Goal: Task Accomplishment & Management: Use online tool/utility

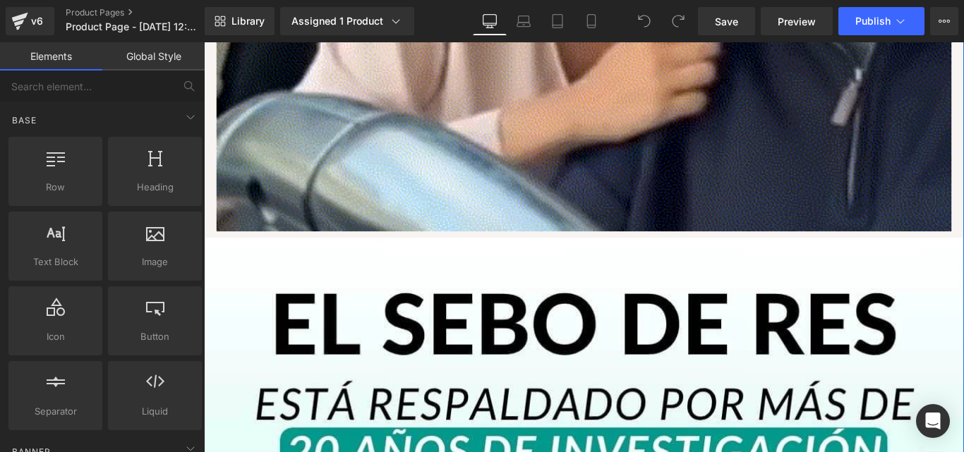
scroll to position [2540, 0]
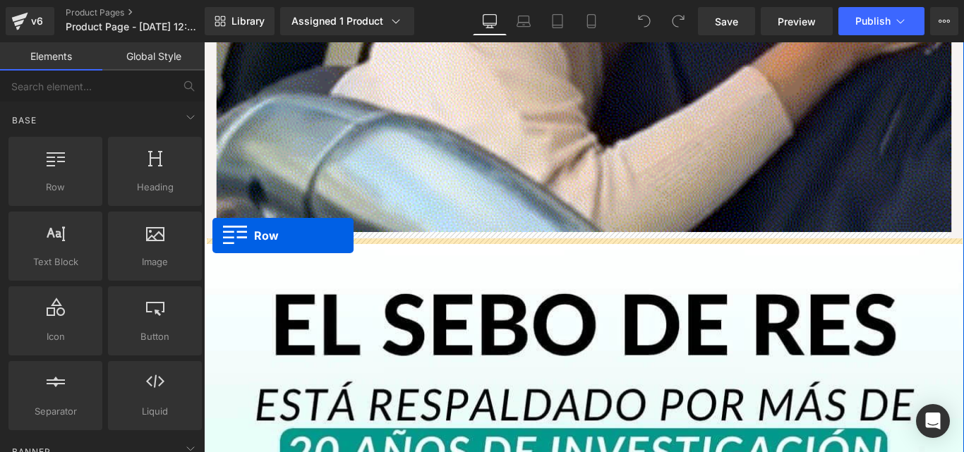
drag, startPoint x: 263, startPoint y: 212, endPoint x: 214, endPoint y: 260, distance: 68.4
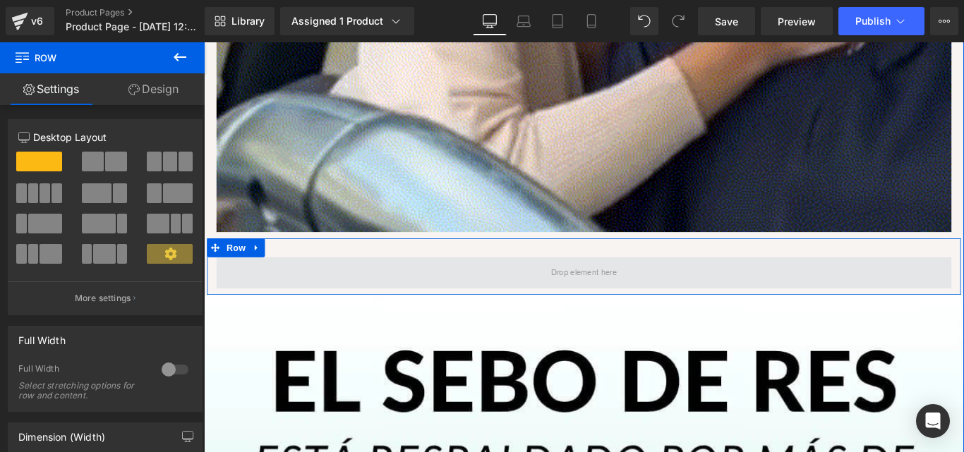
click at [452, 289] on span at bounding box center [630, 301] width 825 height 35
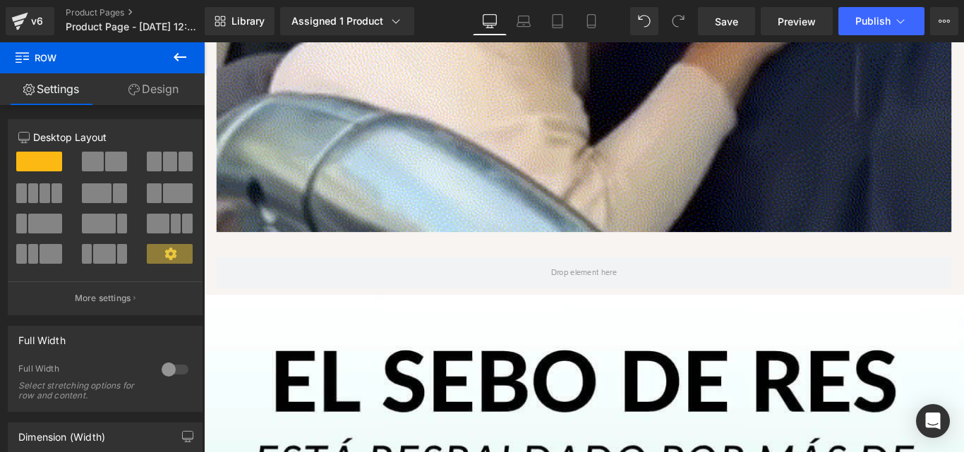
click at [178, 54] on icon at bounding box center [179, 57] width 17 height 17
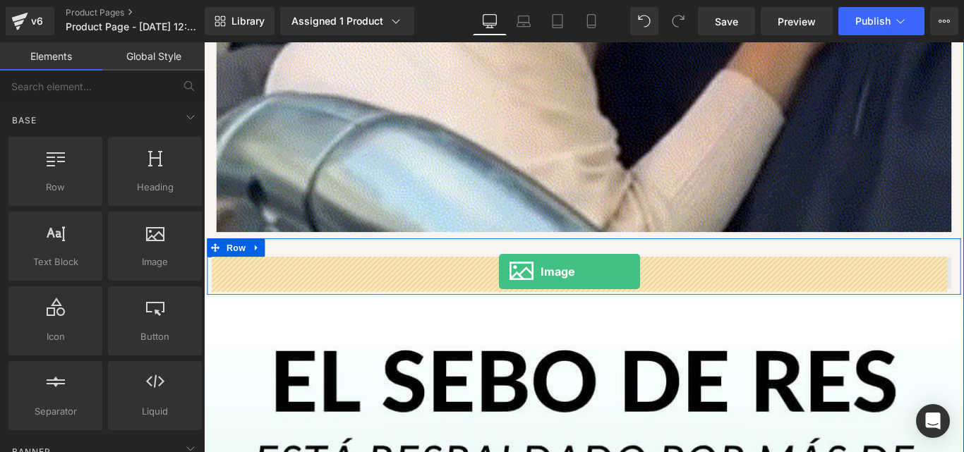
drag, startPoint x: 361, startPoint y: 297, endPoint x: 535, endPoint y: 300, distance: 175.0
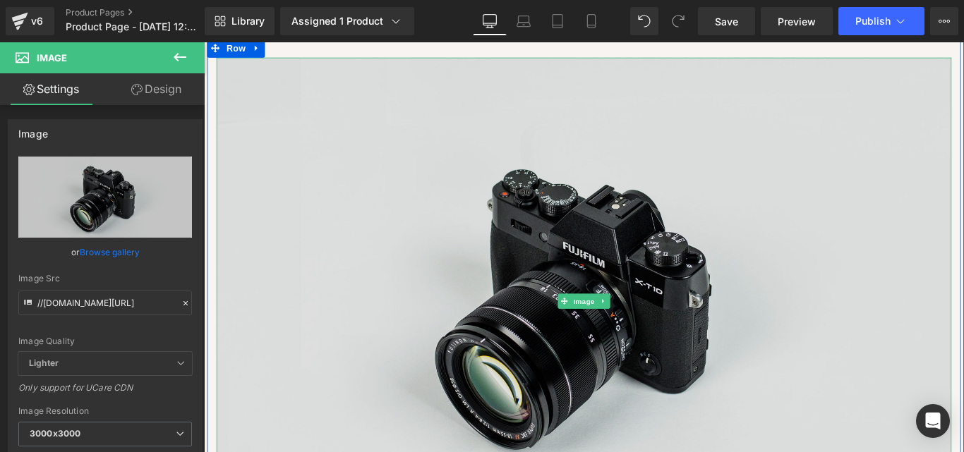
scroll to position [2822, 0]
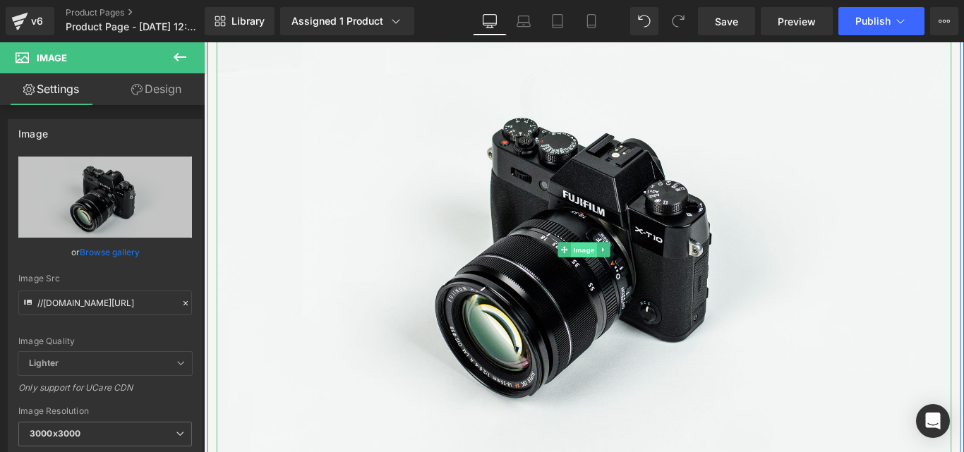
click at [619, 276] on span "Image" at bounding box center [631, 275] width 30 height 17
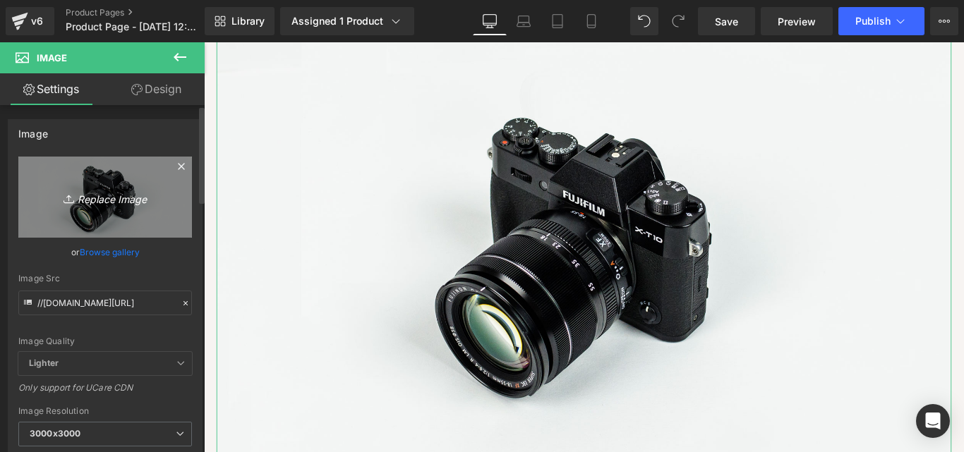
click at [87, 188] on link "Replace Image" at bounding box center [105, 197] width 174 height 81
type input "C:\fakepath\PERFUME DE FEROMONAS (1).jpg"
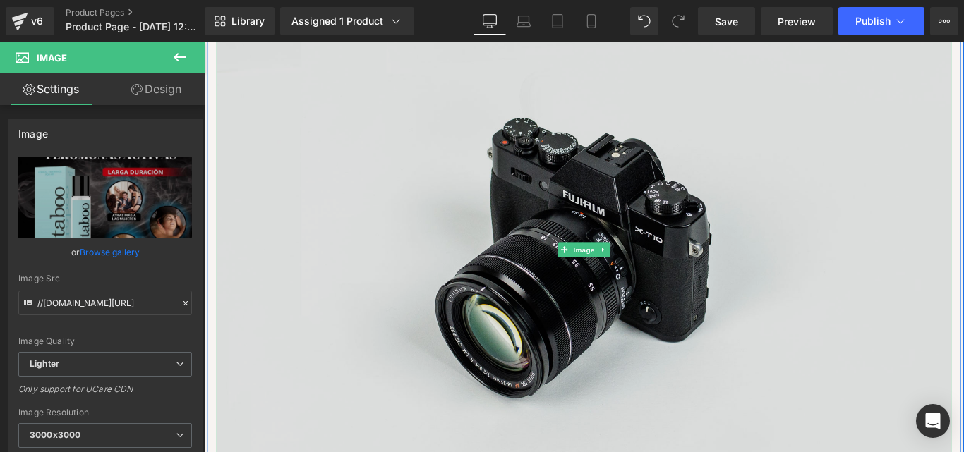
type input "[URL][DOMAIN_NAME]"
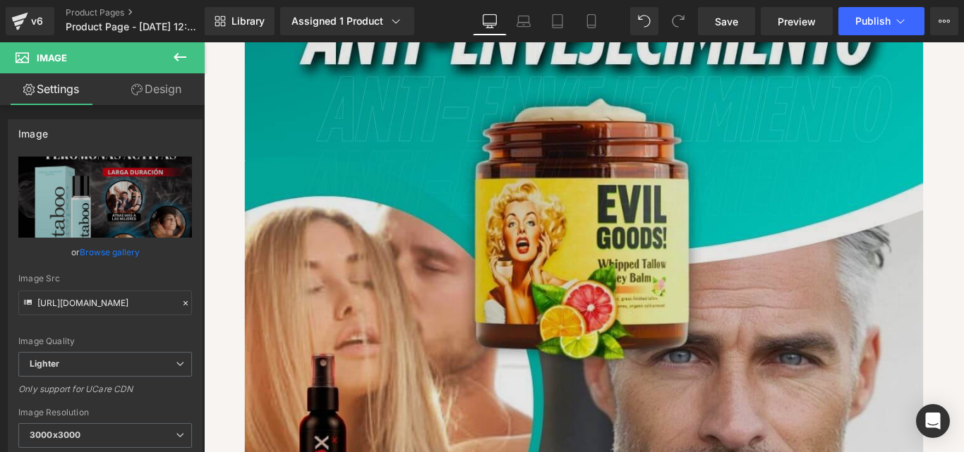
scroll to position [188, 0]
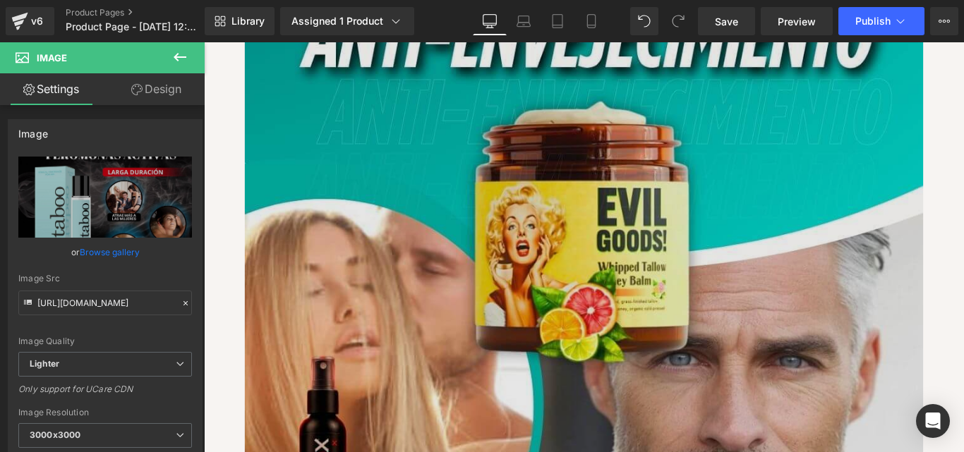
click at [612, 285] on img at bounding box center [631, 256] width 762 height 762
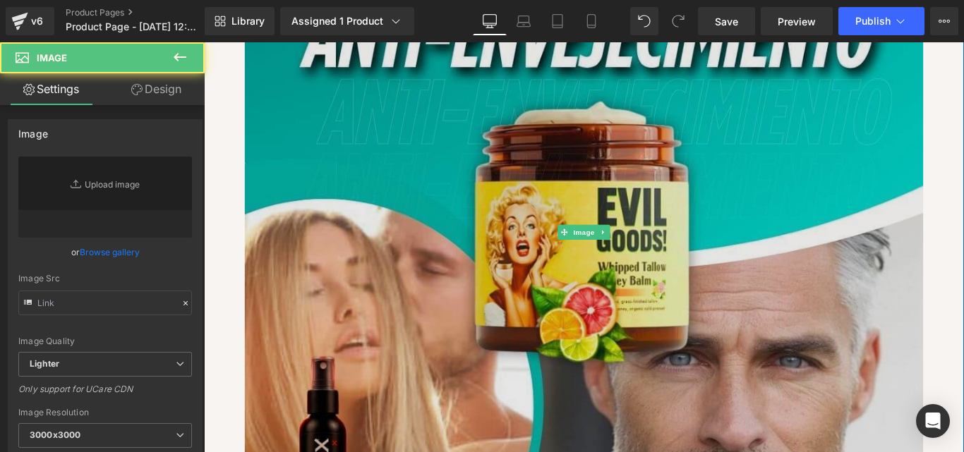
type input "[URL][DOMAIN_NAME]"
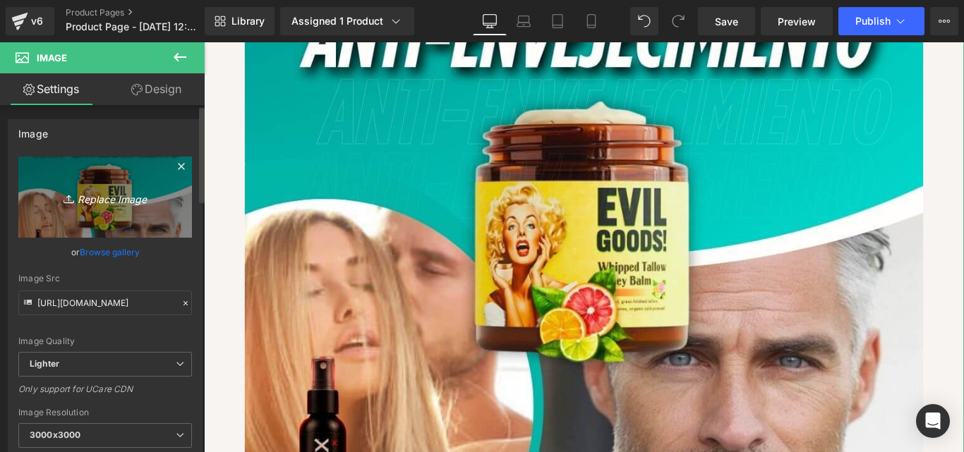
click at [109, 204] on icon "Replace Image" at bounding box center [105, 197] width 113 height 18
type input "C:\fakepath\portada taboo (1).jpg"
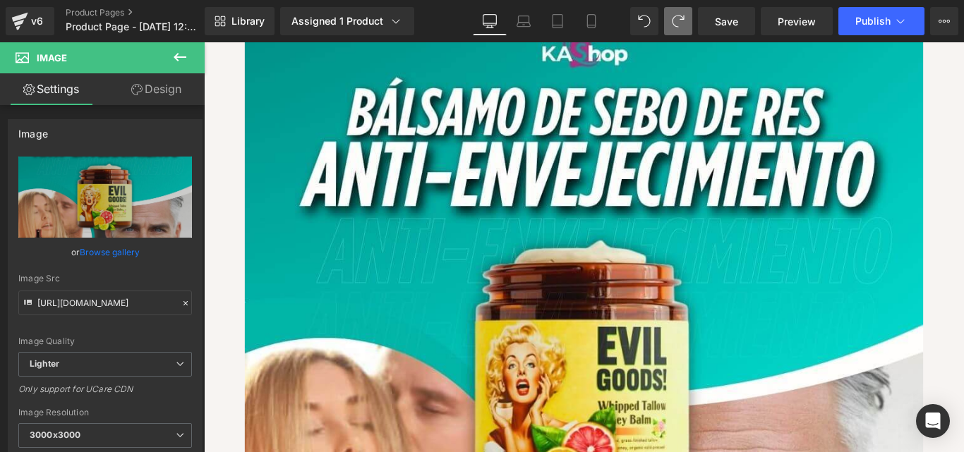
scroll to position [0, 0]
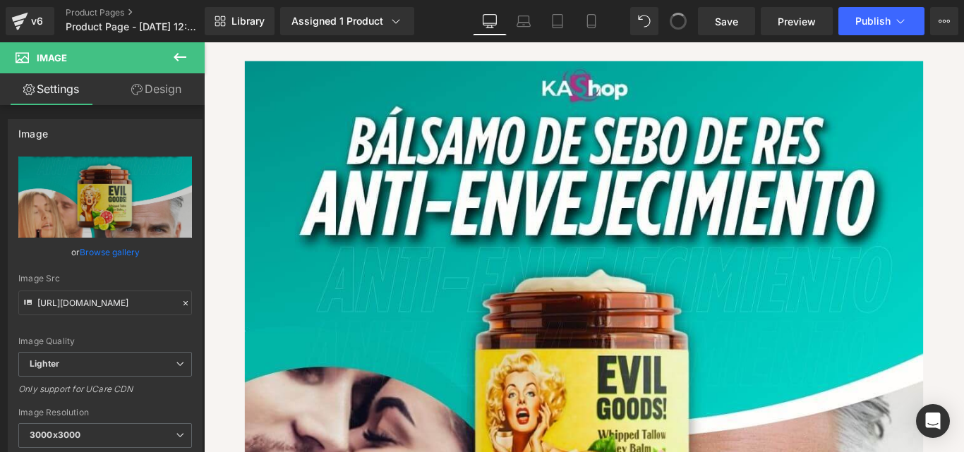
type input "[URL][DOMAIN_NAME]"
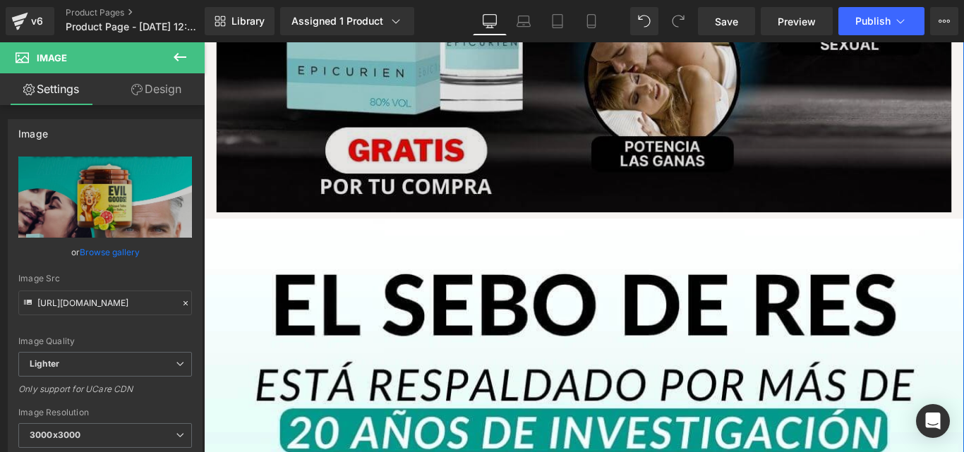
scroll to position [3480, 0]
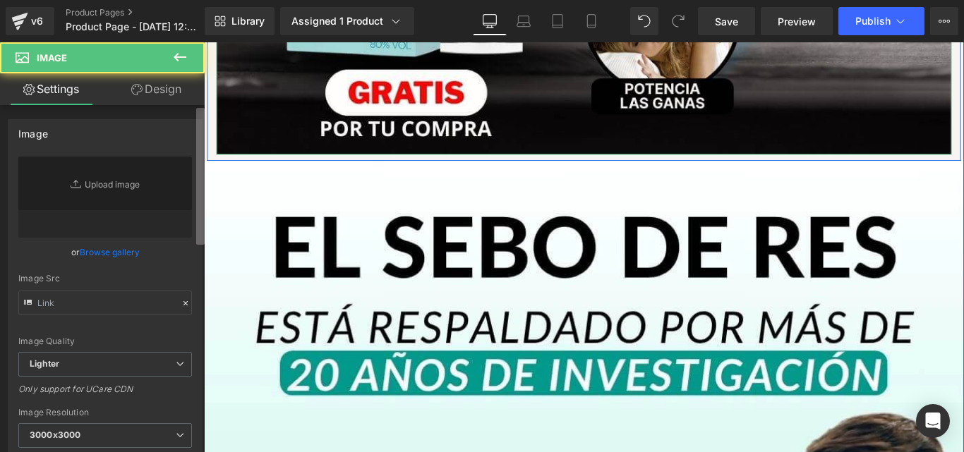
type input "[URL][DOMAIN_NAME]"
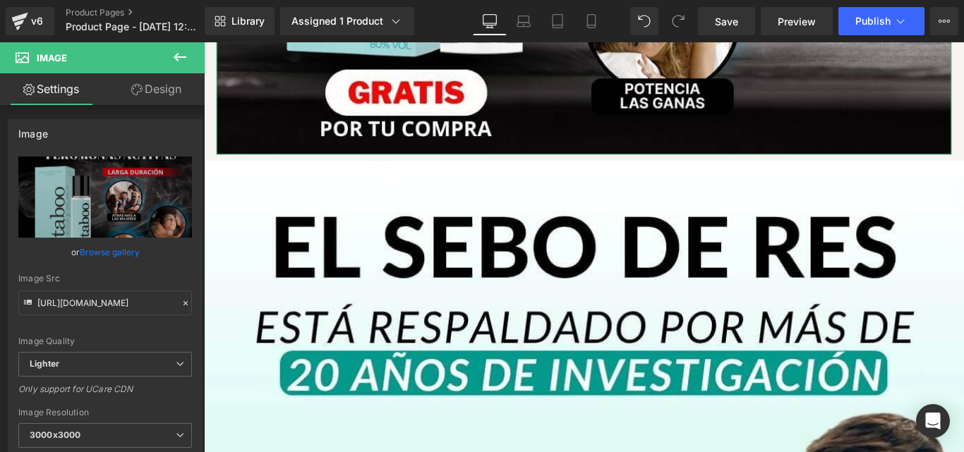
click at [150, 92] on link "Design" at bounding box center [156, 89] width 102 height 32
click at [0, 0] on div "Spacing" at bounding box center [0, 0] width 0 height 0
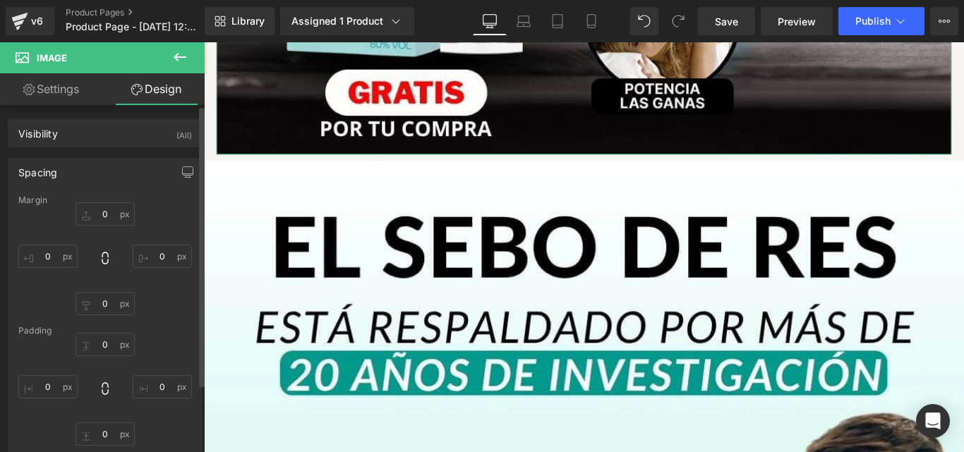
type input "0"
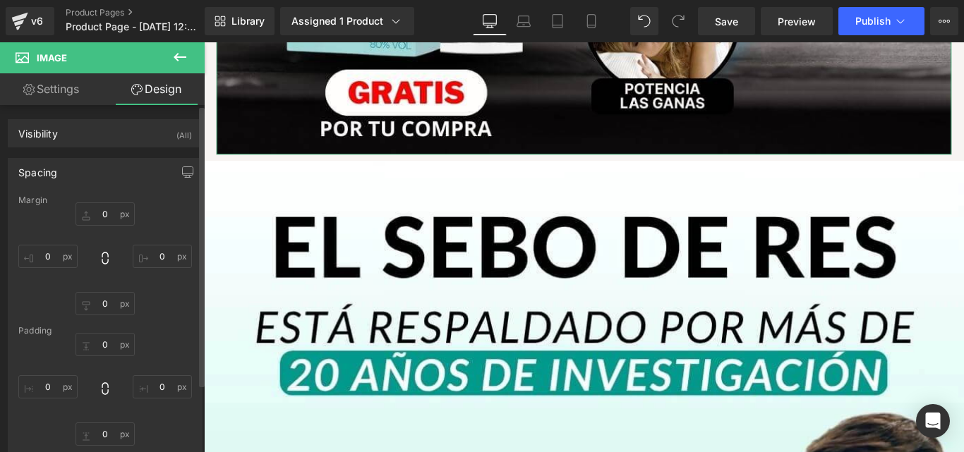
type input "0"
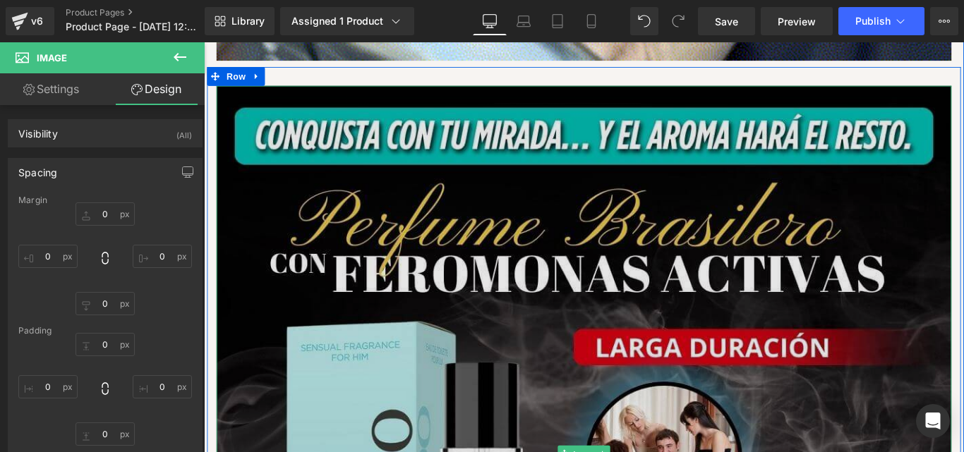
scroll to position [2728, 0]
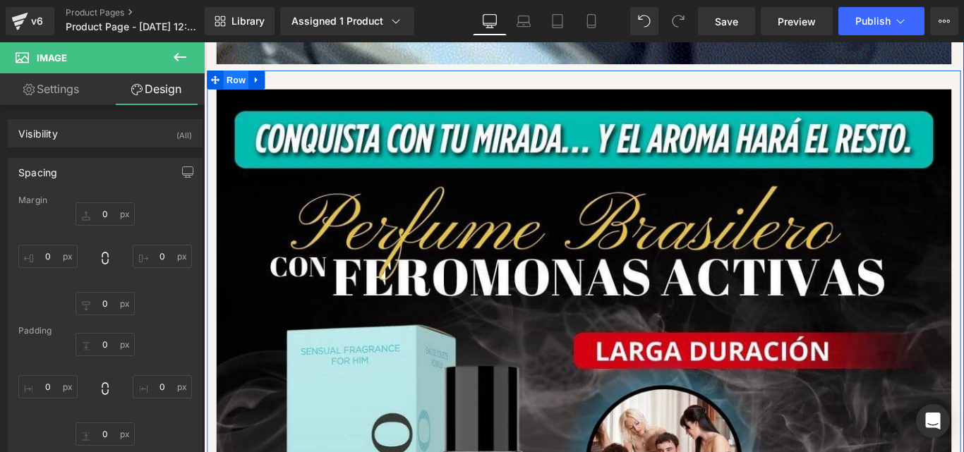
click at [226, 84] on span "Row" at bounding box center [240, 84] width 28 height 21
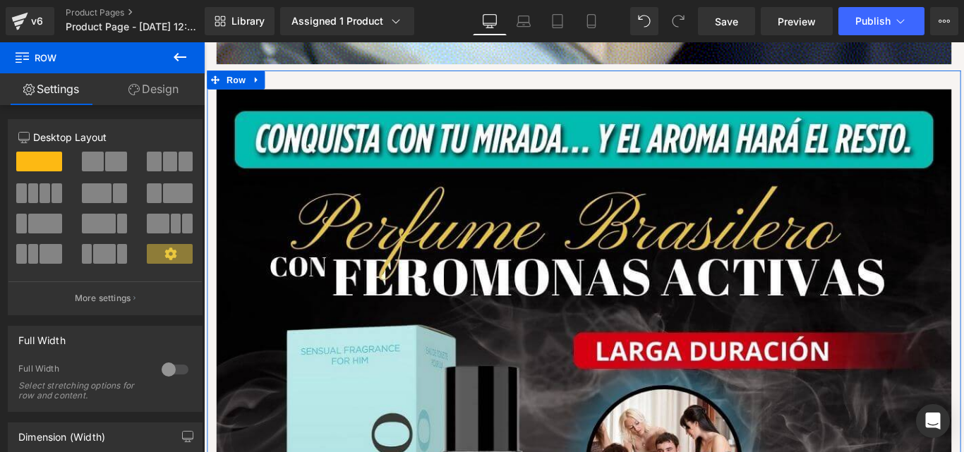
click at [150, 95] on link "Design" at bounding box center [153, 89] width 102 height 32
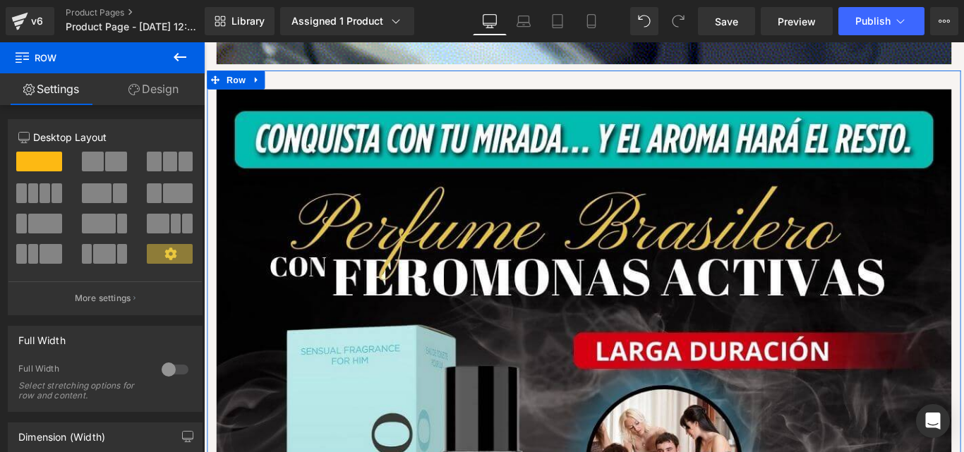
click at [0, 0] on div "Spacing" at bounding box center [0, 0] width 0 height 0
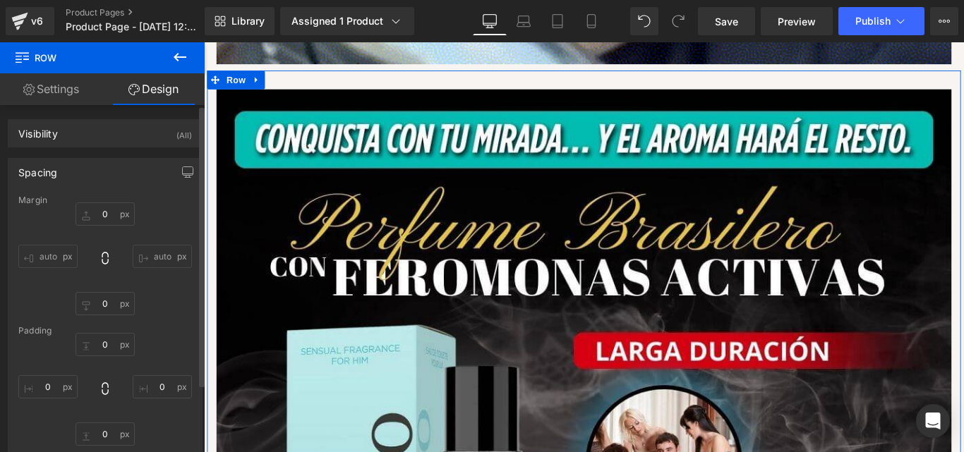
type input "0"
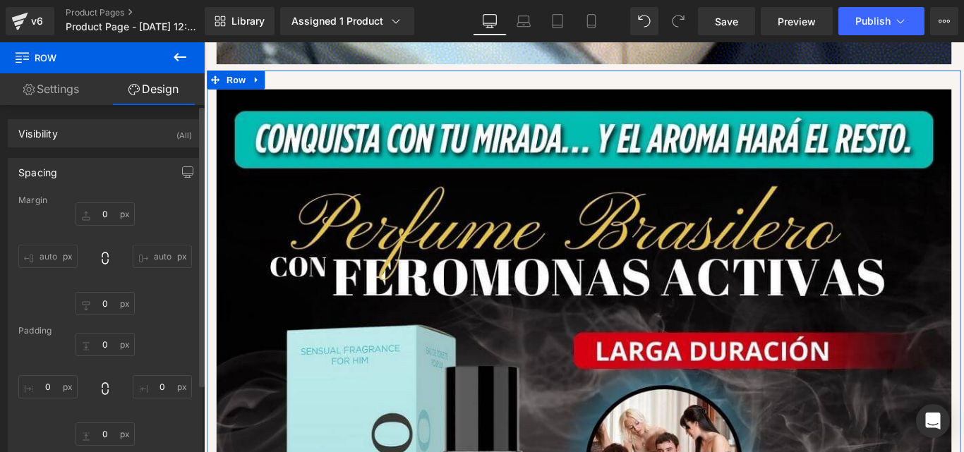
type input "0"
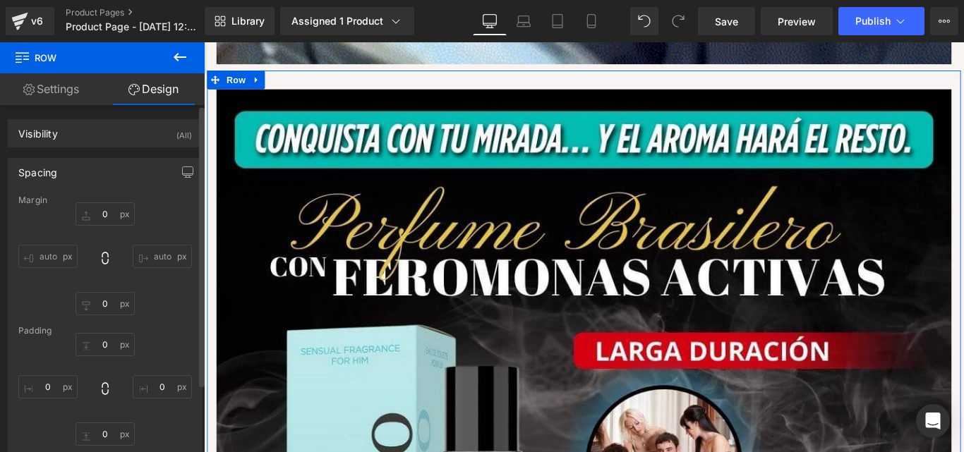
type input "30"
type input "0"
type input "10"
type input "0"
click at [103, 346] on input "30" at bounding box center [104, 344] width 59 height 23
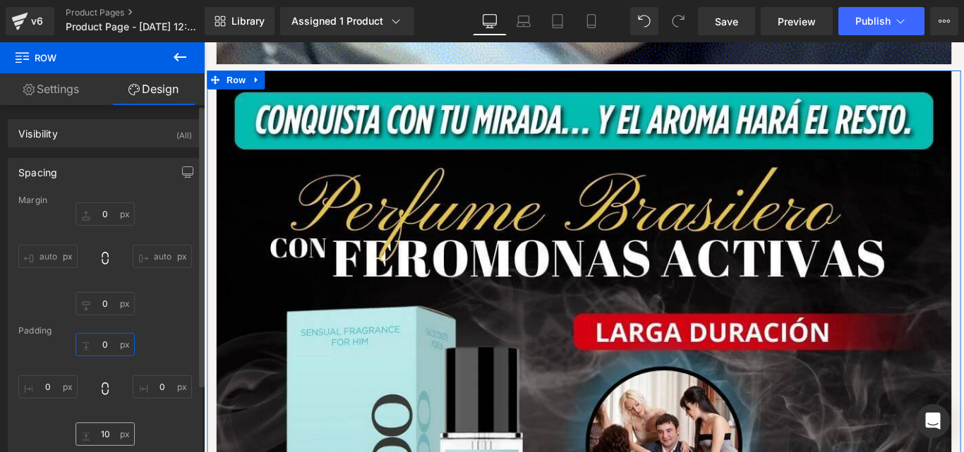
type input "0"
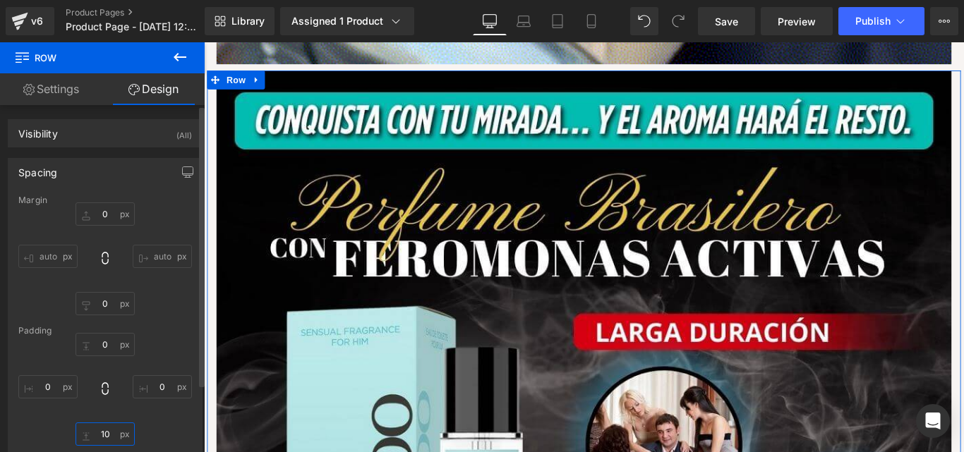
click at [107, 443] on input "10" at bounding box center [104, 434] width 59 height 23
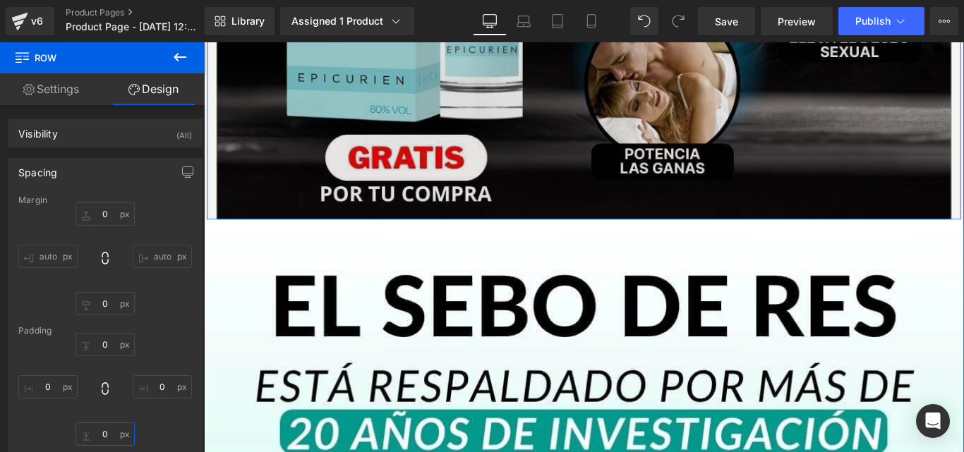
scroll to position [3293, 0]
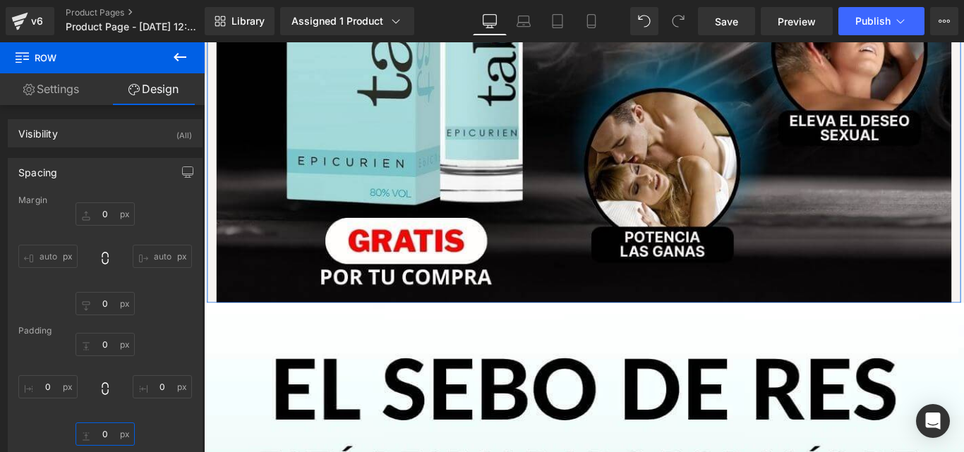
type input "0"
click at [140, 97] on link "Design" at bounding box center [153, 89] width 102 height 32
click at [74, 91] on link "Settings" at bounding box center [51, 89] width 102 height 32
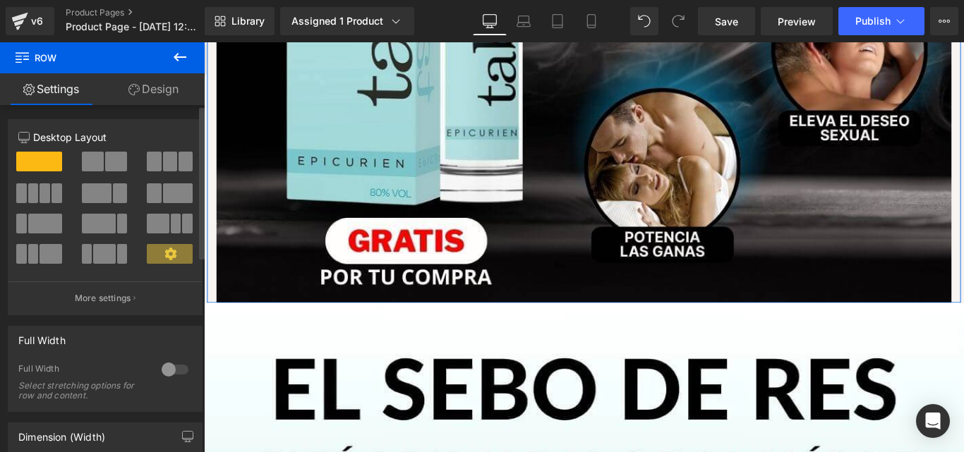
click at [158, 370] on div at bounding box center [175, 369] width 34 height 23
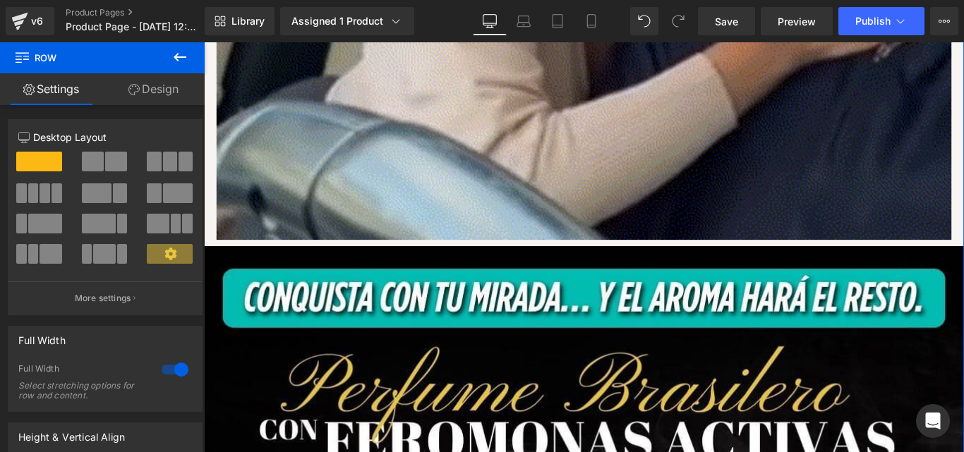
scroll to position [2540, 0]
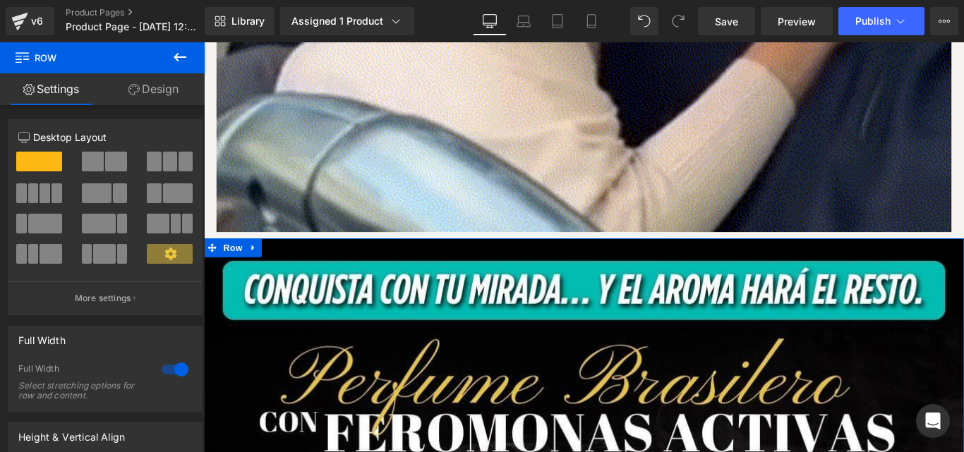
drag, startPoint x: 157, startPoint y: 78, endPoint x: 157, endPoint y: 92, distance: 14.8
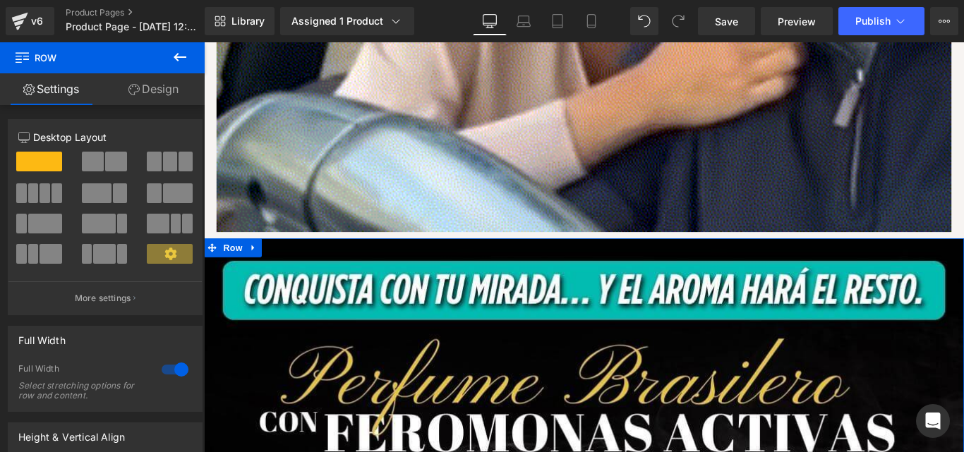
click at [157, 78] on link "Design" at bounding box center [153, 89] width 102 height 32
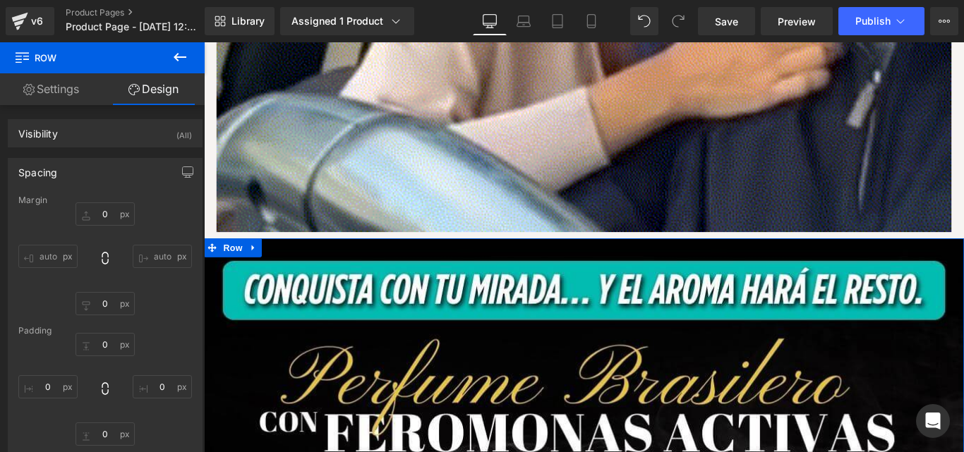
type input "0"
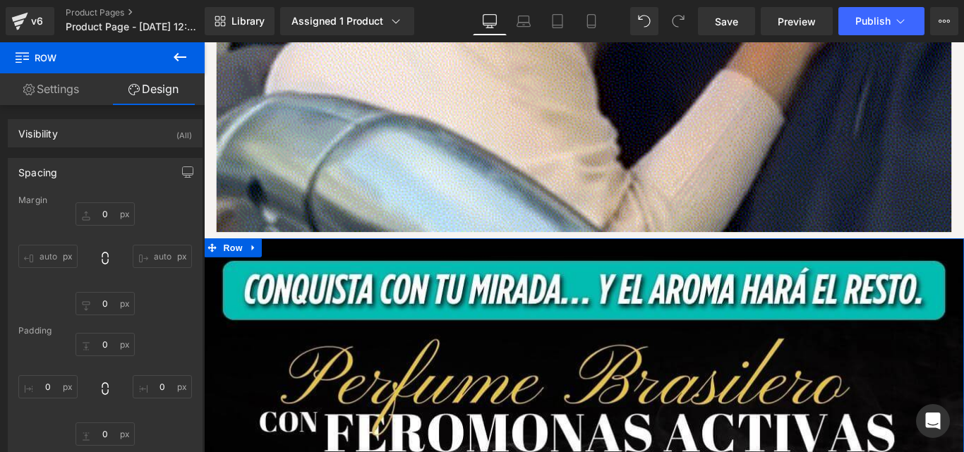
type input "0"
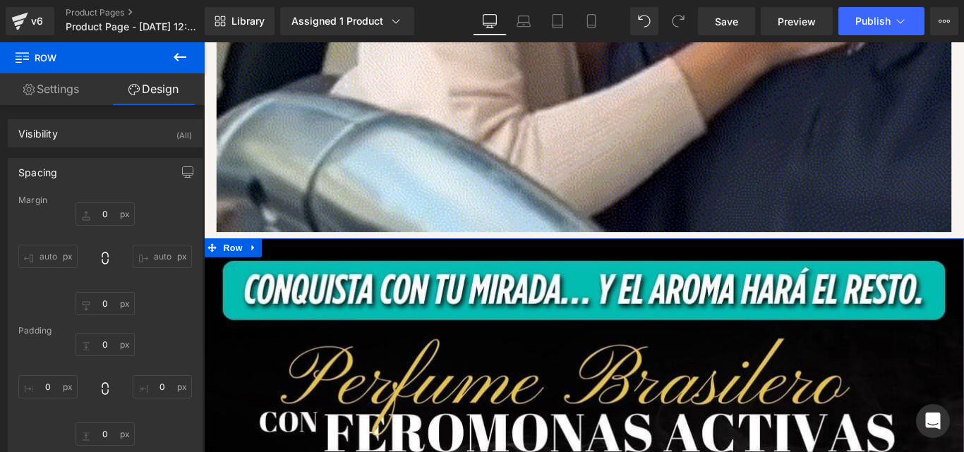
type input "0"
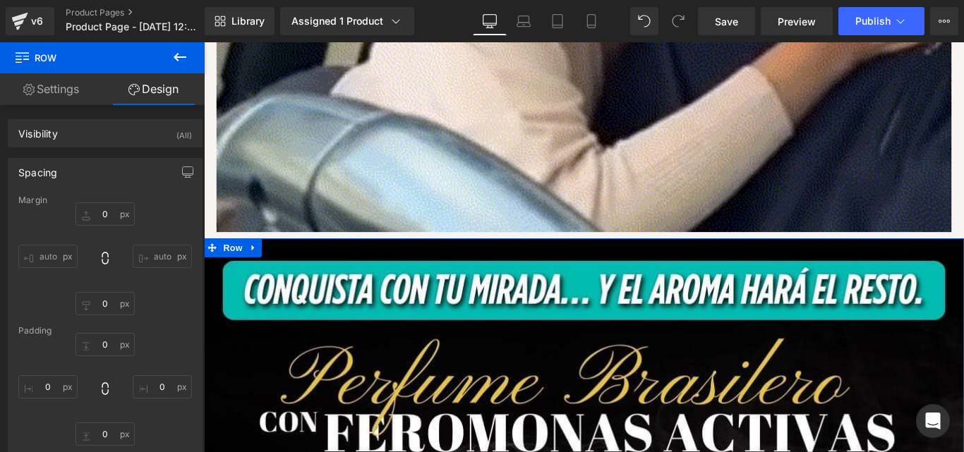
type input "0"
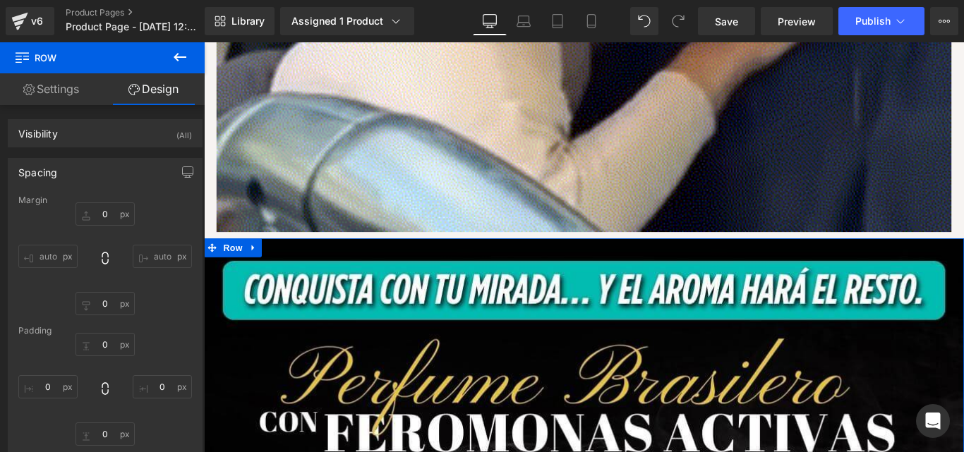
type input "0"
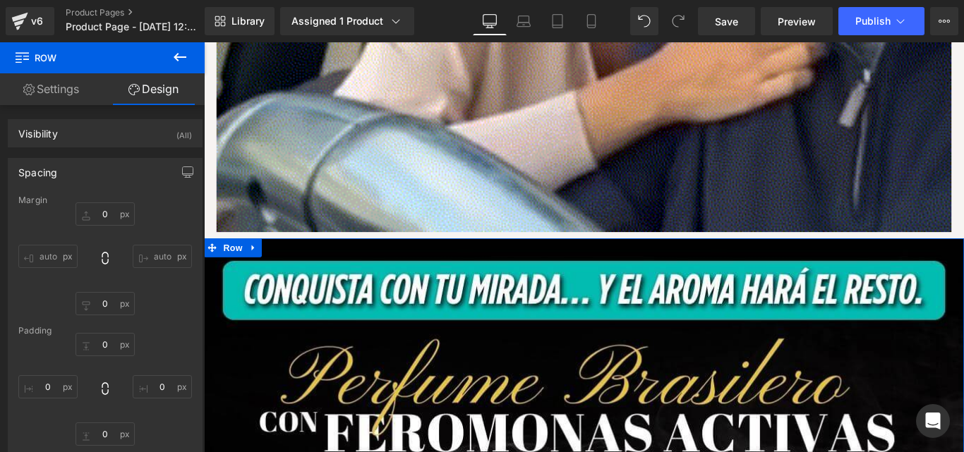
type input "0"
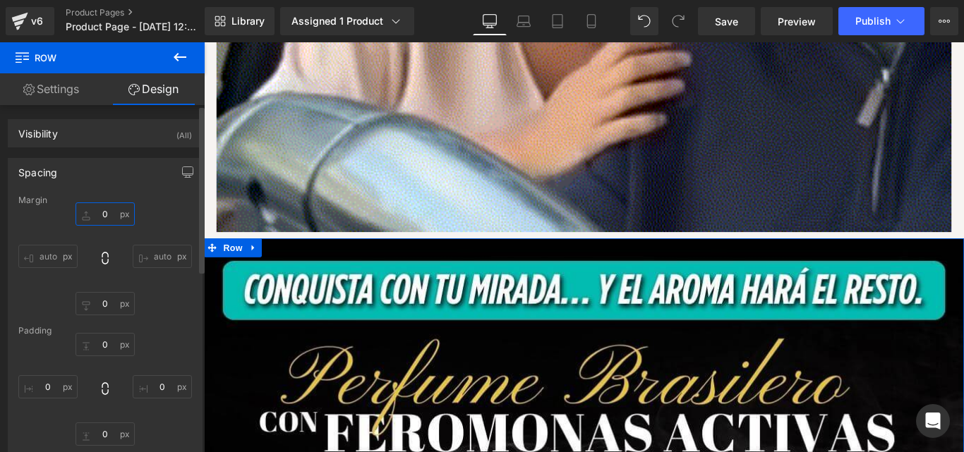
click at [107, 211] on input "0" at bounding box center [104, 213] width 59 height 23
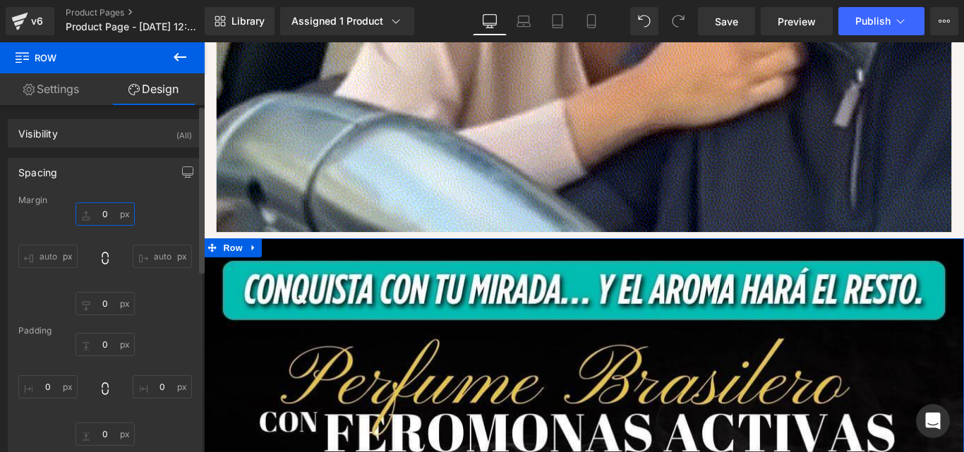
type input "1"
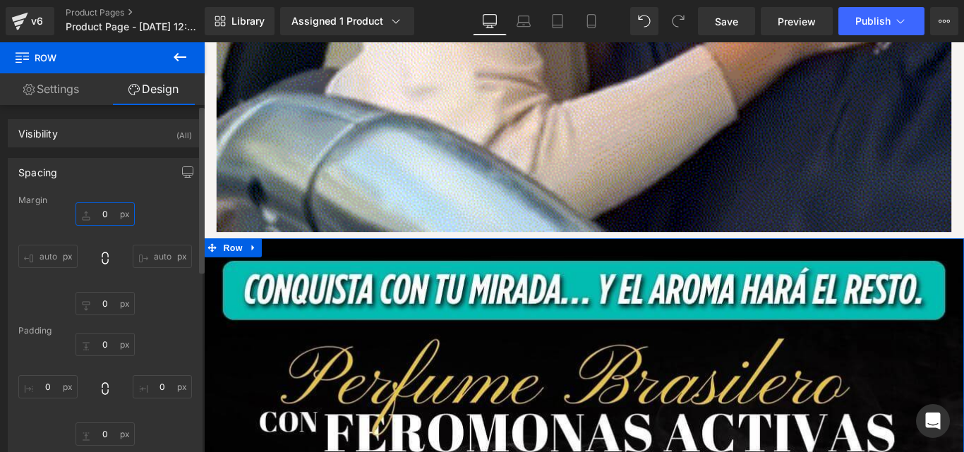
type input "5"
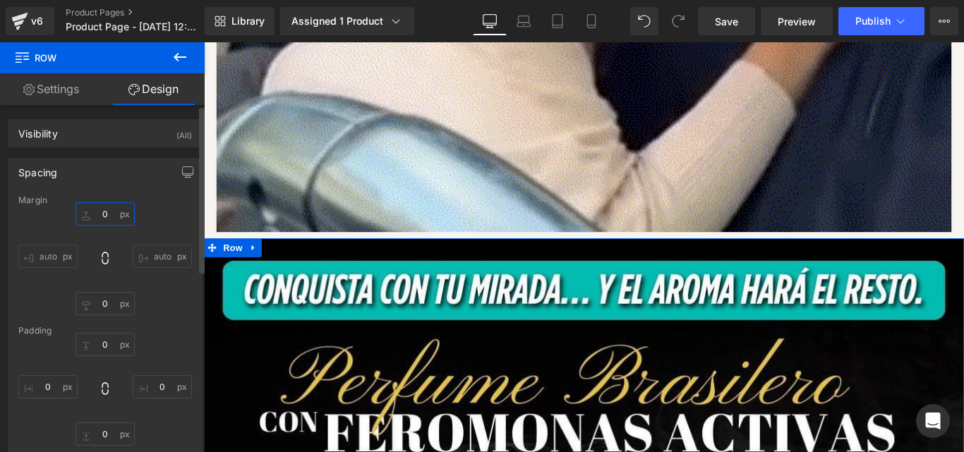
type input "4"
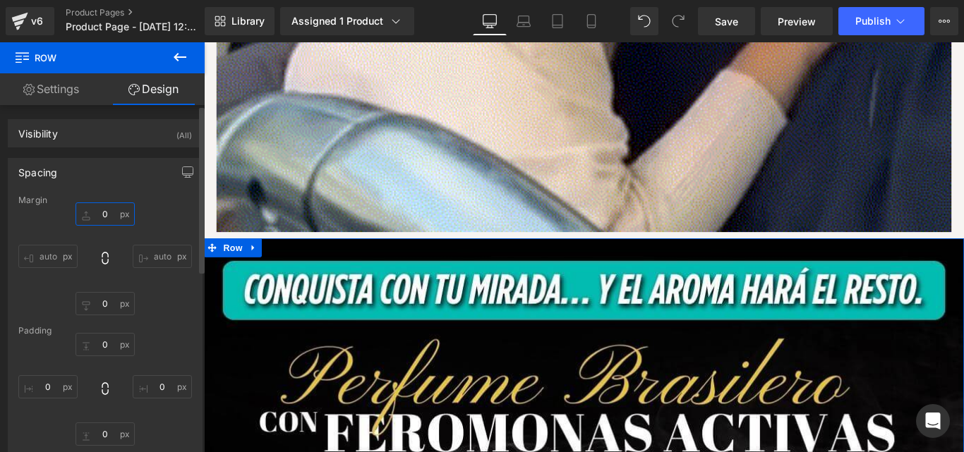
type input "3"
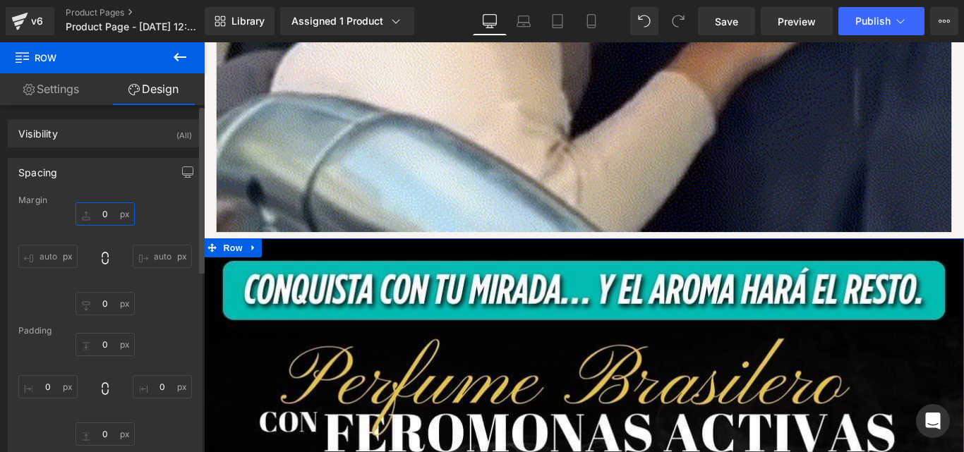
type input "2"
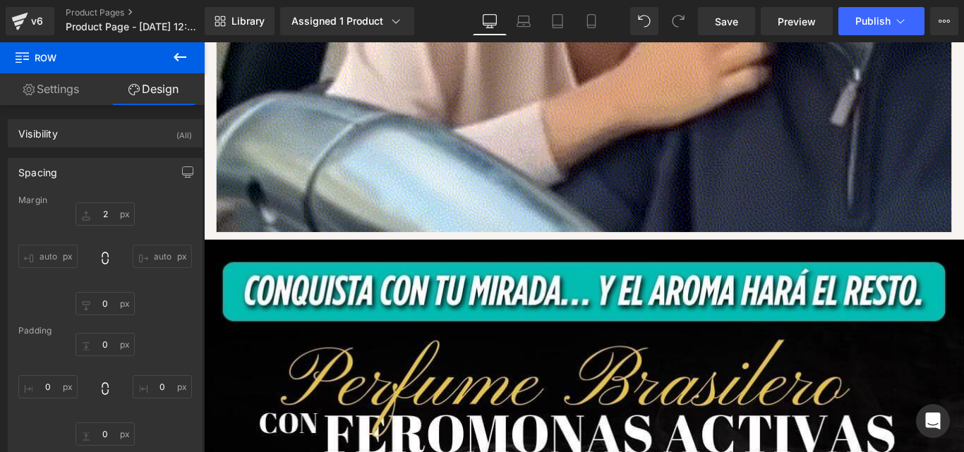
click at [178, 52] on icon at bounding box center [179, 57] width 17 height 17
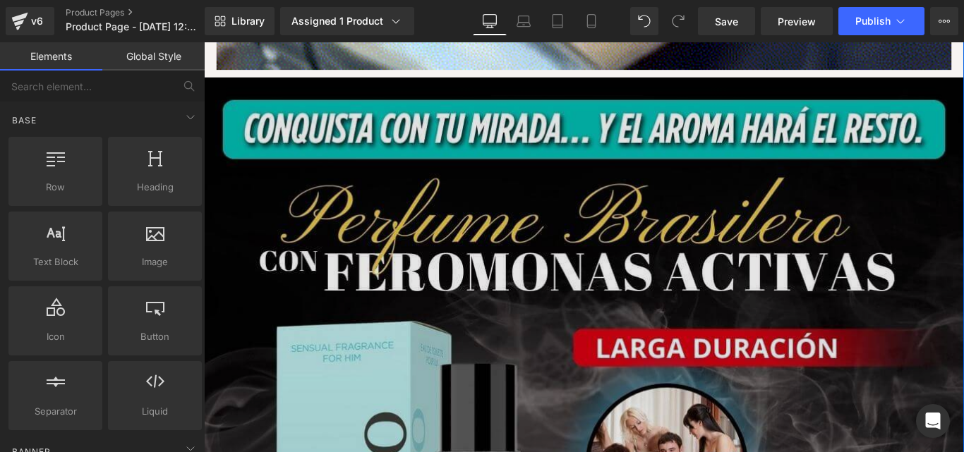
scroll to position [2728, 0]
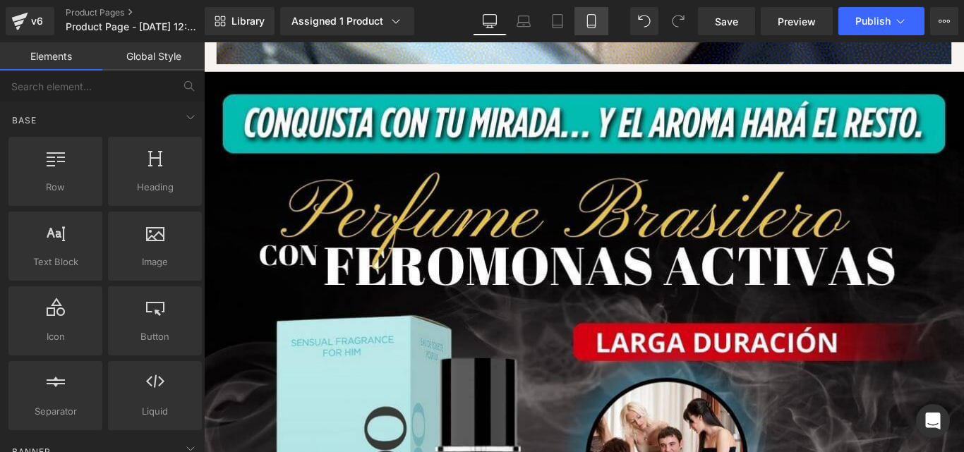
click at [586, 28] on icon at bounding box center [591, 21] width 14 height 14
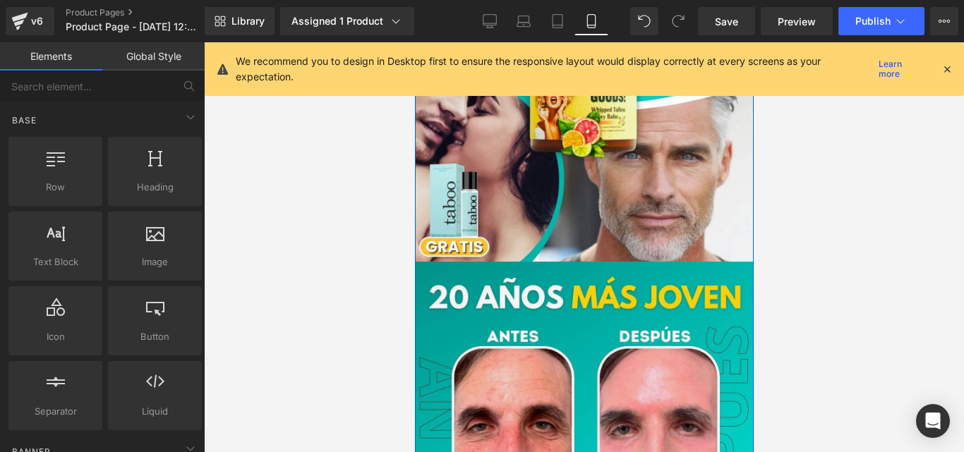
scroll to position [91, 0]
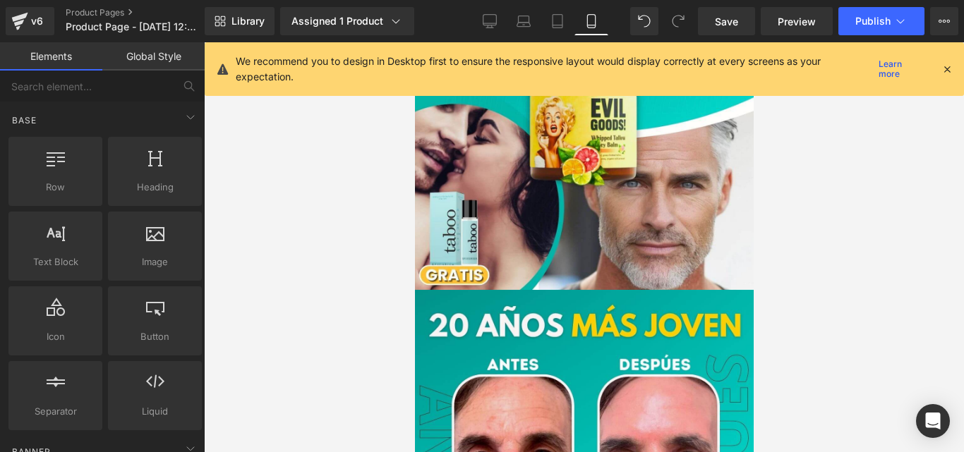
click at [944, 68] on icon at bounding box center [946, 69] width 13 height 13
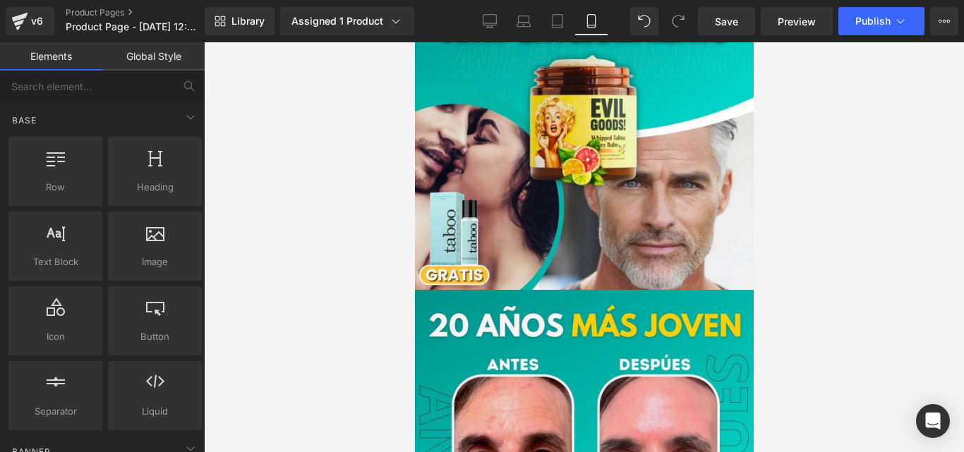
click at [901, 220] on div at bounding box center [584, 247] width 760 height 410
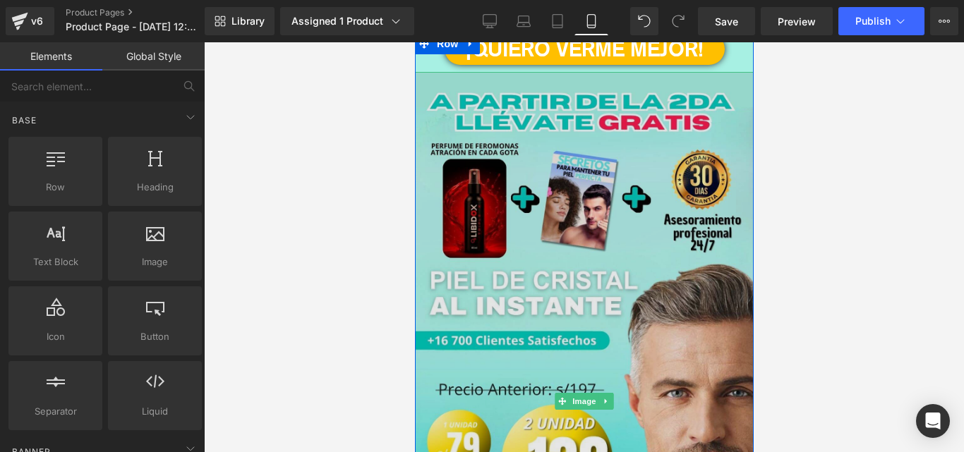
scroll to position [1787, 0]
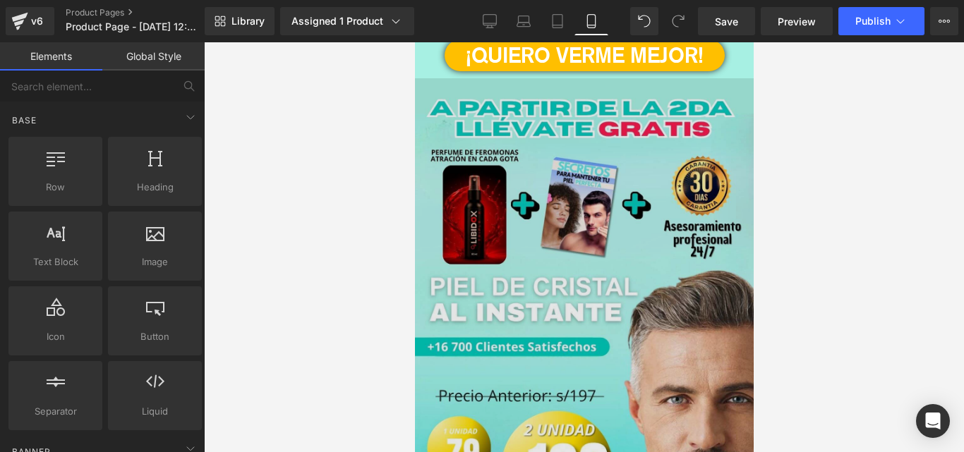
click at [556, 238] on img at bounding box center [583, 407] width 339 height 658
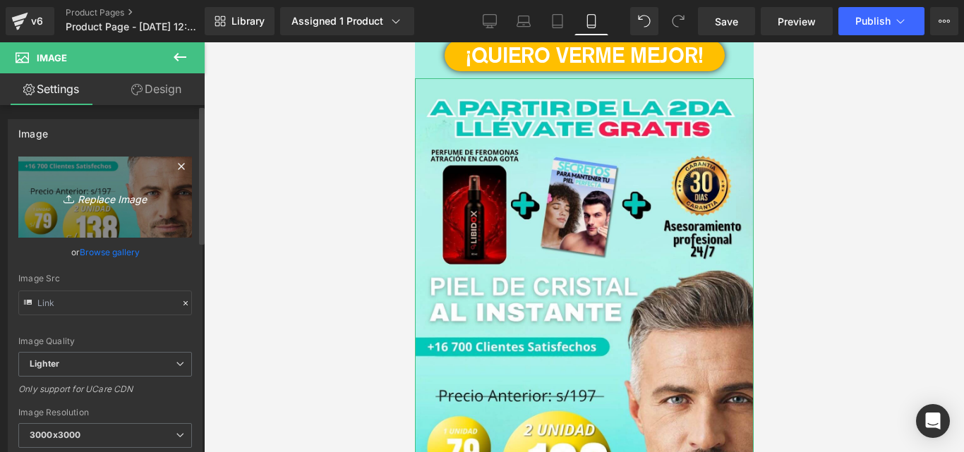
type input "[URL][DOMAIN_NAME][PERSON_NAME]"
click at [107, 186] on link "Replace Image" at bounding box center [105, 197] width 174 height 81
click at [94, 197] on icon "Replace Image" at bounding box center [105, 197] width 113 height 18
type input "C:\fakepath\[PERSON_NAME] nuevo taboo (1).jpg"
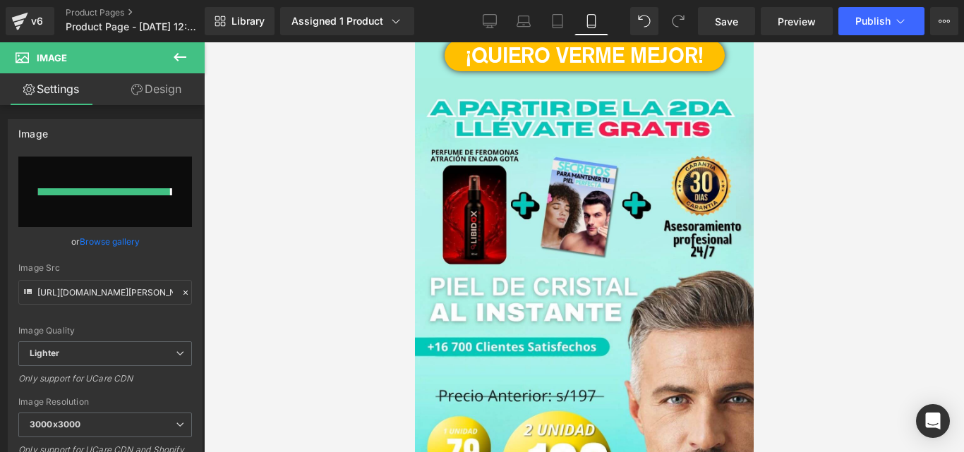
type input "[URL][DOMAIN_NAME][PERSON_NAME]"
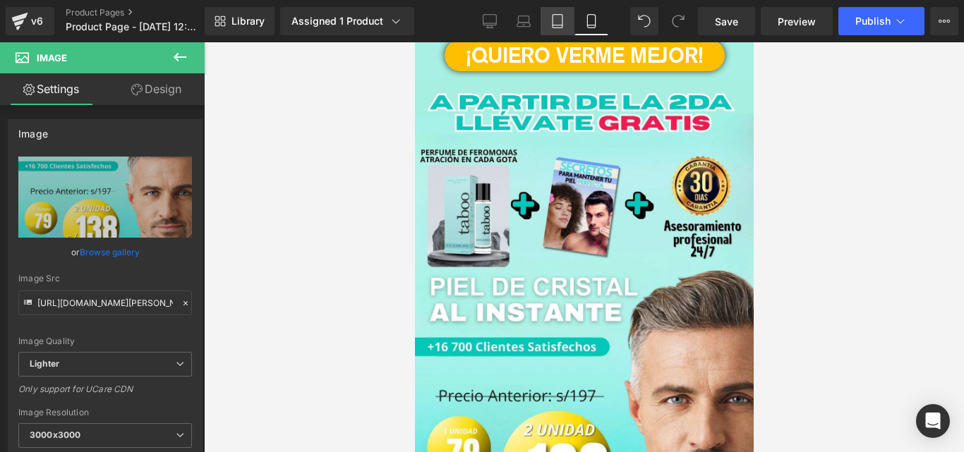
click at [560, 10] on link "Tablet" at bounding box center [557, 21] width 34 height 28
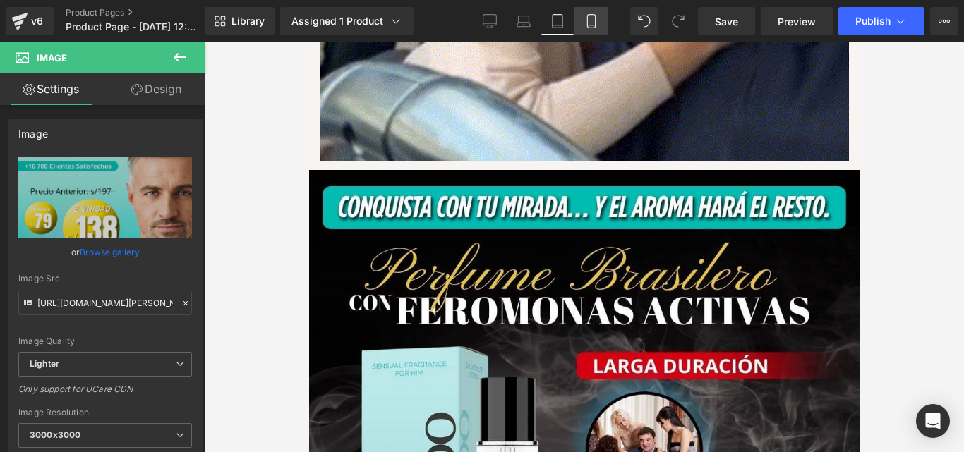
scroll to position [3106, 0]
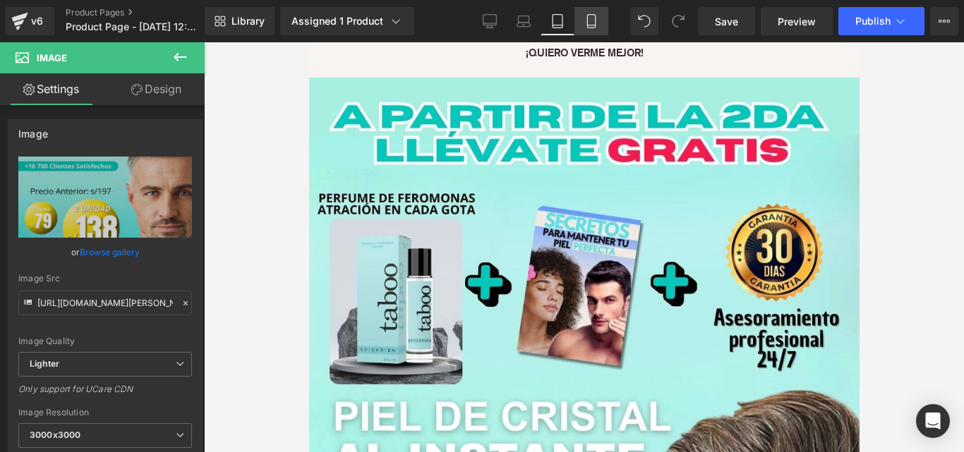
click at [594, 18] on icon at bounding box center [591, 21] width 14 height 14
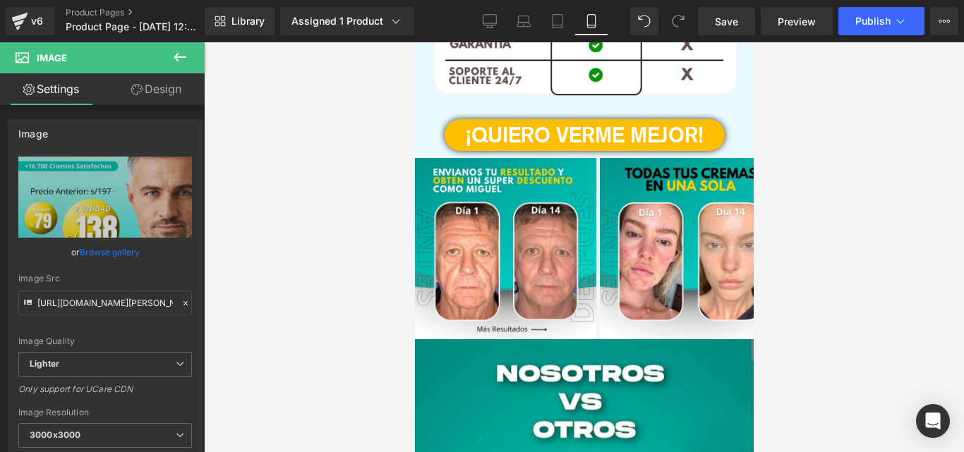
type input "100"
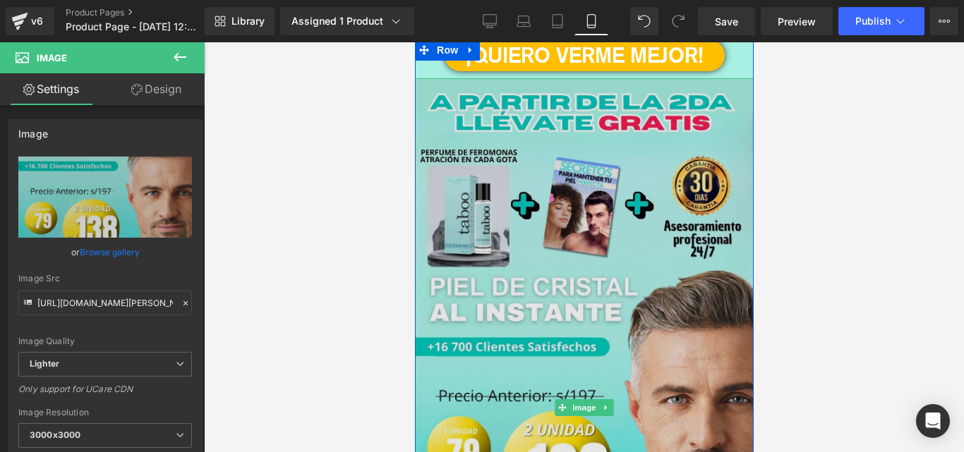
click at [569, 236] on img at bounding box center [583, 407] width 339 height 658
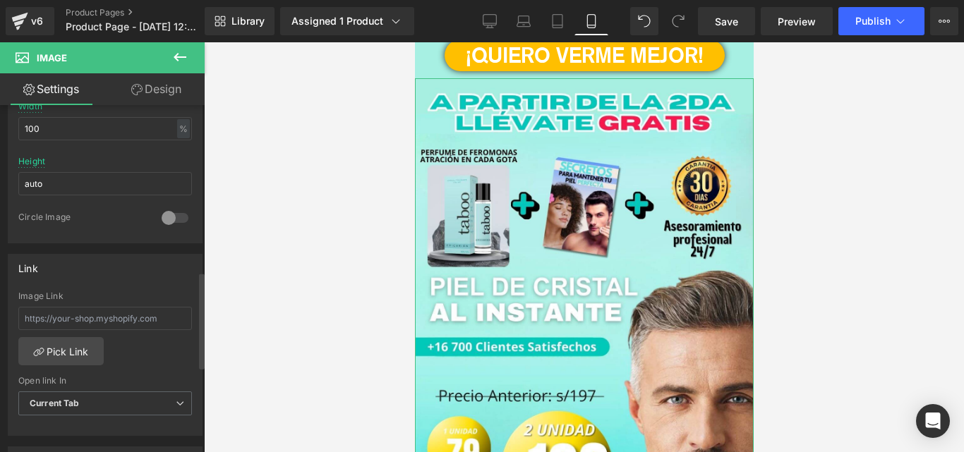
scroll to position [658, 0]
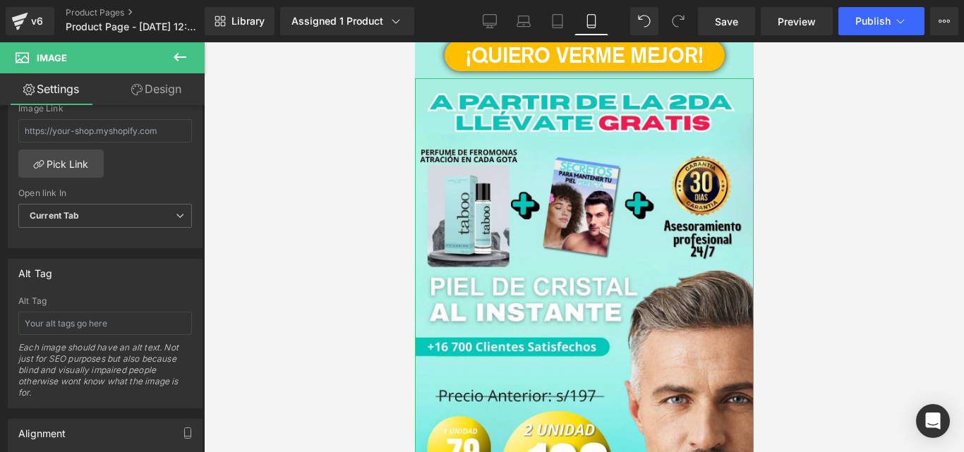
click at [137, 93] on icon at bounding box center [136, 89] width 11 height 11
click at [177, 58] on icon at bounding box center [180, 57] width 13 height 8
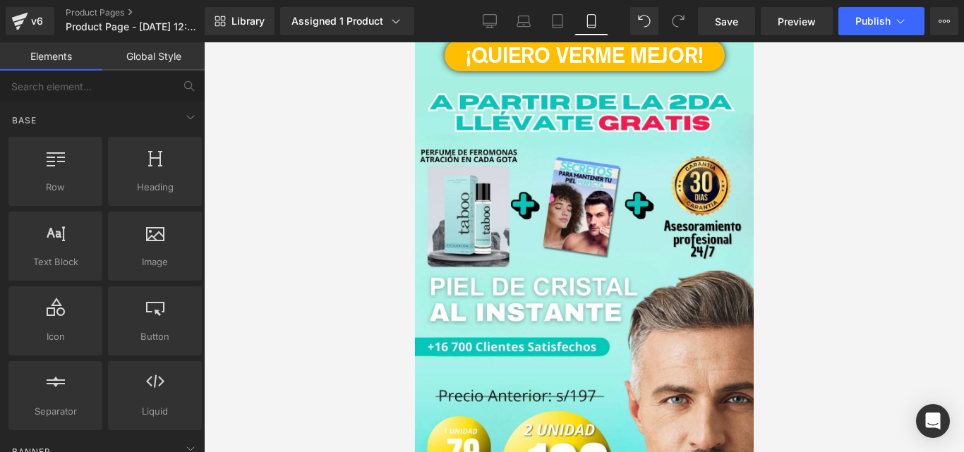
click at [235, 103] on div at bounding box center [584, 247] width 760 height 410
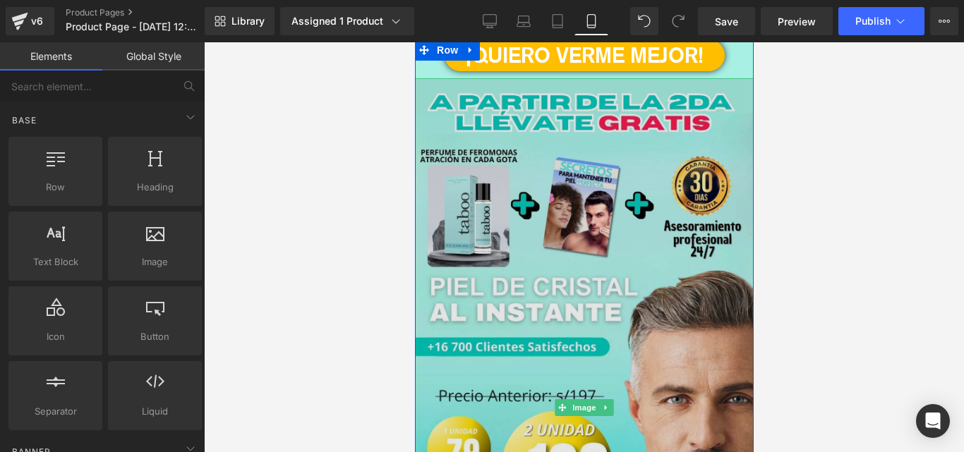
click at [466, 156] on img at bounding box center [583, 407] width 339 height 658
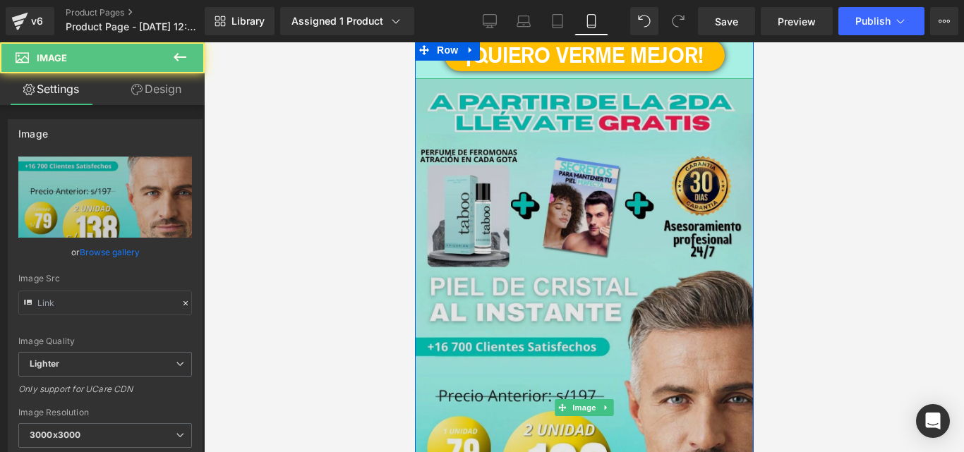
type input "[URL][DOMAIN_NAME][PERSON_NAME]"
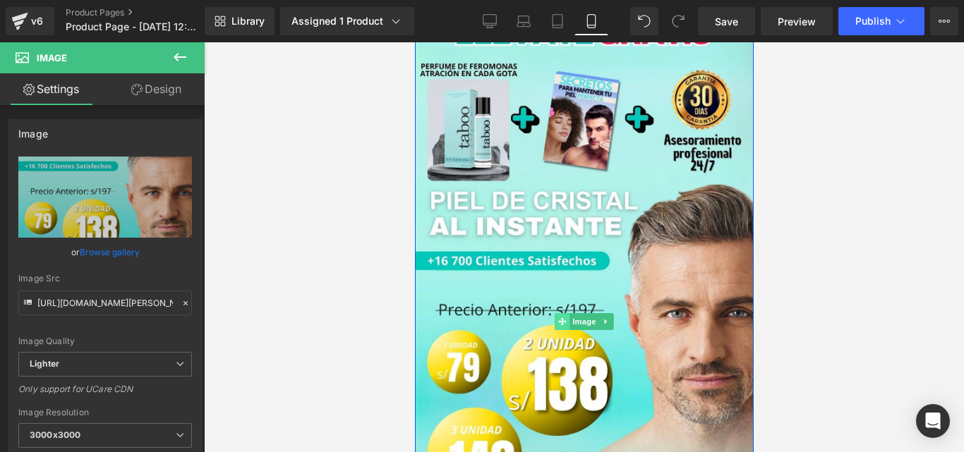
scroll to position [1975, 0]
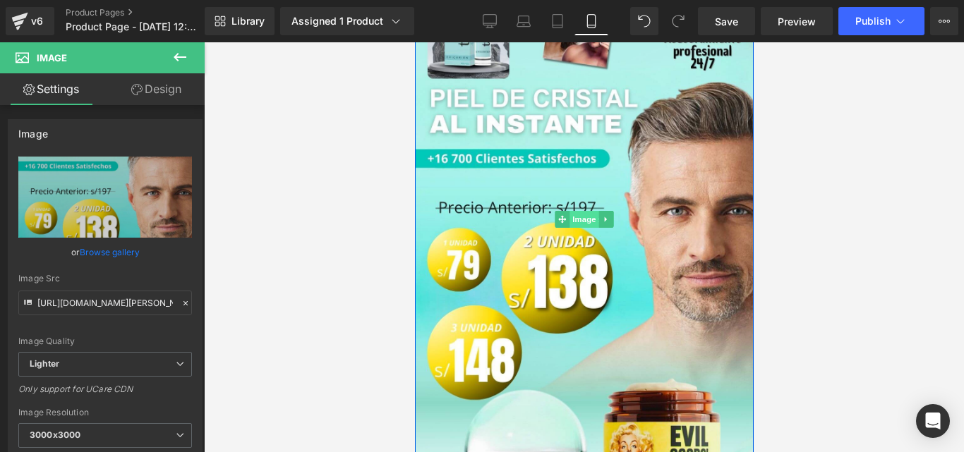
click at [573, 214] on span "Image" at bounding box center [584, 219] width 30 height 17
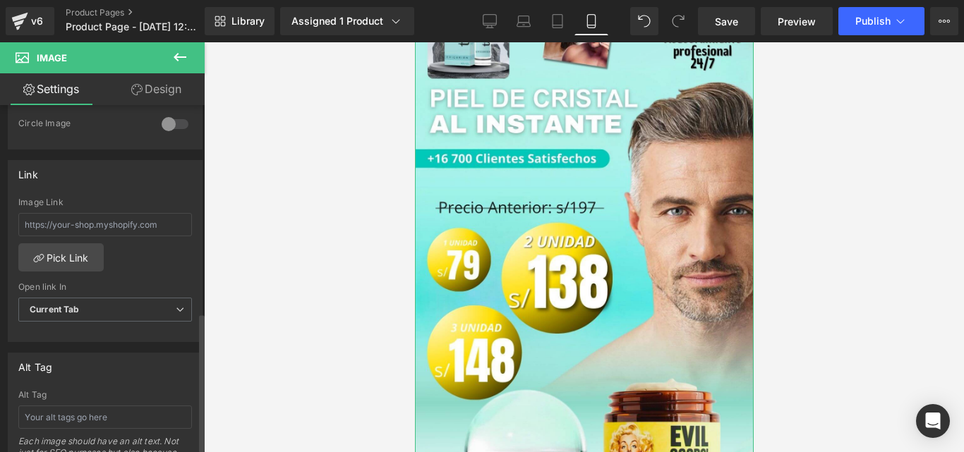
scroll to position [471, 0]
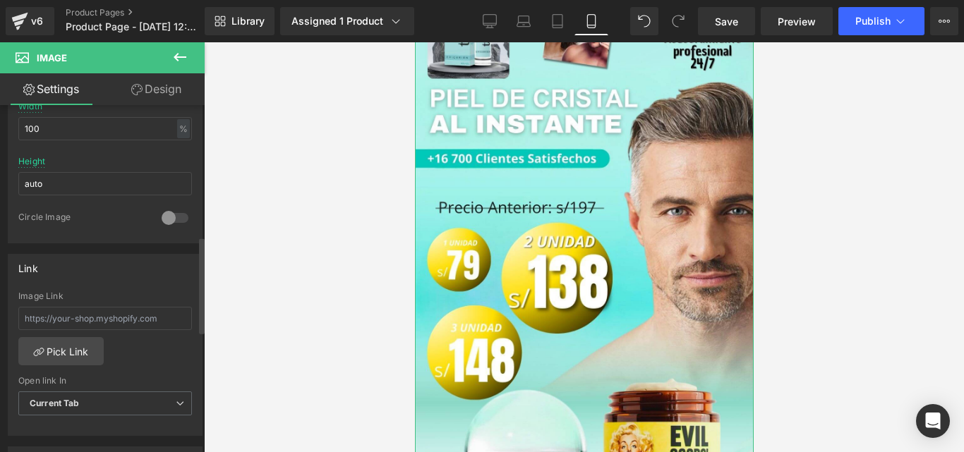
click at [169, 214] on div at bounding box center [175, 218] width 34 height 23
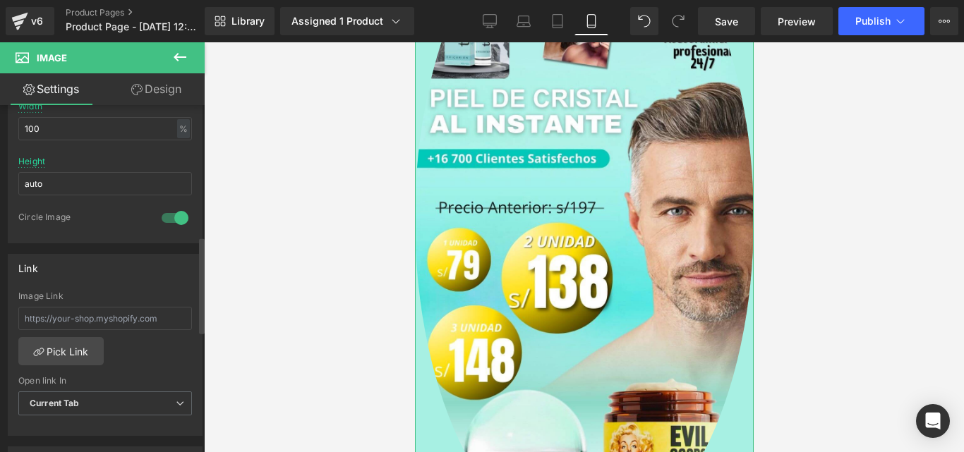
click at [169, 214] on div at bounding box center [175, 218] width 34 height 23
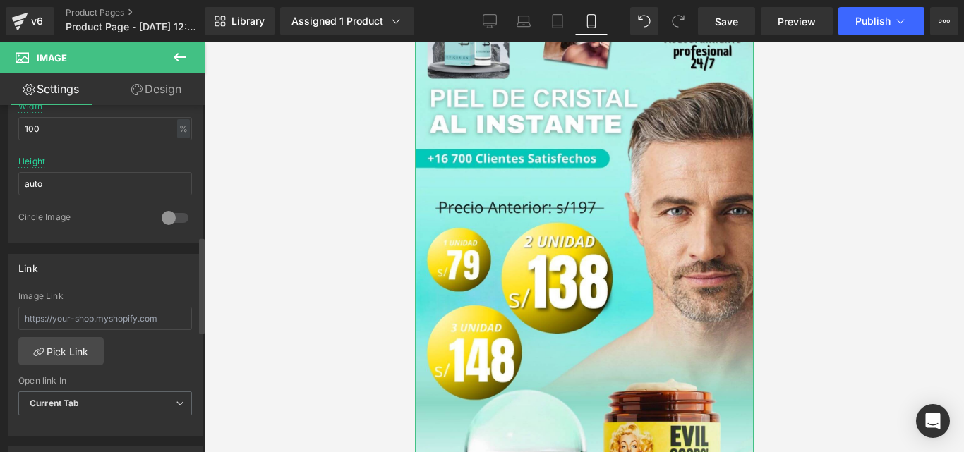
click at [169, 214] on div at bounding box center [175, 218] width 34 height 23
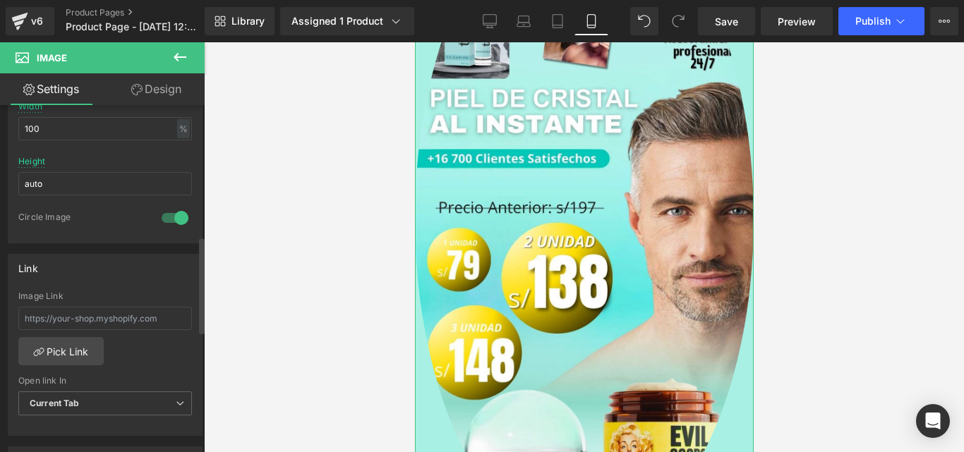
click at [169, 214] on div at bounding box center [175, 218] width 34 height 23
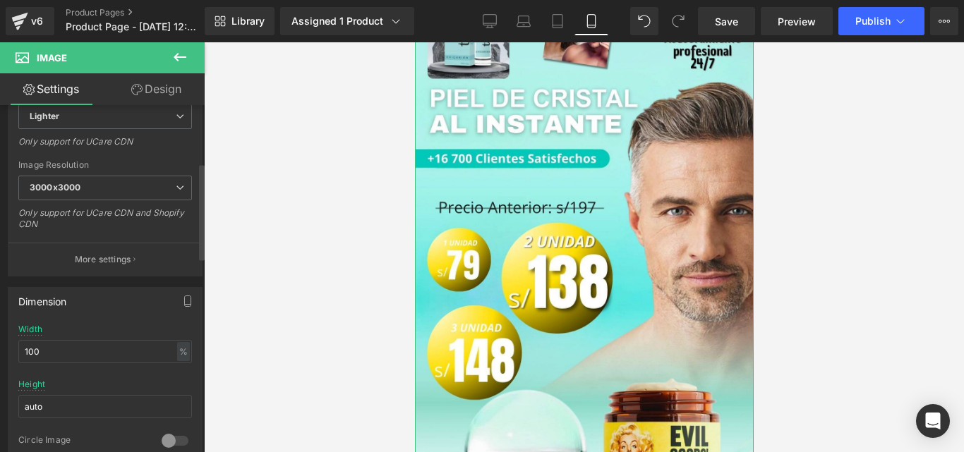
scroll to position [59, 0]
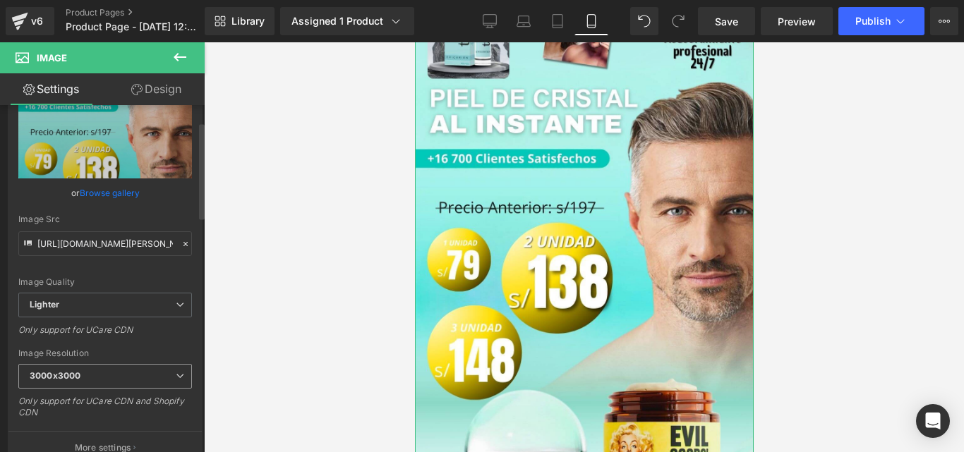
click at [104, 369] on span "3000x3000" at bounding box center [105, 376] width 174 height 25
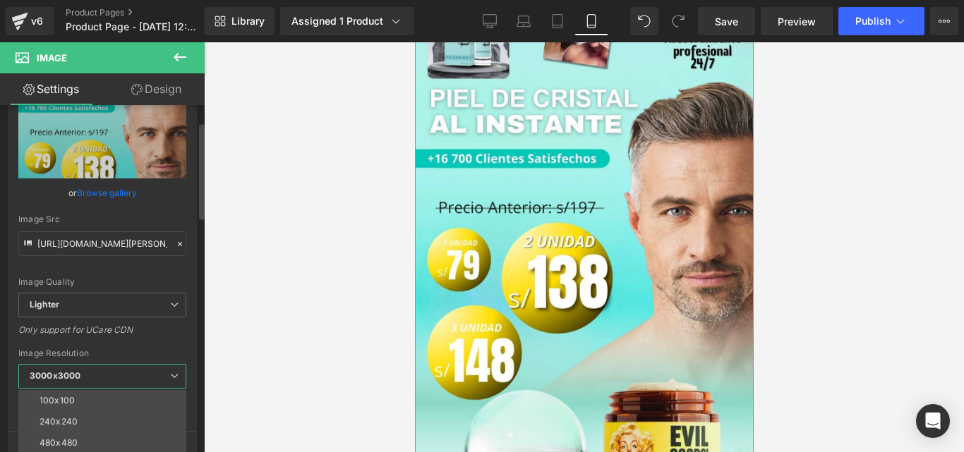
click at [128, 339] on div "Only support for UCare CDN" at bounding box center [102, 335] width 168 height 20
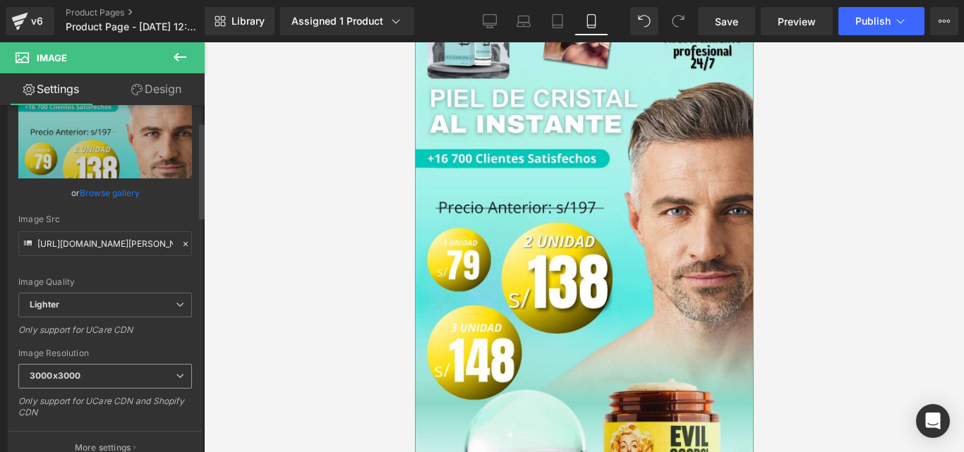
click at [102, 370] on span "3000x3000" at bounding box center [105, 376] width 174 height 25
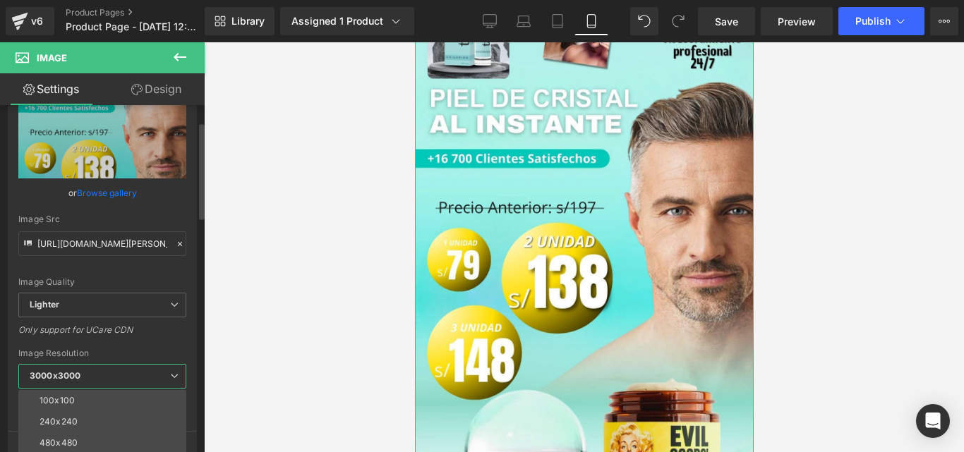
click at [132, 344] on div "Only support for UCare CDN" at bounding box center [102, 335] width 168 height 20
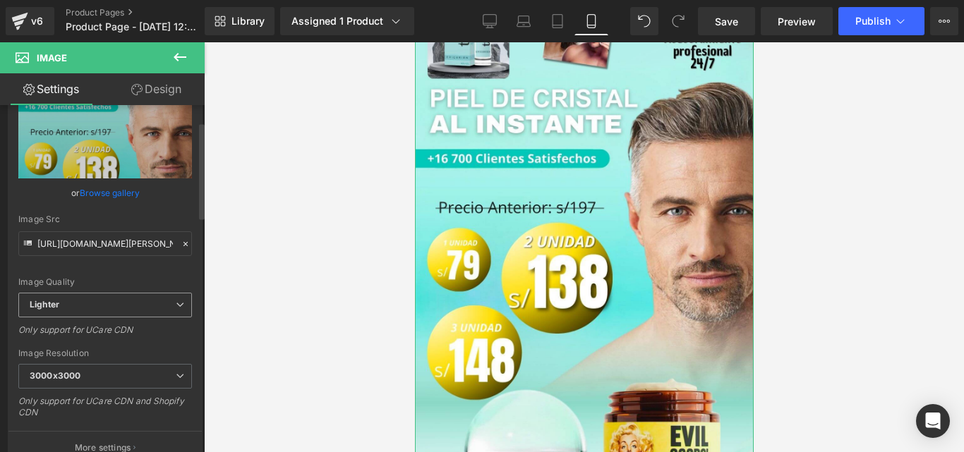
click at [134, 306] on span "Lighter" at bounding box center [105, 305] width 174 height 25
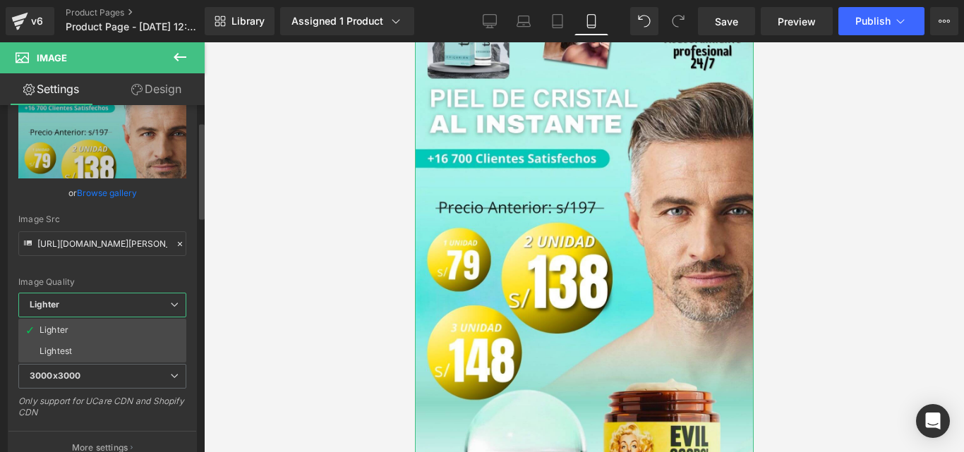
click at [145, 267] on div "Image Quality Lighter Lightest Lighter Lighter Lightest Only support for UCare …" at bounding box center [102, 194] width 168 height 195
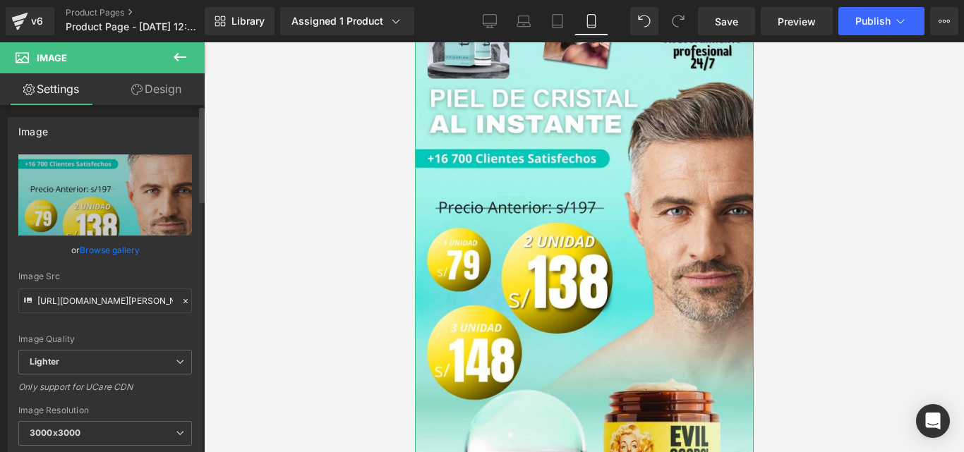
scroll to position [0, 0]
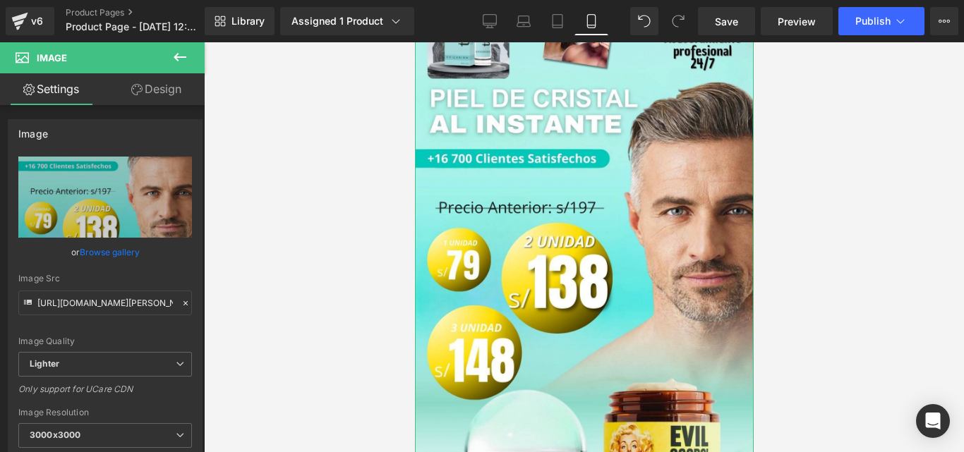
click at [167, 75] on link "Design" at bounding box center [156, 89] width 102 height 32
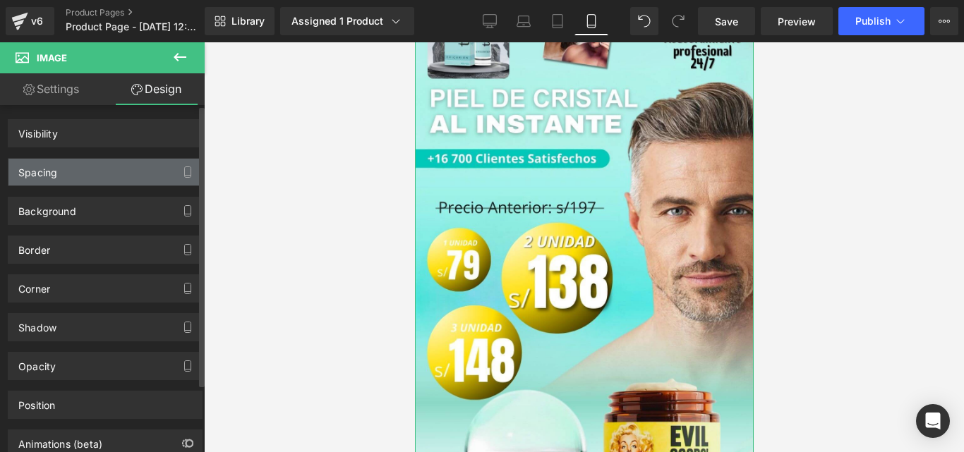
click at [96, 173] on div "Spacing" at bounding box center [104, 172] width 193 height 27
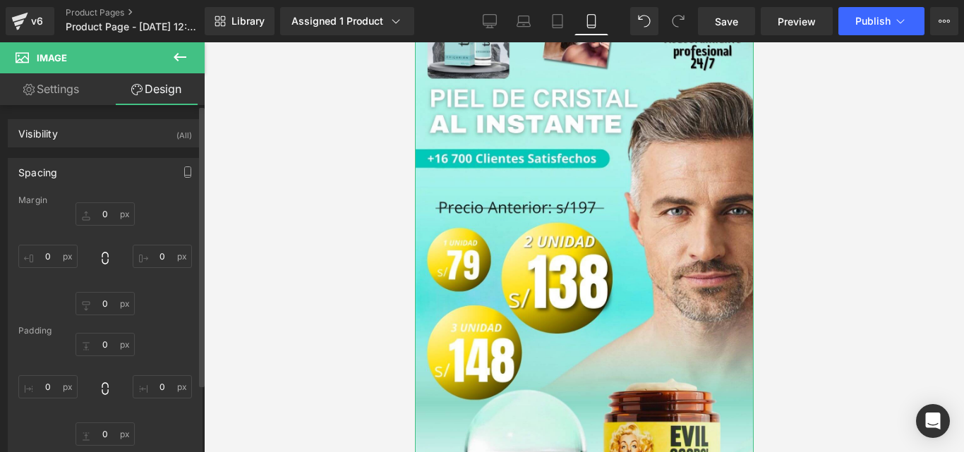
type input "0"
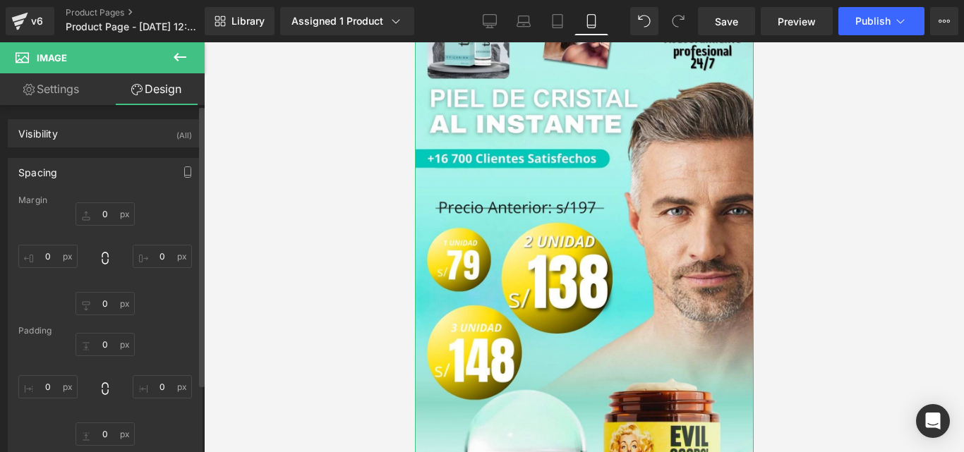
type input "0"
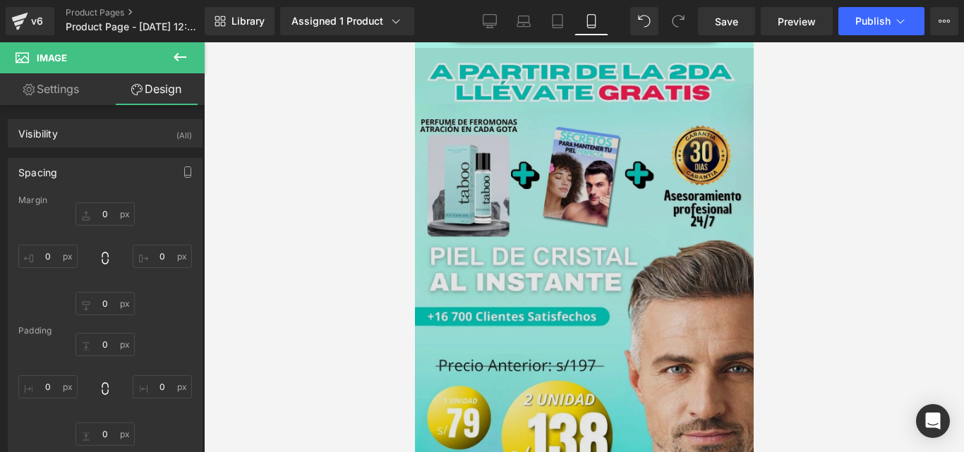
scroll to position [1787, 0]
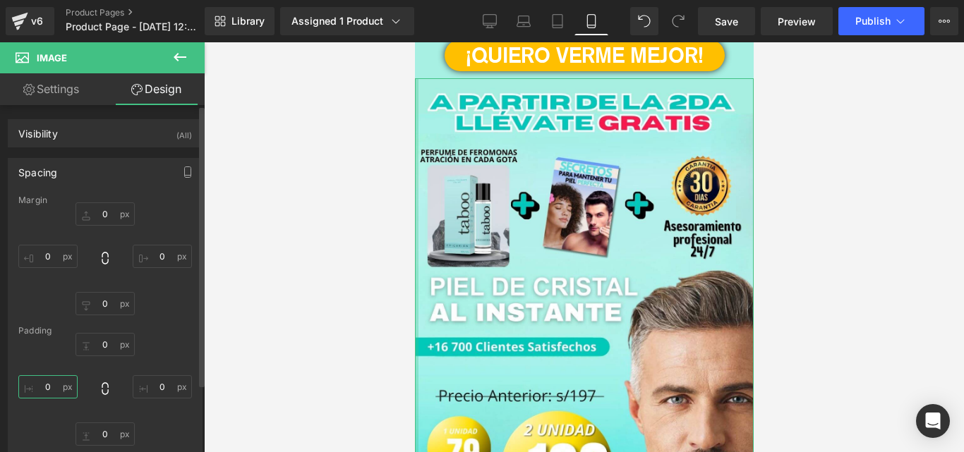
click at [59, 389] on input "0" at bounding box center [47, 386] width 59 height 23
click at [53, 258] on input "0" at bounding box center [47, 256] width 59 height 23
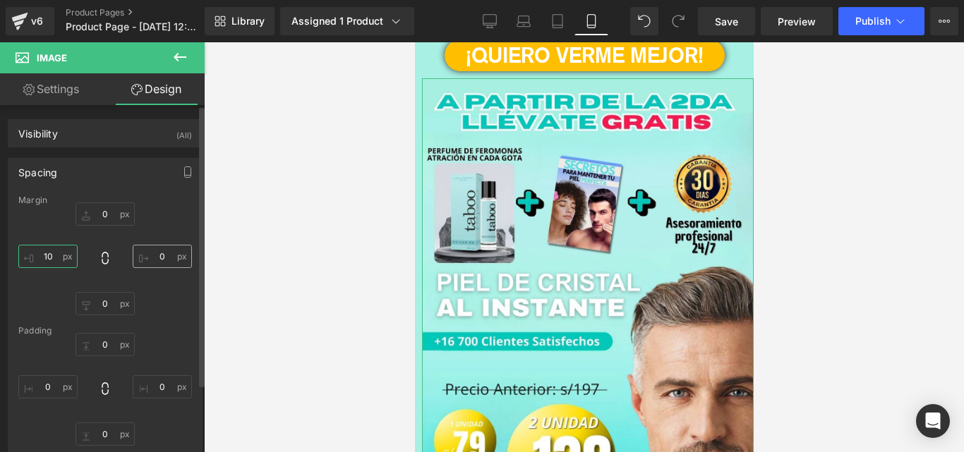
type input "10"
click at [163, 262] on input "0" at bounding box center [162, 256] width 59 height 23
type input "10"
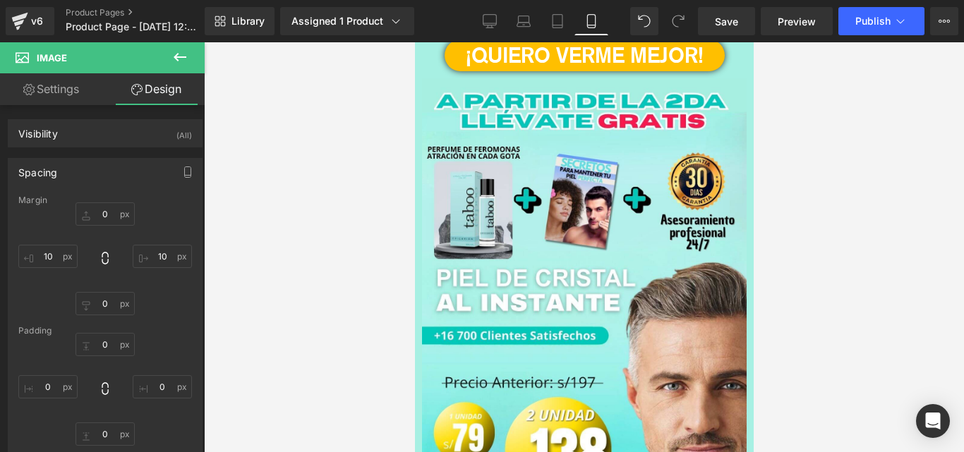
click at [818, 252] on div at bounding box center [584, 247] width 760 height 410
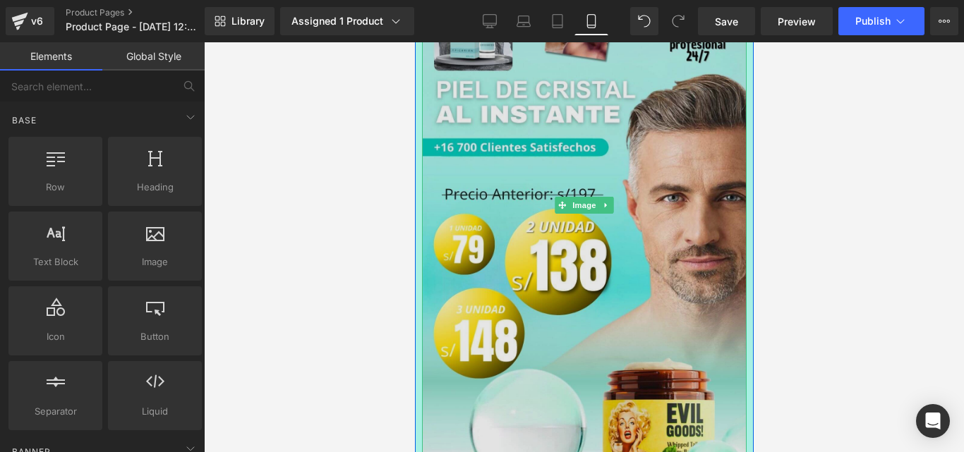
scroll to position [2069, 0]
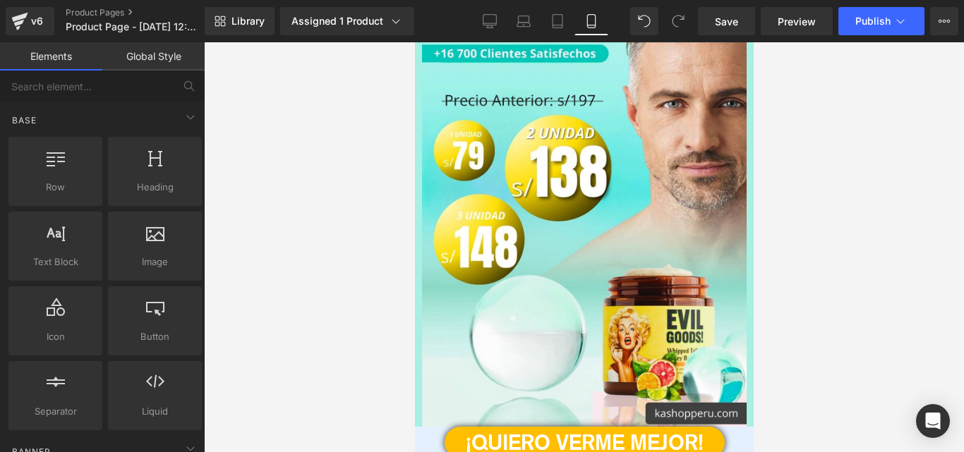
click at [902, 210] on div at bounding box center [584, 247] width 760 height 410
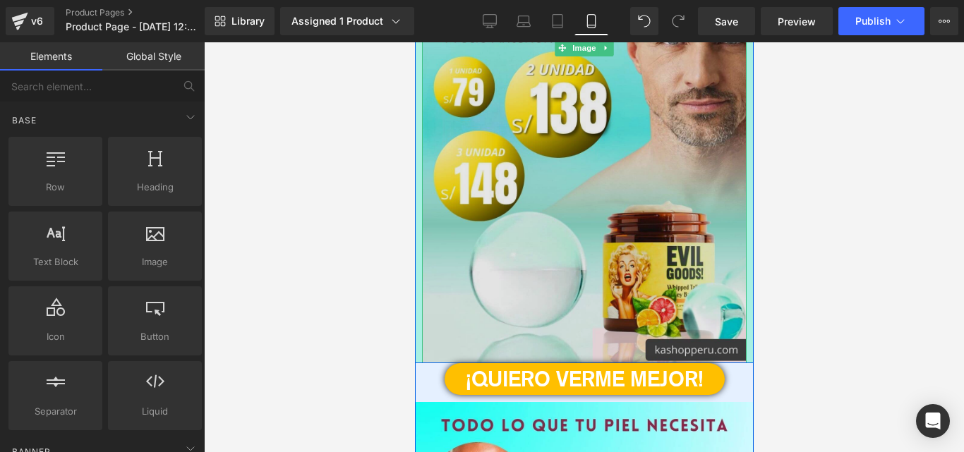
scroll to position [2164, 0]
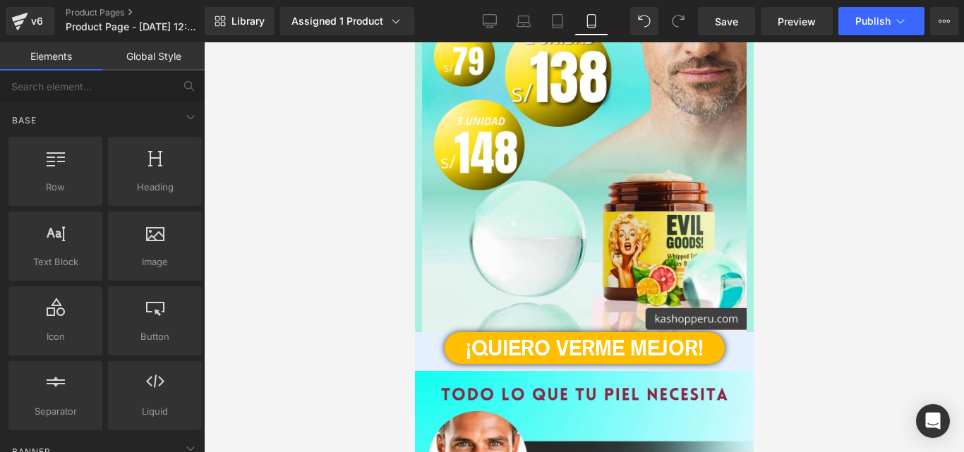
click at [823, 258] on div at bounding box center [584, 247] width 760 height 410
click at [942, 219] on div at bounding box center [584, 247] width 760 height 410
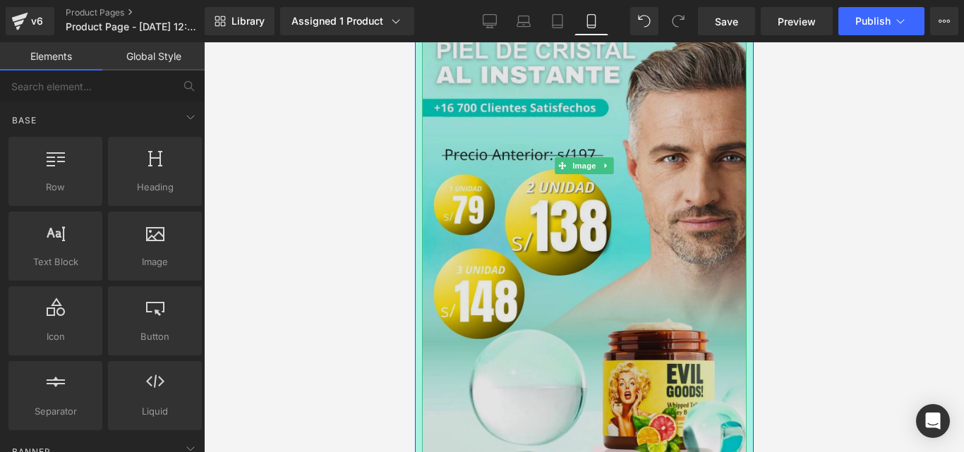
scroll to position [1787, 0]
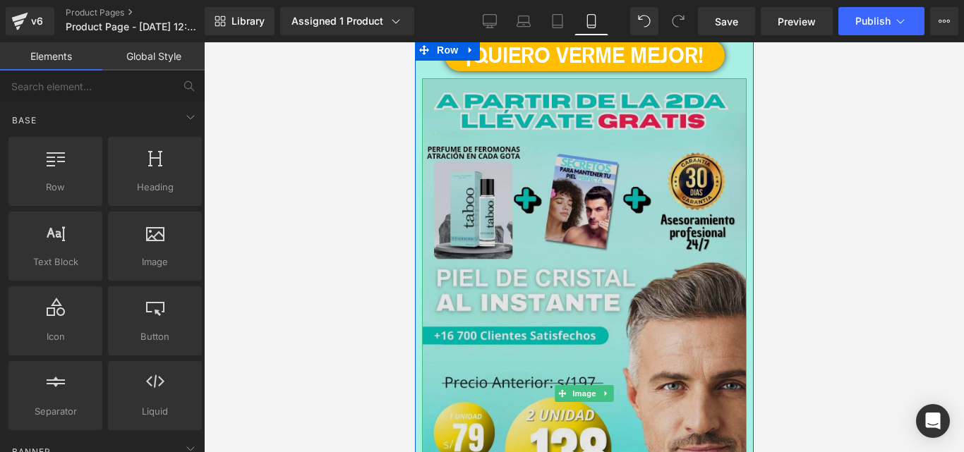
click at [682, 220] on img at bounding box center [583, 393] width 325 height 631
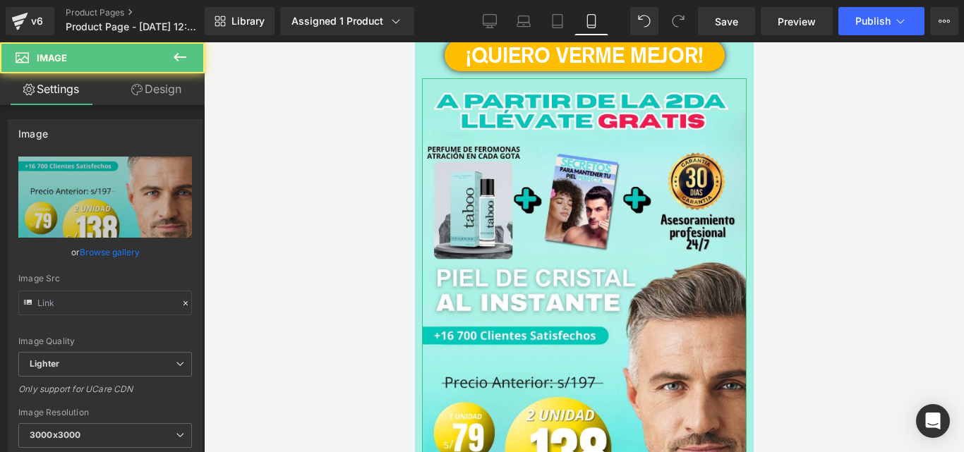
type input "[URL][DOMAIN_NAME][PERSON_NAME]"
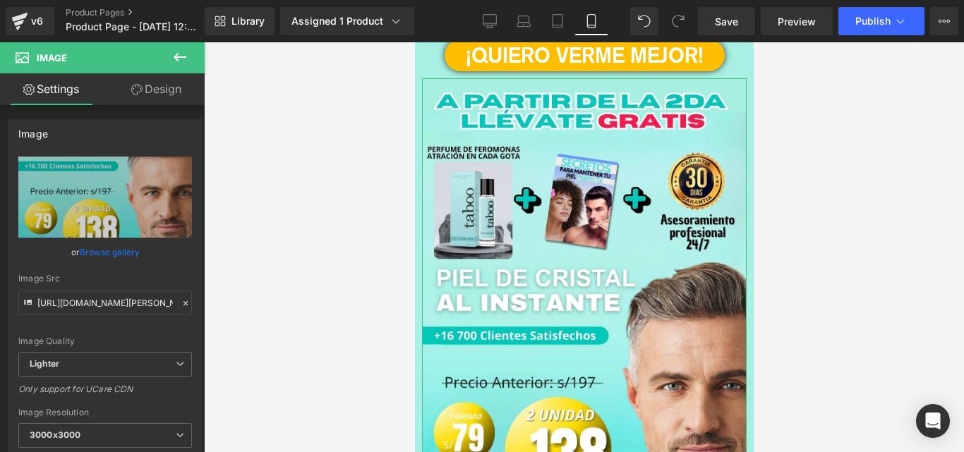
click at [156, 98] on link "Design" at bounding box center [156, 89] width 102 height 32
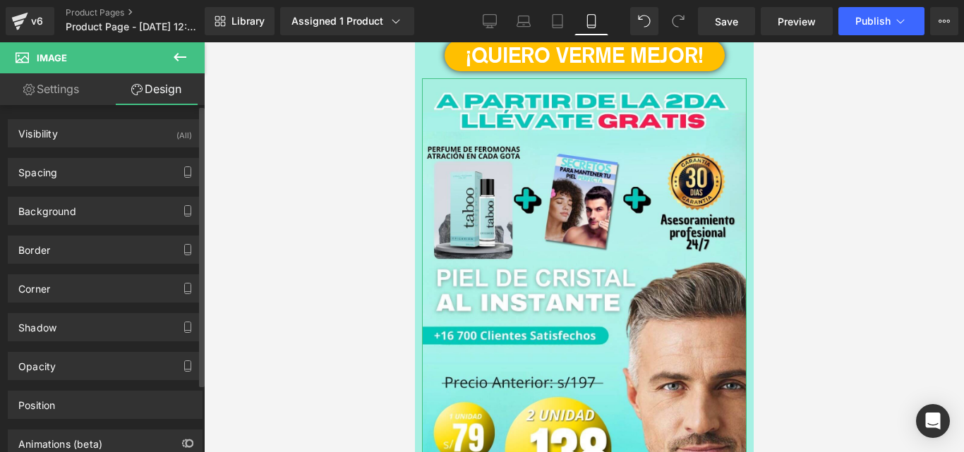
type input "0"
type input "10"
type input "0"
type input "10"
type input "0"
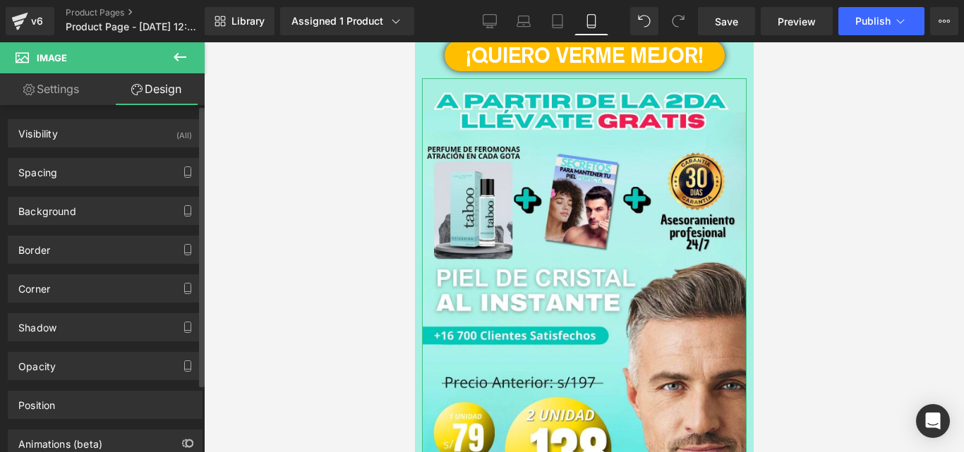
type input "0"
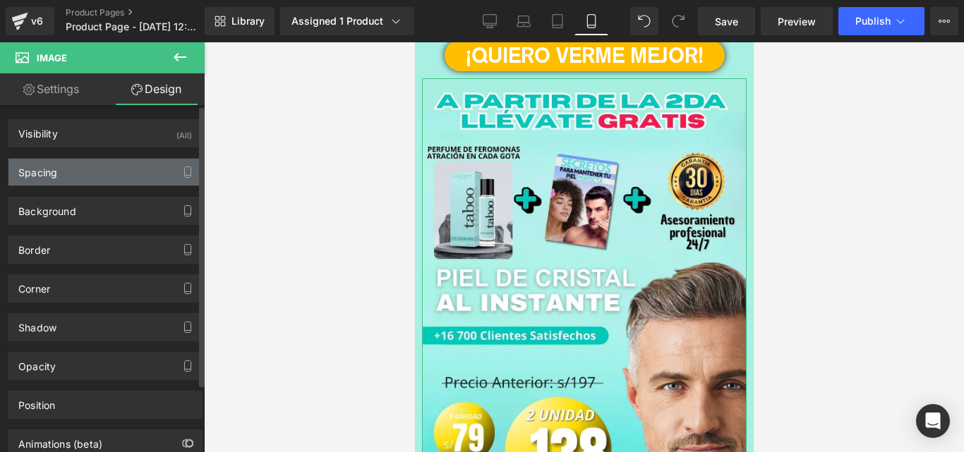
click at [92, 182] on div "Spacing" at bounding box center [104, 172] width 193 height 27
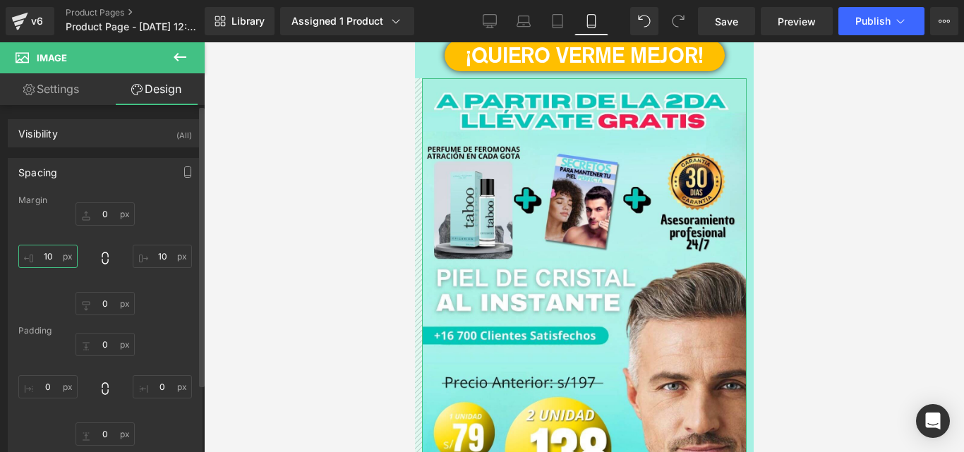
click at [51, 250] on input "10" at bounding box center [47, 256] width 59 height 23
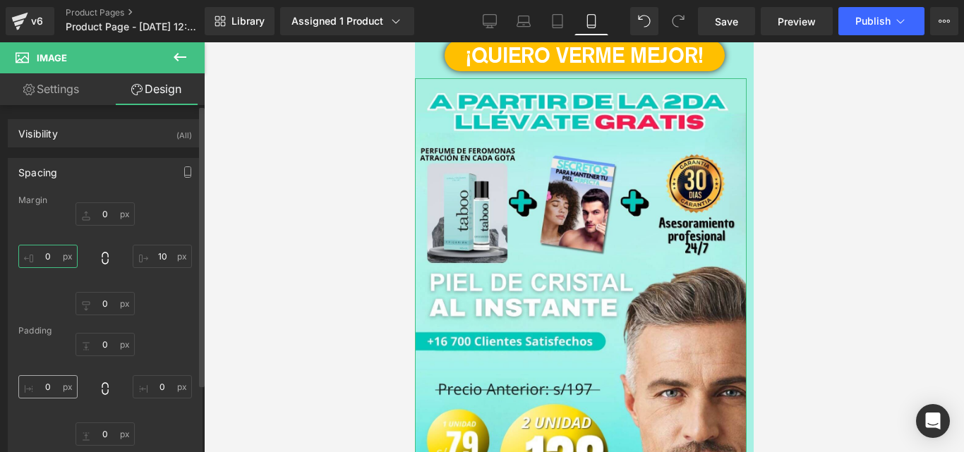
type input "0"
click at [47, 387] on input "0" at bounding box center [47, 386] width 59 height 23
type input "10"
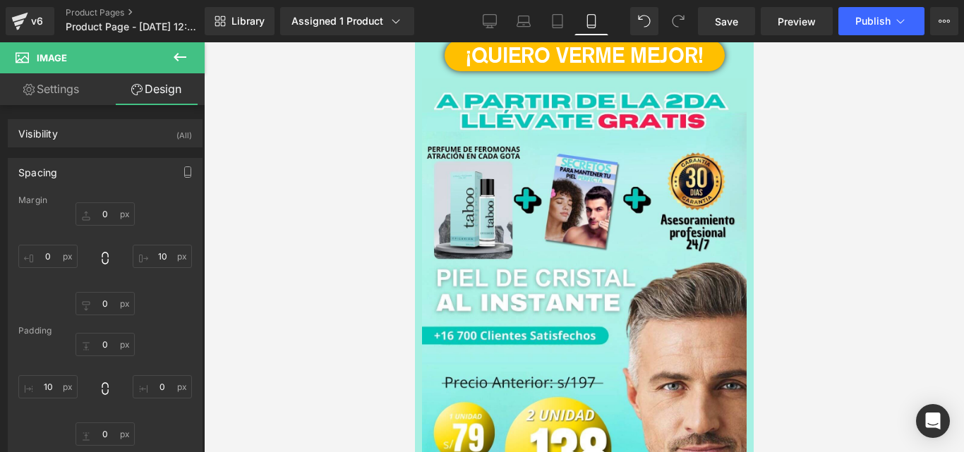
click at [251, 347] on div at bounding box center [584, 247] width 760 height 410
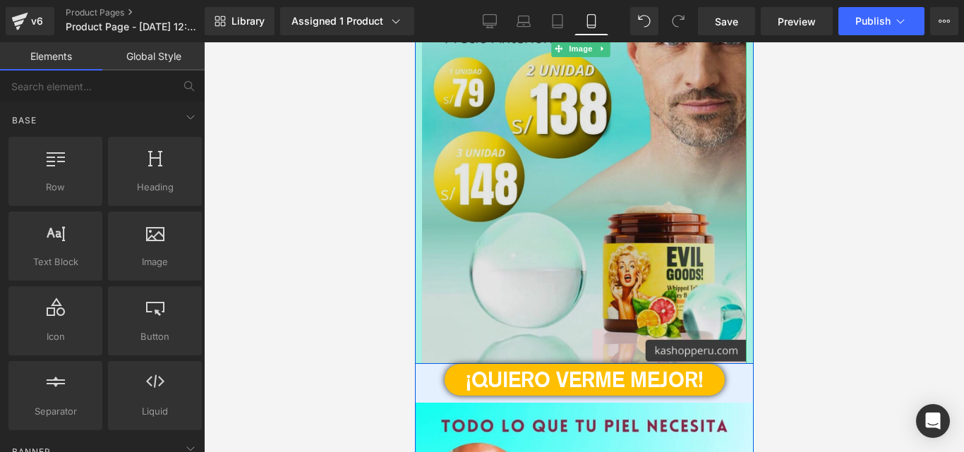
scroll to position [2164, 0]
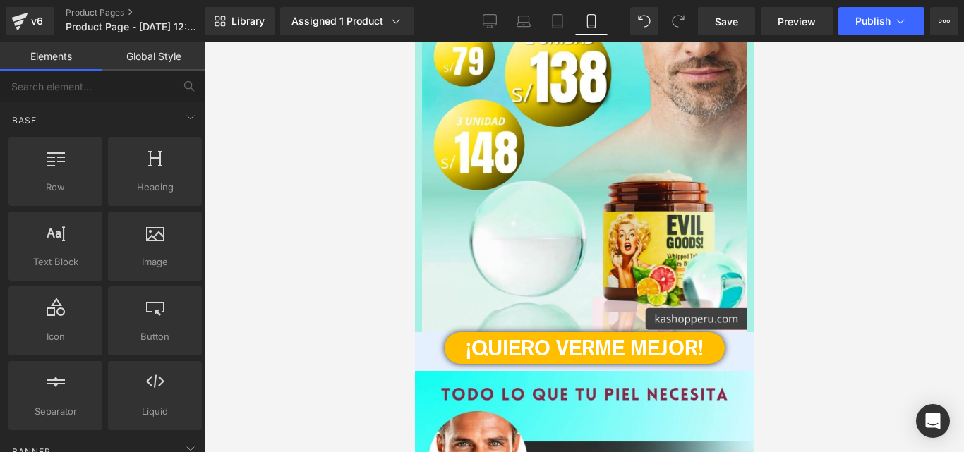
click at [848, 344] on div at bounding box center [584, 247] width 760 height 410
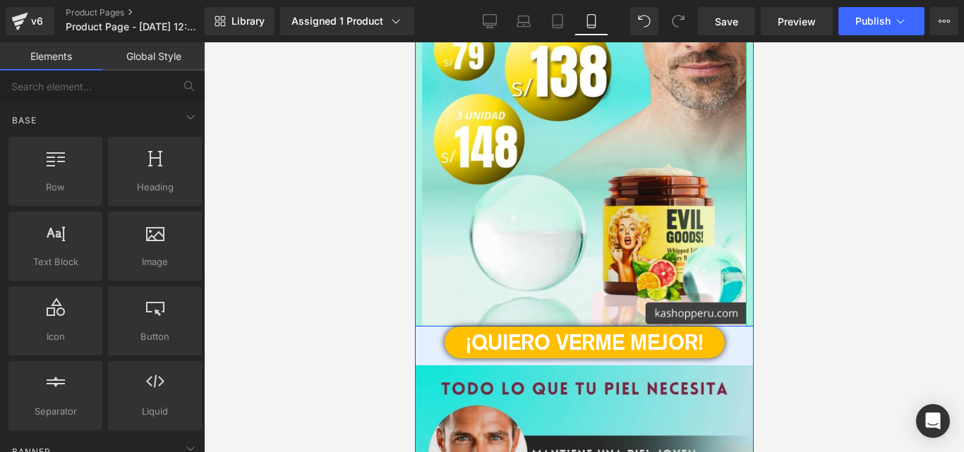
scroll to position [2258, 0]
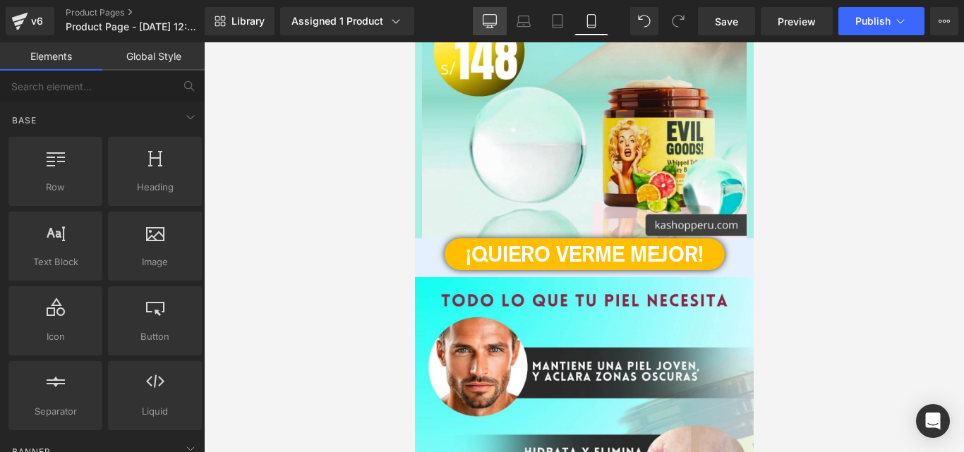
click at [492, 18] on icon at bounding box center [490, 21] width 14 height 14
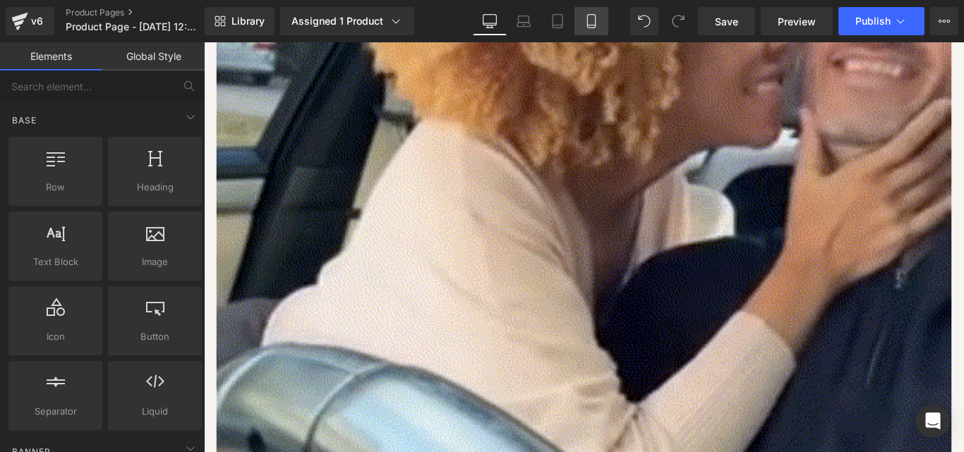
scroll to position [8231, 0]
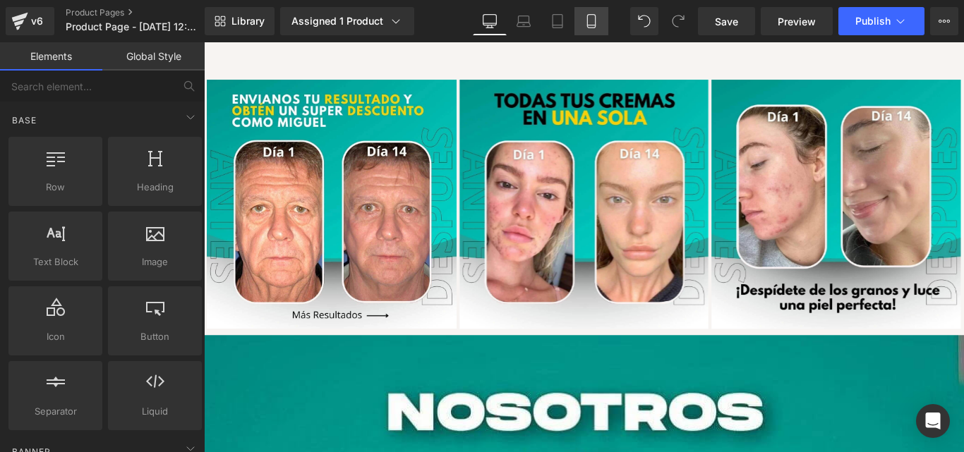
click at [595, 18] on icon at bounding box center [591, 21] width 14 height 14
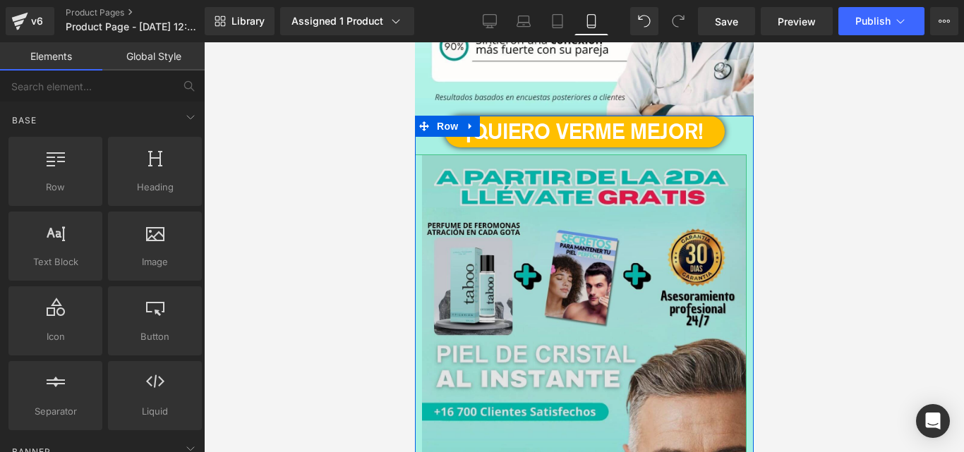
scroll to position [1594, 0]
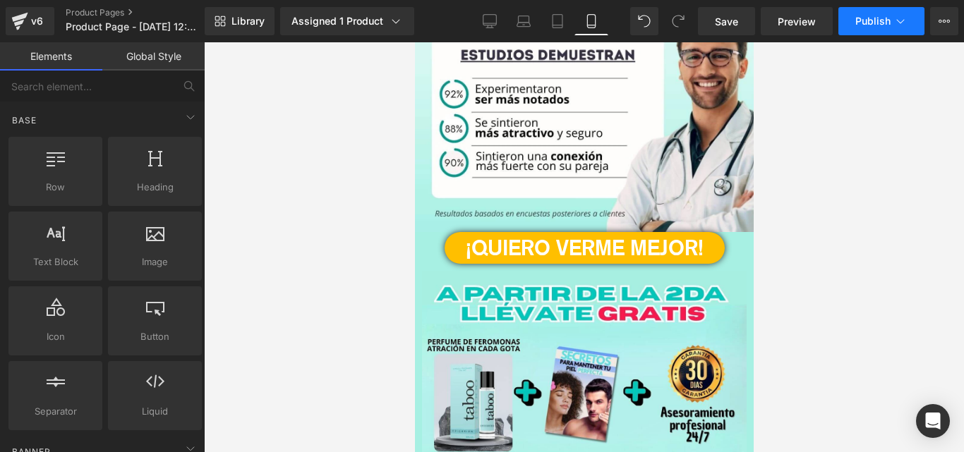
click at [876, 14] on button "Publish" at bounding box center [881, 21] width 86 height 28
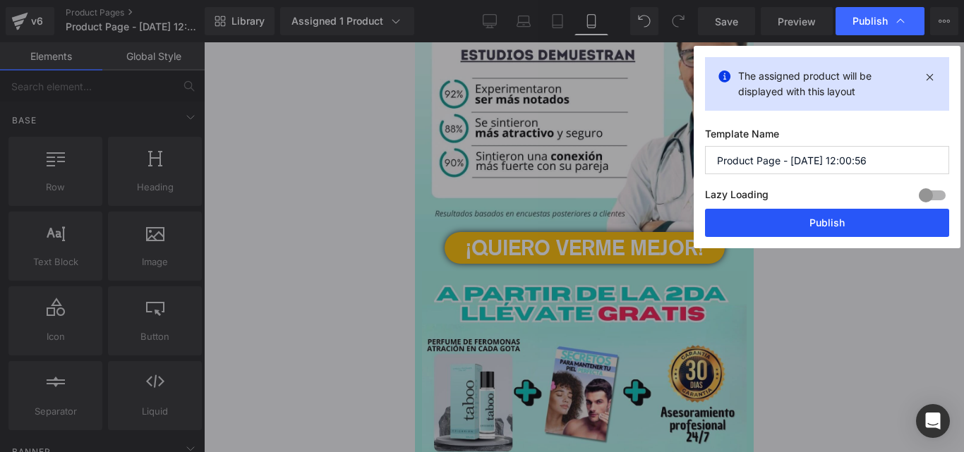
click at [777, 221] on button "Publish" at bounding box center [827, 223] width 244 height 28
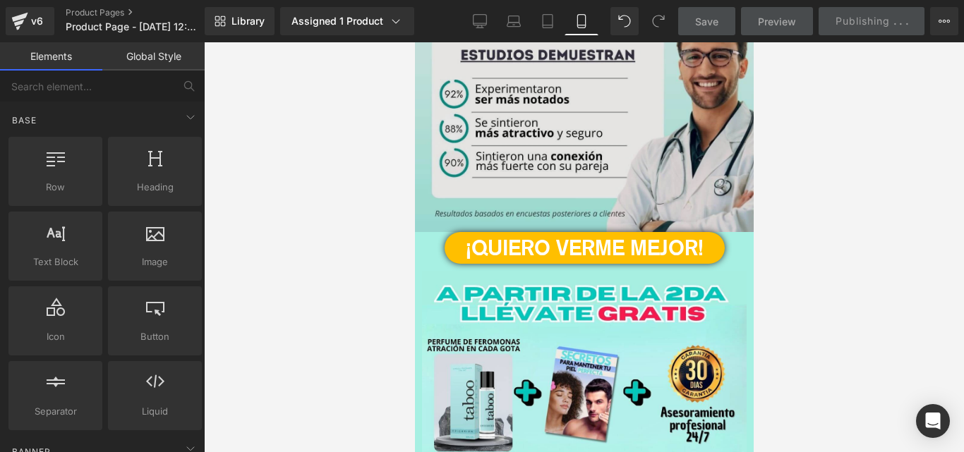
scroll to position [1407, 0]
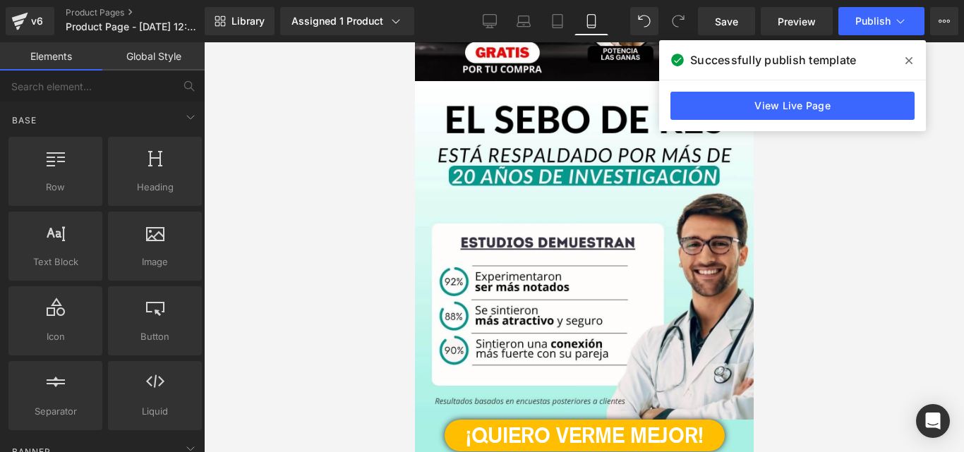
click at [341, 152] on div at bounding box center [584, 247] width 760 height 410
click at [907, 52] on span at bounding box center [908, 60] width 23 height 23
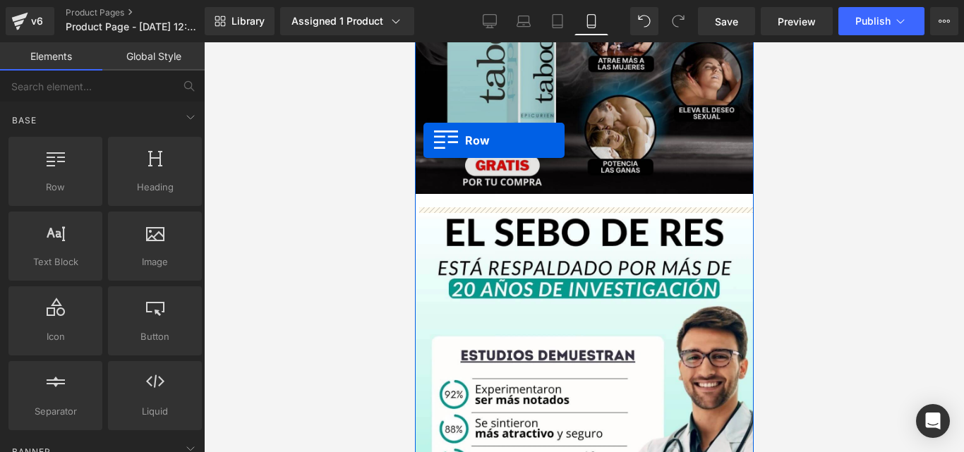
scroll to position [1280, 0]
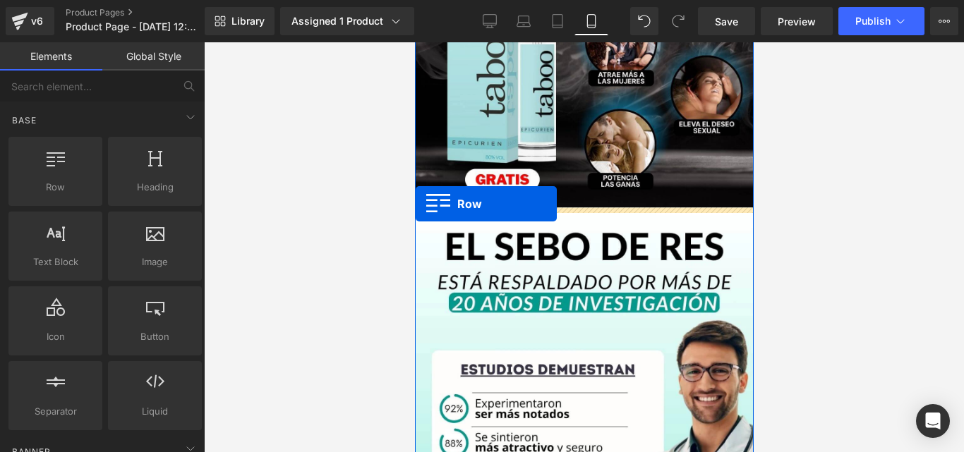
drag, startPoint x: 418, startPoint y: 145, endPoint x: 415, endPoint y: 204, distance: 58.7
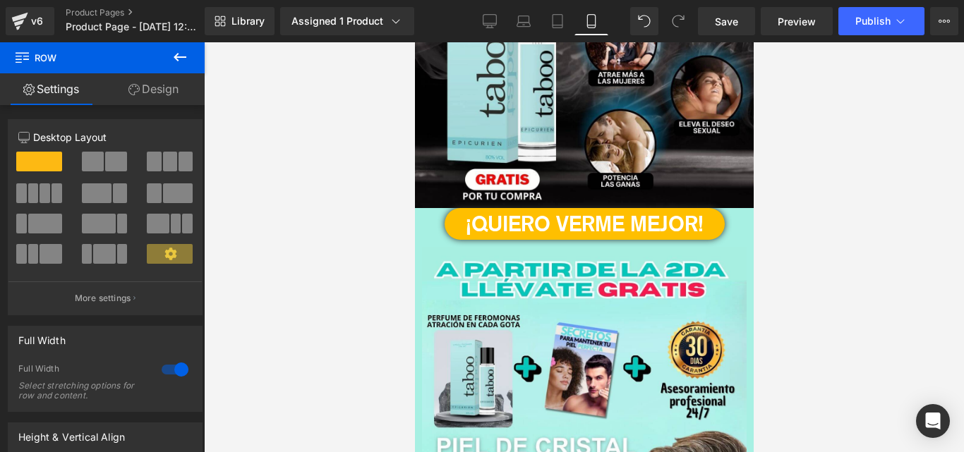
click at [782, 251] on div at bounding box center [584, 247] width 760 height 410
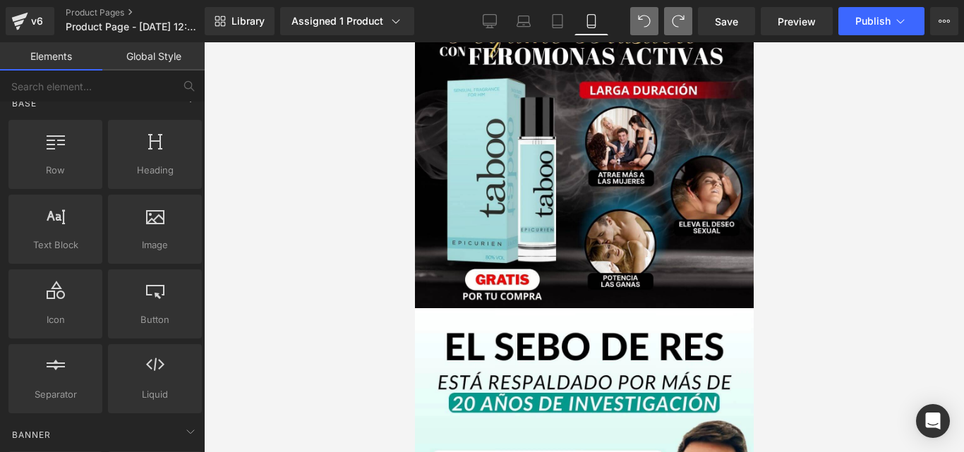
scroll to position [0, 0]
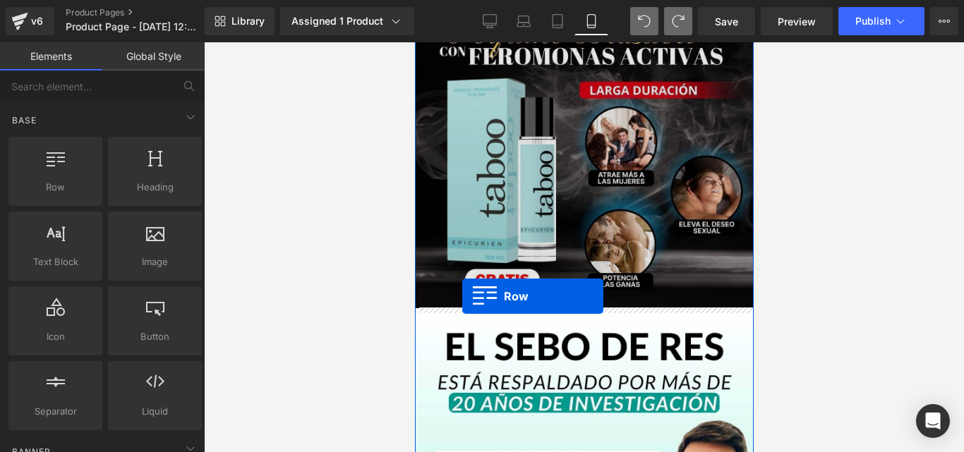
drag, startPoint x: 492, startPoint y: 219, endPoint x: 461, endPoint y: 296, distance: 83.3
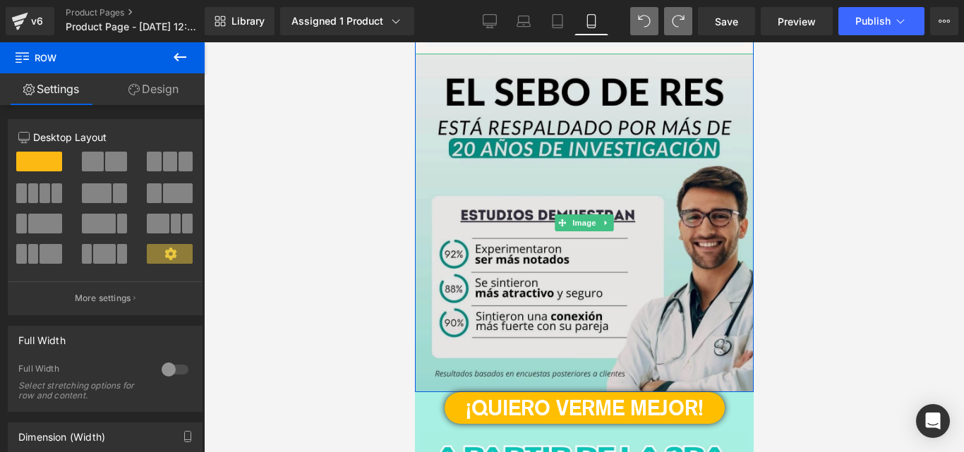
scroll to position [1556, 0]
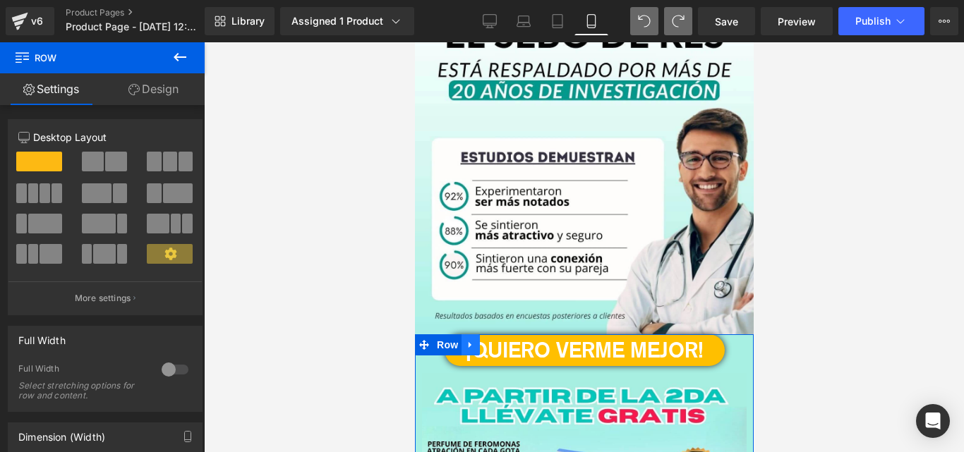
click at [468, 346] on icon at bounding box center [469, 345] width 3 height 6
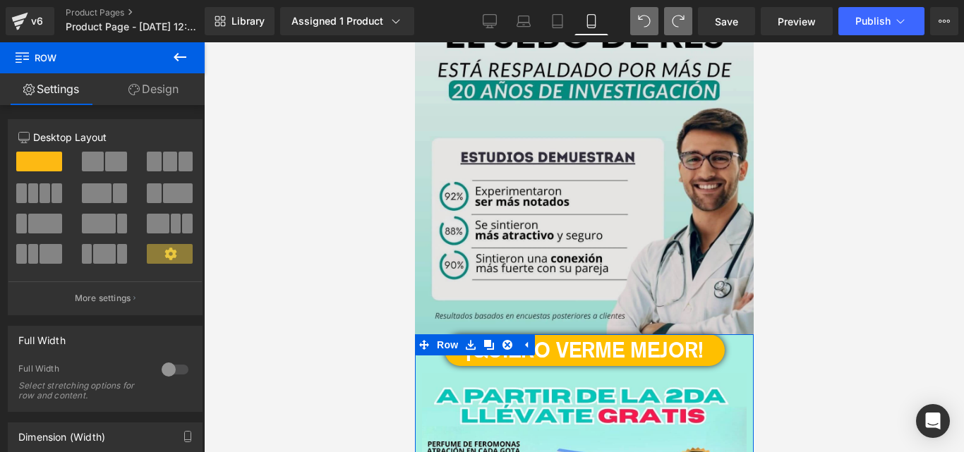
click at [483, 342] on icon at bounding box center [488, 345] width 10 height 10
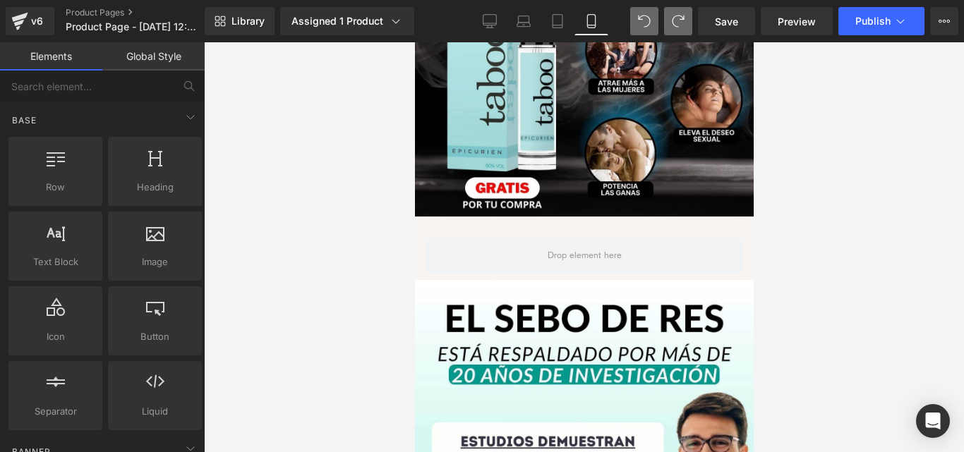
scroll to position [1225, 0]
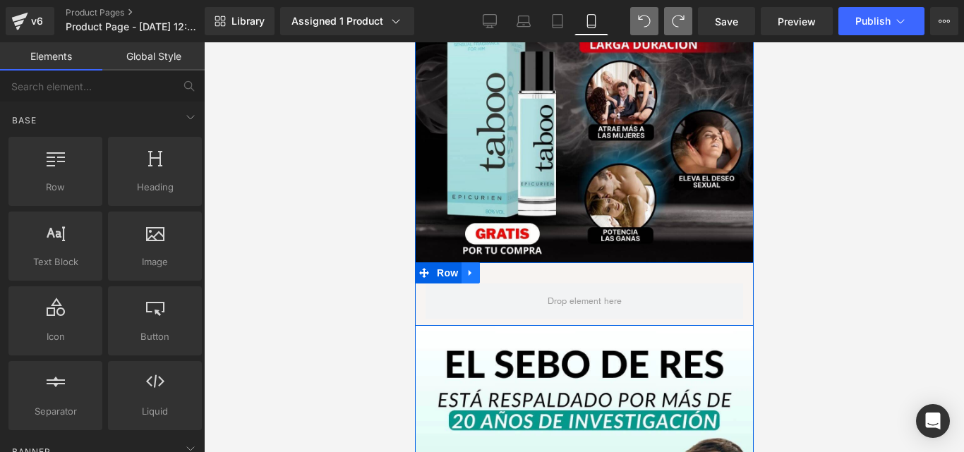
click at [465, 277] on icon at bounding box center [470, 272] width 10 height 11
click at [502, 274] on icon at bounding box center [507, 272] width 10 height 11
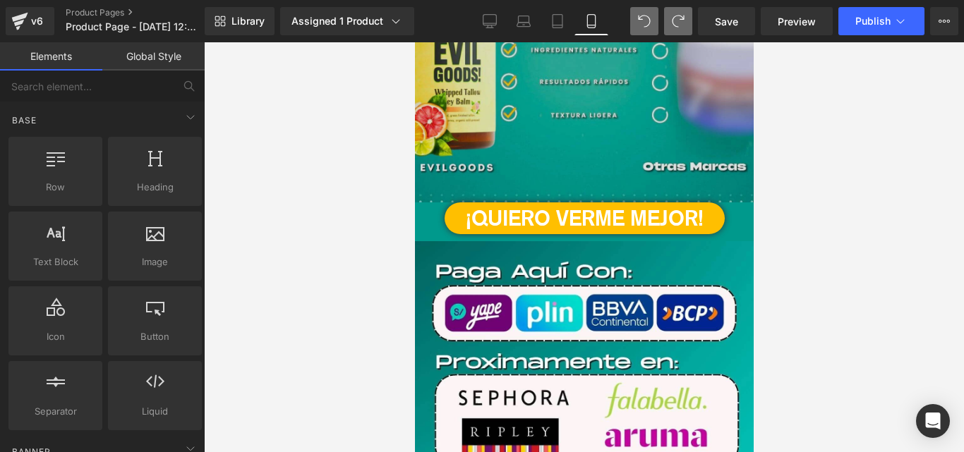
scroll to position [3671, 0]
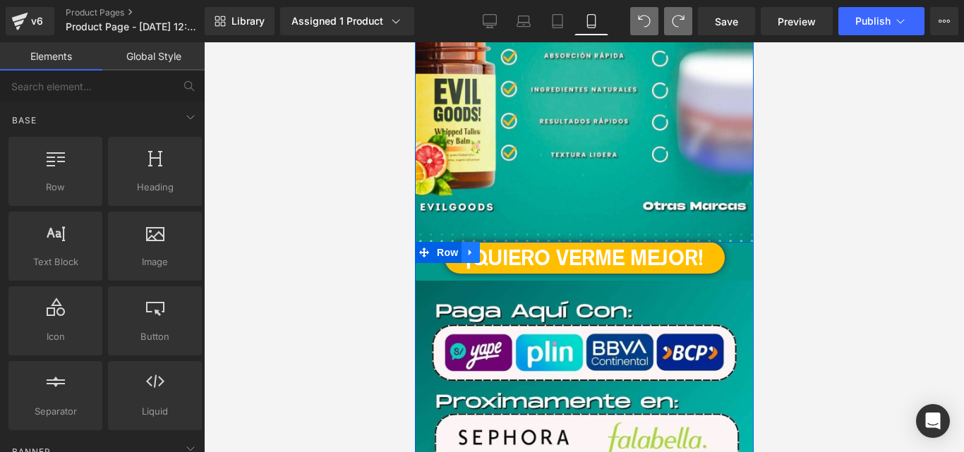
click at [465, 250] on icon at bounding box center [470, 252] width 10 height 11
click at [483, 253] on icon at bounding box center [488, 253] width 10 height 10
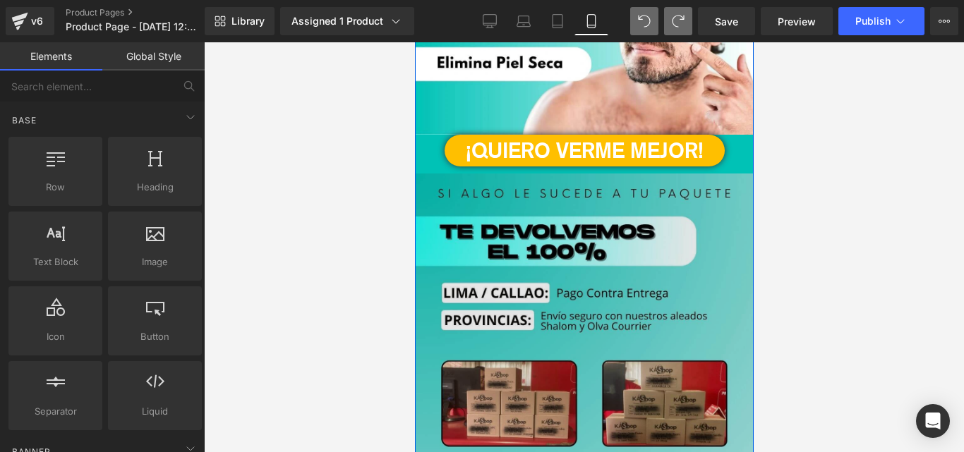
scroll to position [4647, 0]
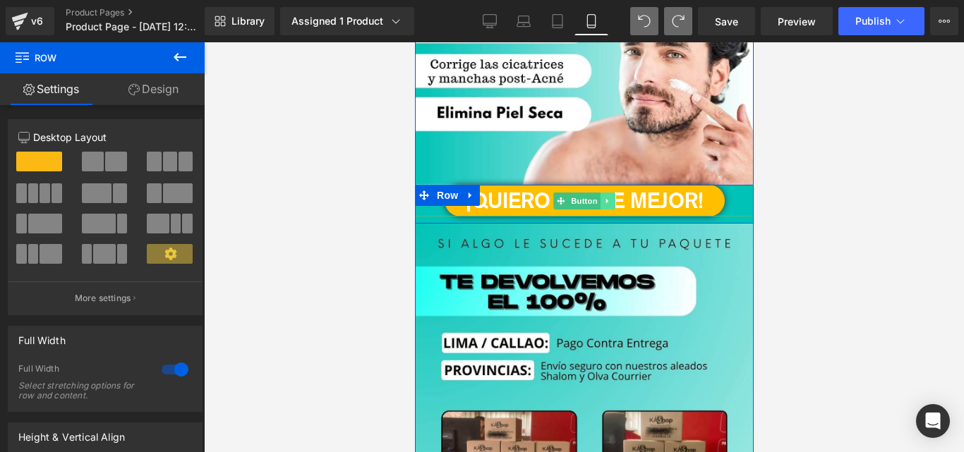
click at [603, 203] on icon at bounding box center [607, 201] width 8 height 8
click at [595, 193] on link at bounding box center [599, 201] width 15 height 17
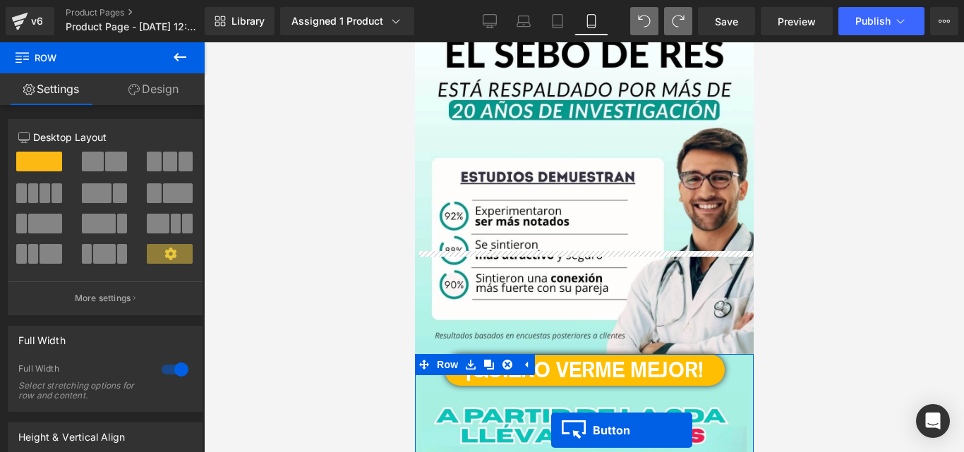
scroll to position [1207, 0]
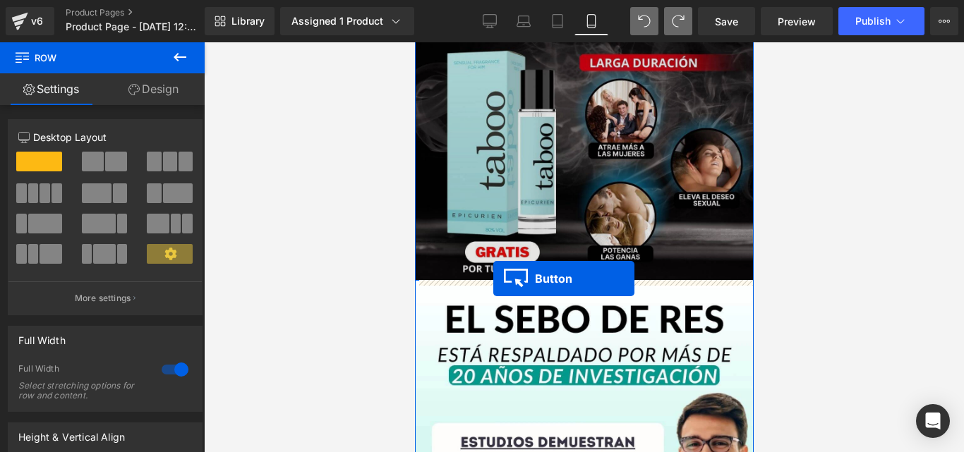
drag, startPoint x: 551, startPoint y: 242, endPoint x: 740, endPoint y: 236, distance: 189.2
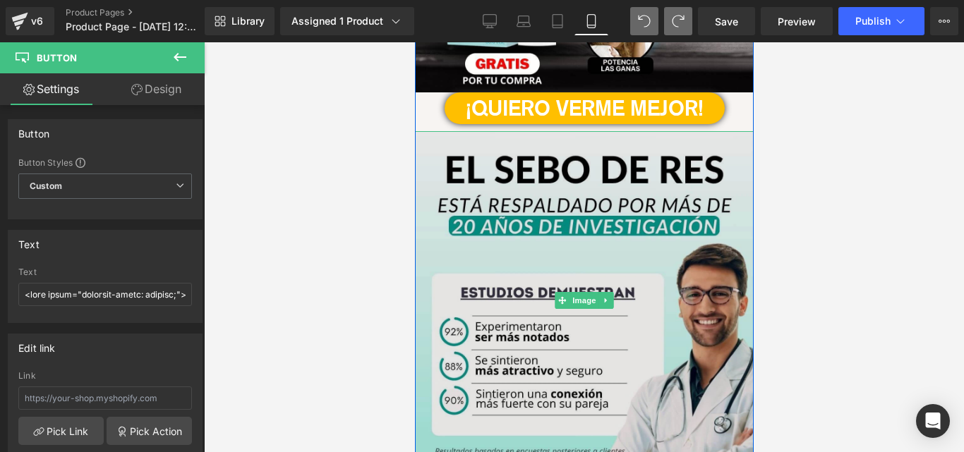
scroll to position [1302, 0]
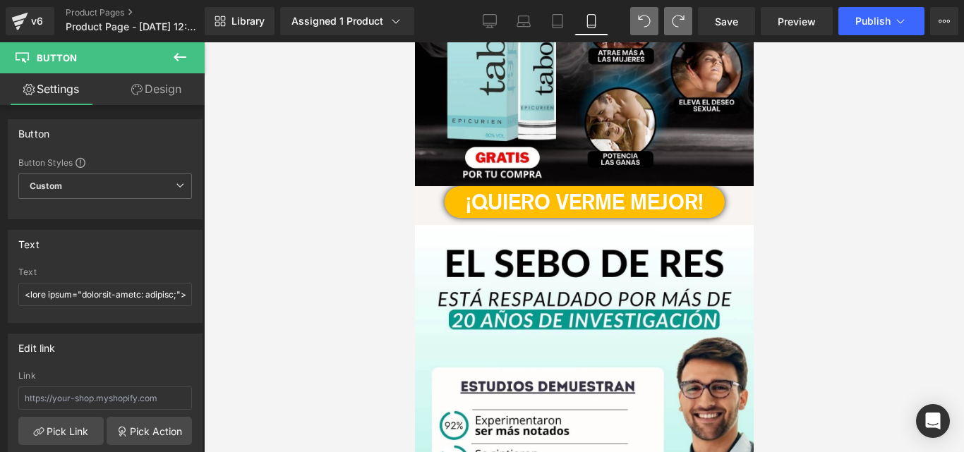
click at [938, 190] on div at bounding box center [584, 247] width 760 height 410
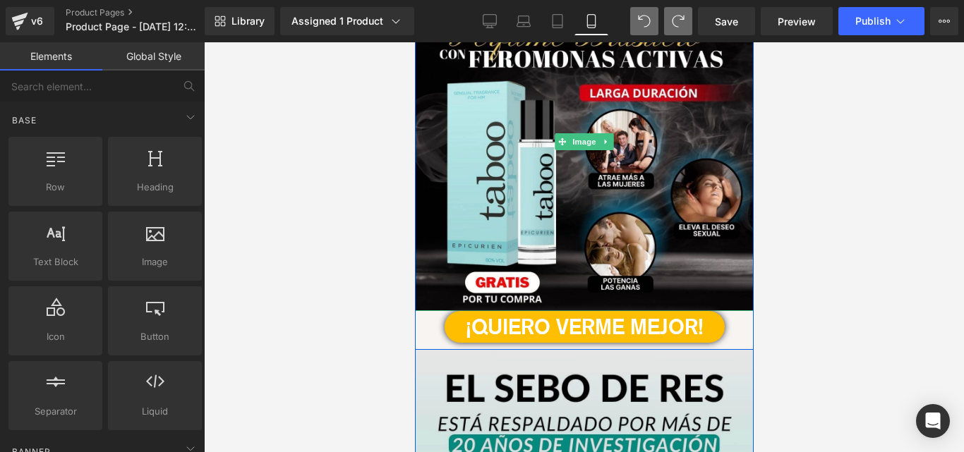
scroll to position [1207, 0]
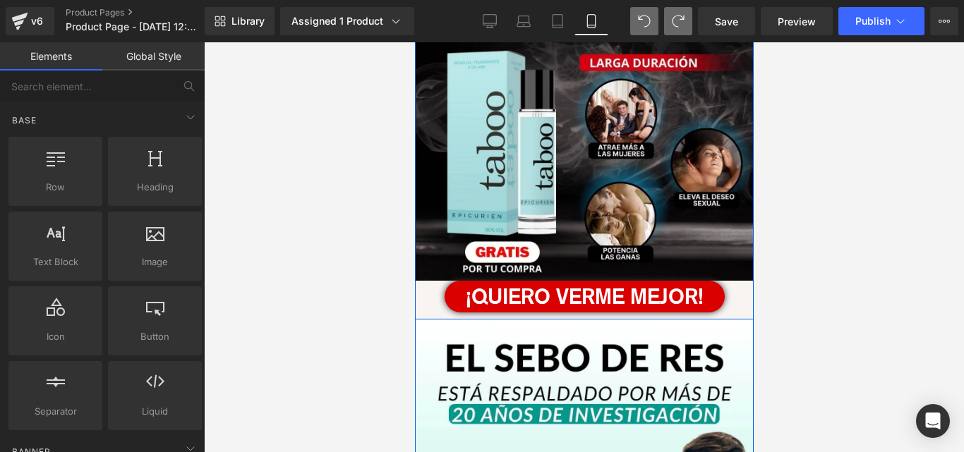
click at [610, 293] on font "¡QUIERO VERME MEJOR!" at bounding box center [584, 296] width 238 height 25
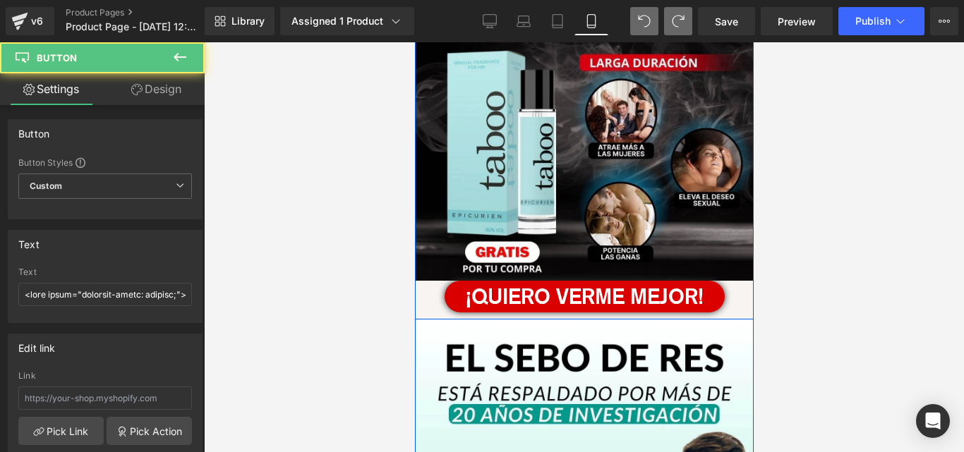
click at [540, 291] on font "¡QUIERO VERME MEJOR!" at bounding box center [584, 296] width 238 height 25
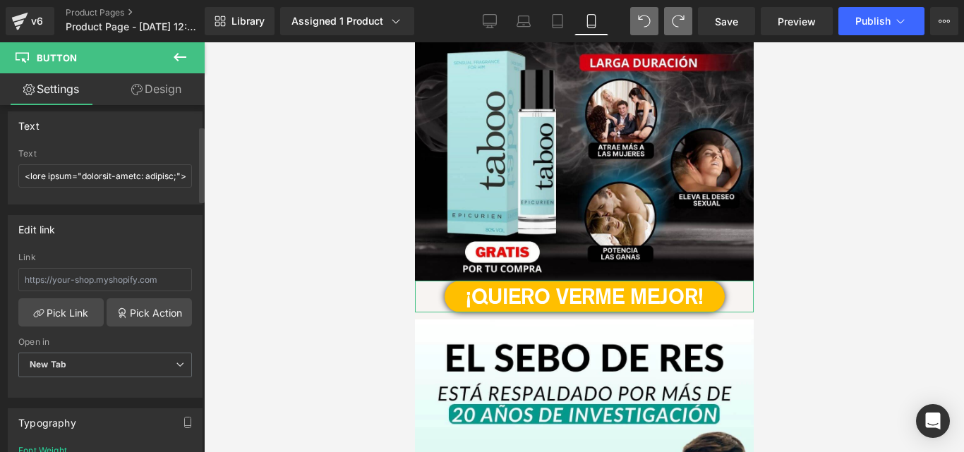
scroll to position [94, 0]
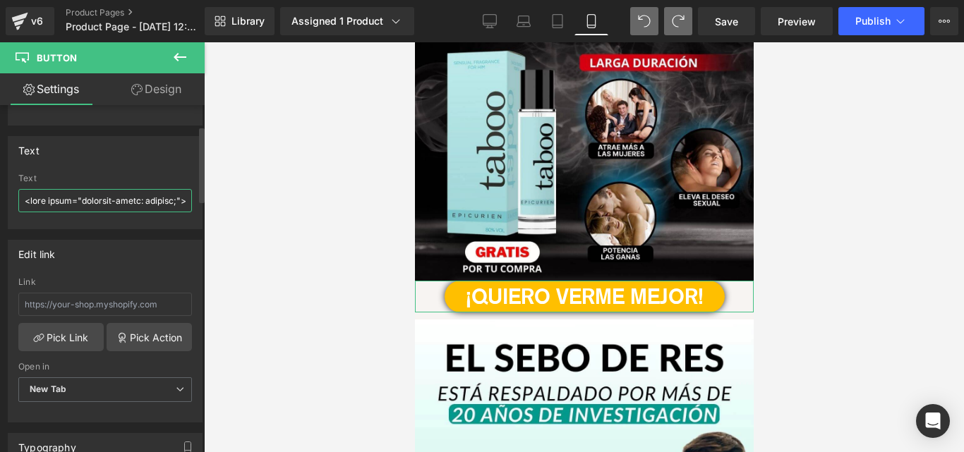
click at [134, 205] on input "text" at bounding box center [105, 200] width 174 height 23
drag, startPoint x: 210, startPoint y: 243, endPoint x: 119, endPoint y: 258, distance: 91.4
click at [210, 243] on div at bounding box center [584, 247] width 760 height 410
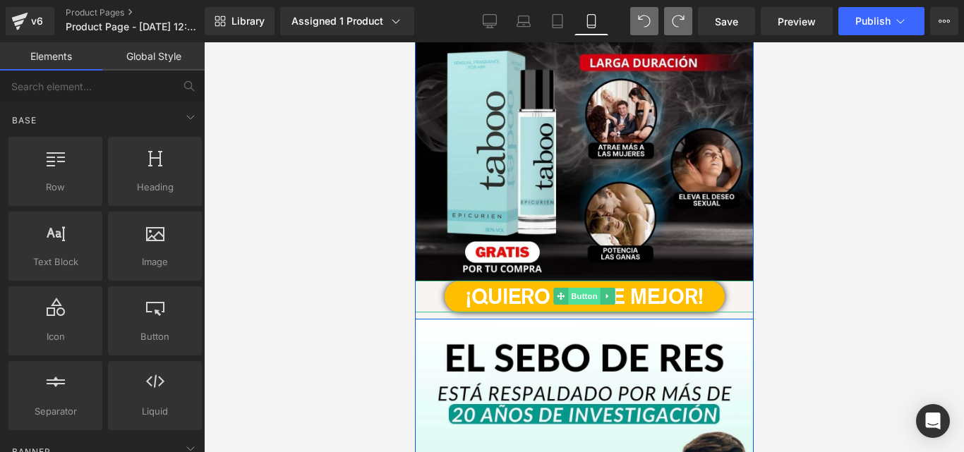
click at [536, 298] on font "¡QUIERO VERME MEJOR!" at bounding box center [584, 296] width 238 height 25
click at [525, 297] on font "¡QUIERO VERME MEJOR!" at bounding box center [584, 296] width 238 height 25
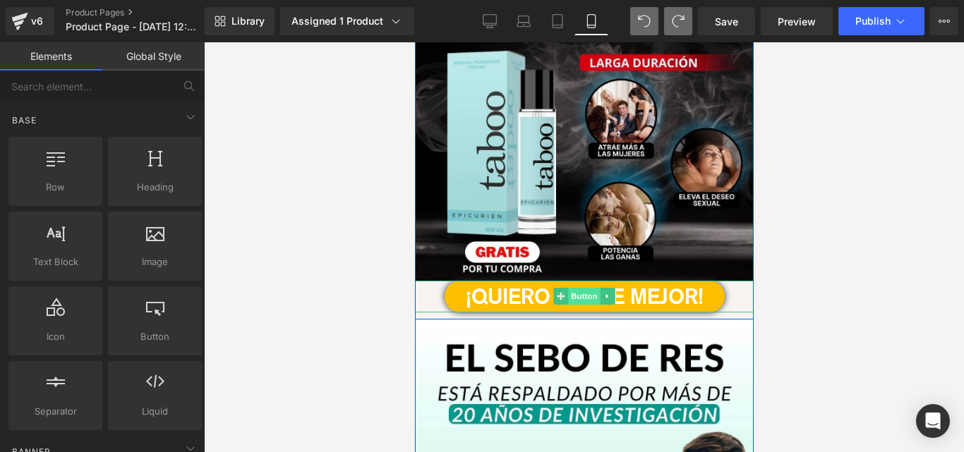
click at [574, 293] on span "Button" at bounding box center [583, 296] width 32 height 17
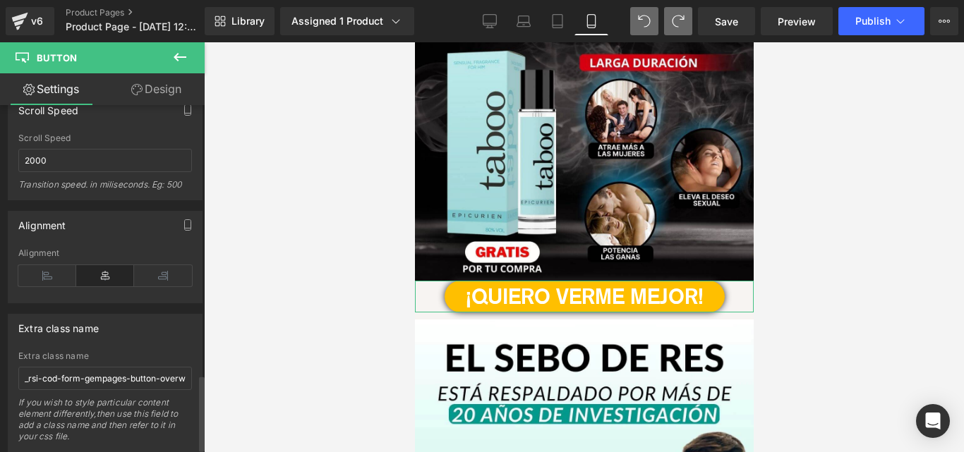
scroll to position [1248, 0]
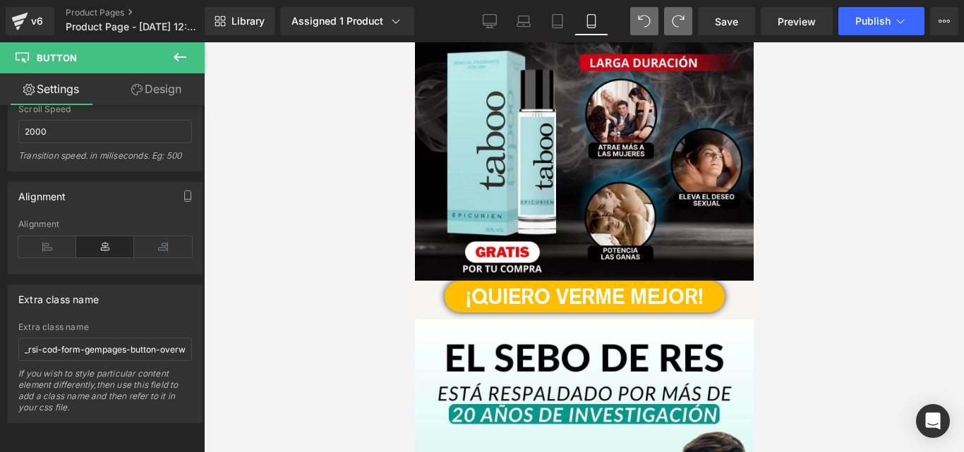
click at [279, 299] on div at bounding box center [584, 247] width 760 height 410
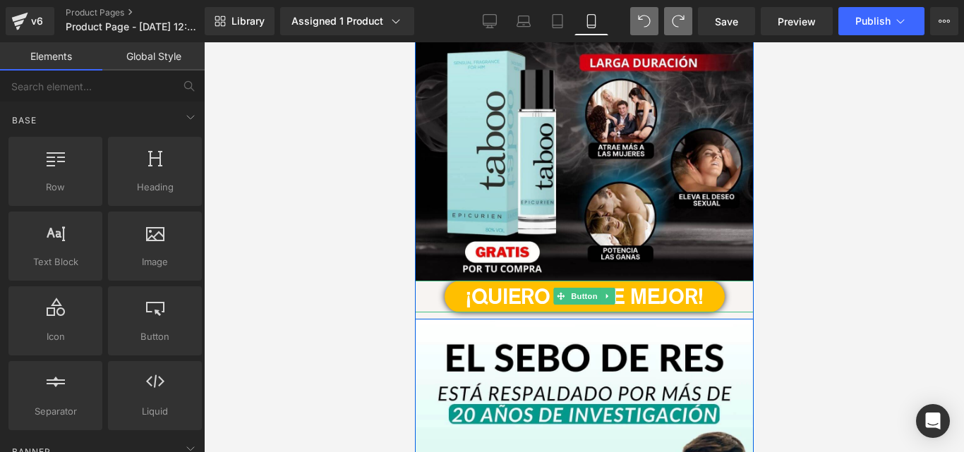
click at [605, 298] on icon at bounding box center [606, 296] width 2 height 5
click at [557, 297] on link "Button" at bounding box center [554, 296] width 47 height 17
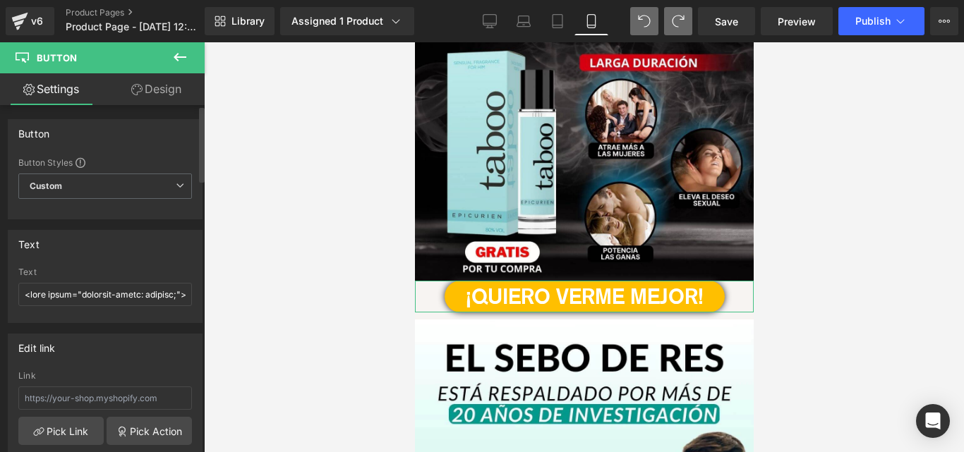
click at [143, 76] on link "Design" at bounding box center [156, 89] width 102 height 32
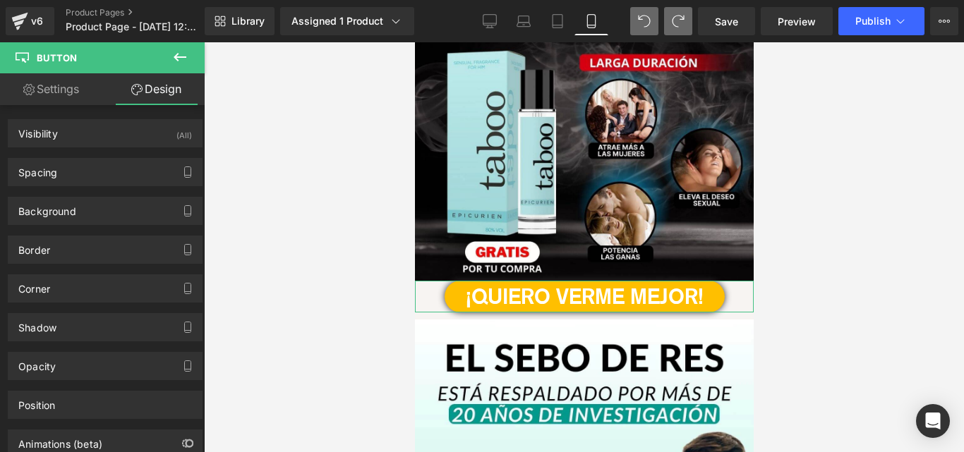
click at [68, 100] on link "Settings" at bounding box center [51, 89] width 102 height 32
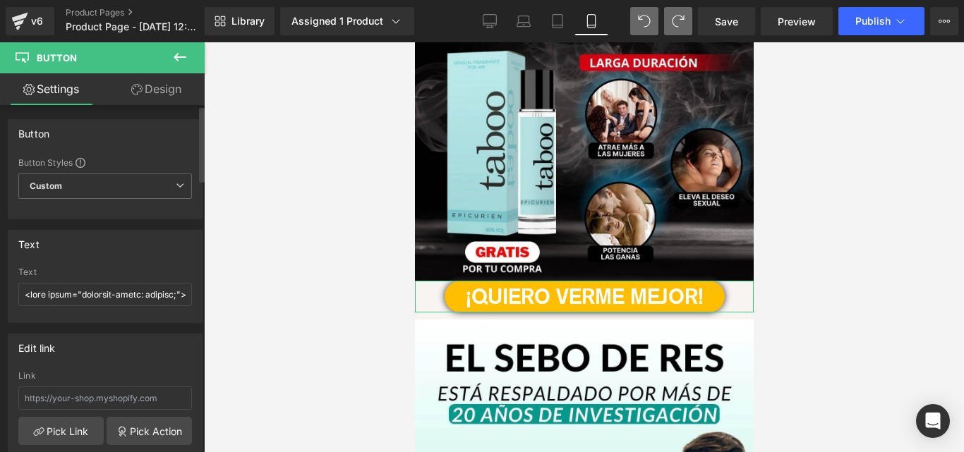
type input "100"
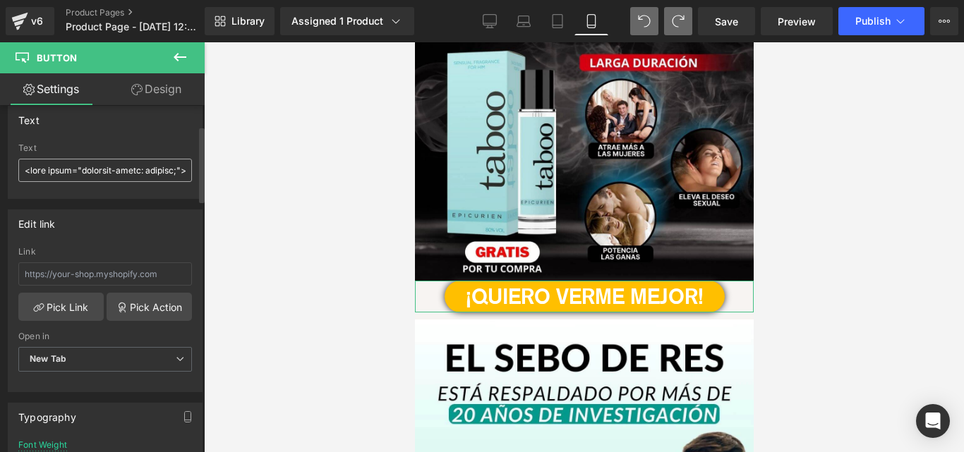
scroll to position [94, 0]
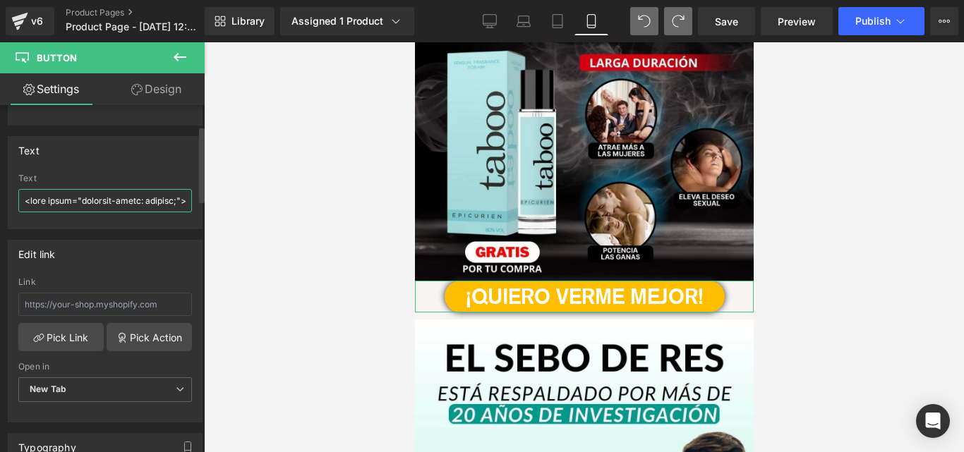
click at [60, 199] on input "text" at bounding box center [105, 200] width 174 height 23
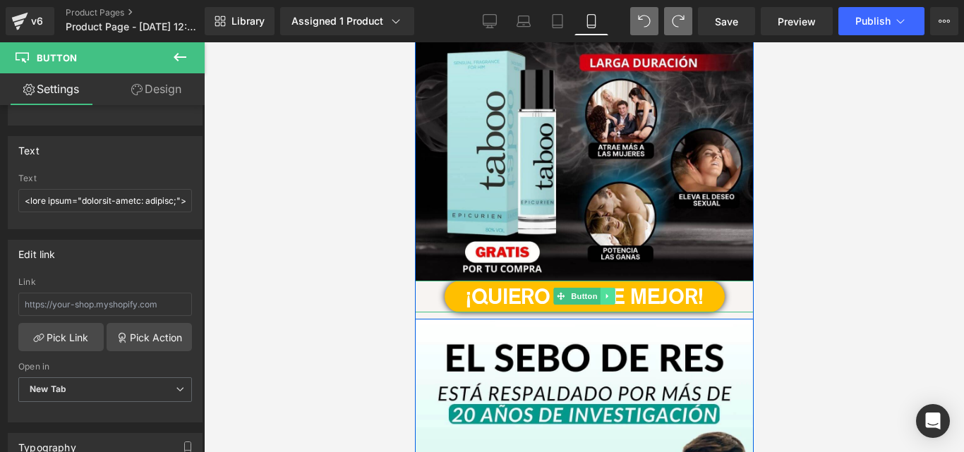
click at [603, 296] on icon at bounding box center [607, 296] width 8 height 8
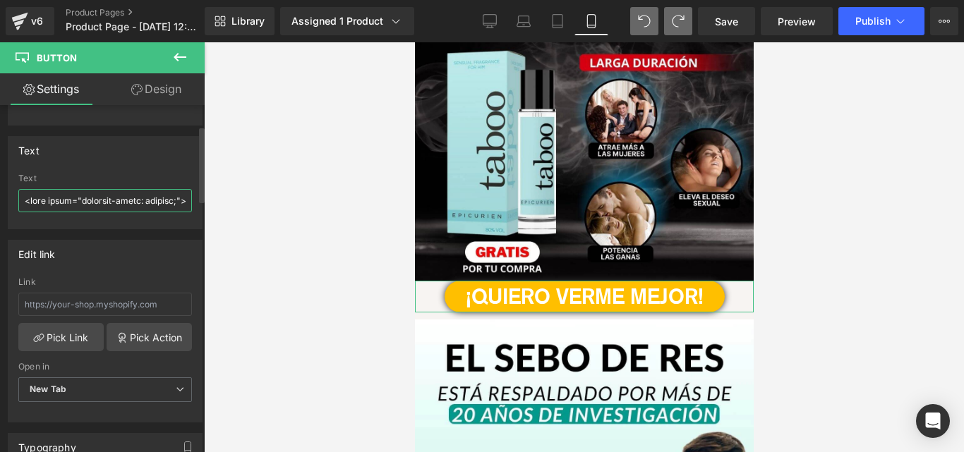
click at [145, 205] on input "text" at bounding box center [105, 200] width 174 height 23
click at [137, 269] on div "Edit link Link Pick Link Pick Action Current Tab New Tab Open in New Tab Curren…" at bounding box center [105, 331] width 195 height 183
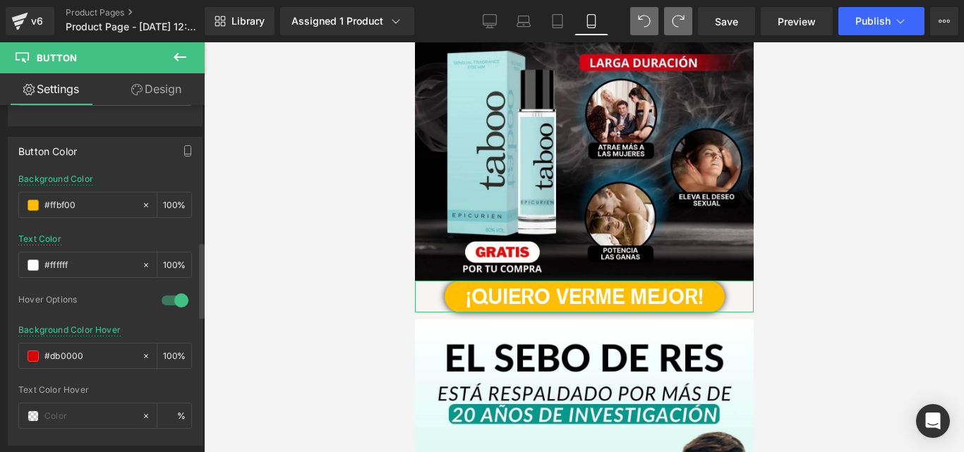
scroll to position [564, 0]
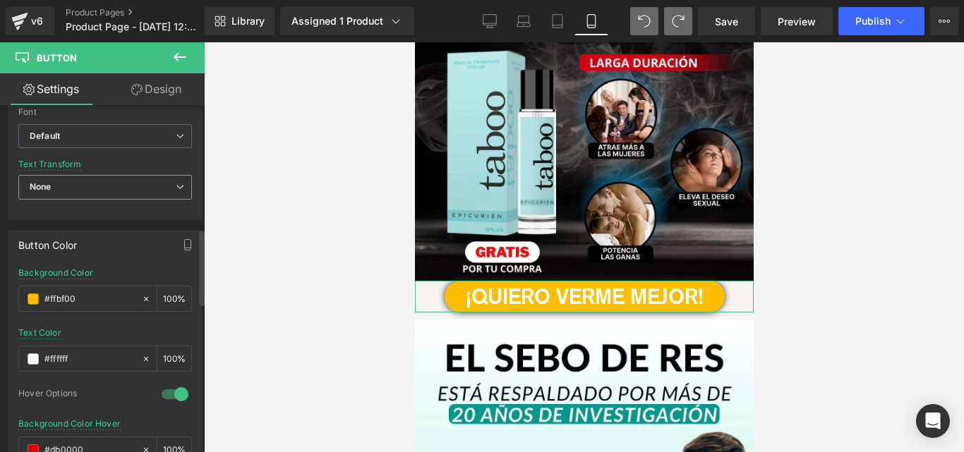
click at [116, 180] on span "None" at bounding box center [105, 187] width 174 height 25
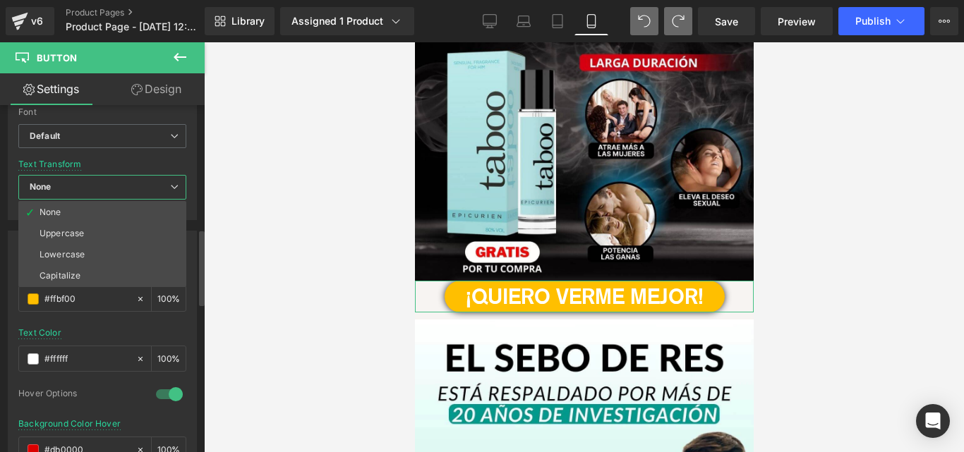
click at [133, 157] on div "Default Default Default Open Font Manager" at bounding box center [102, 142] width 168 height 36
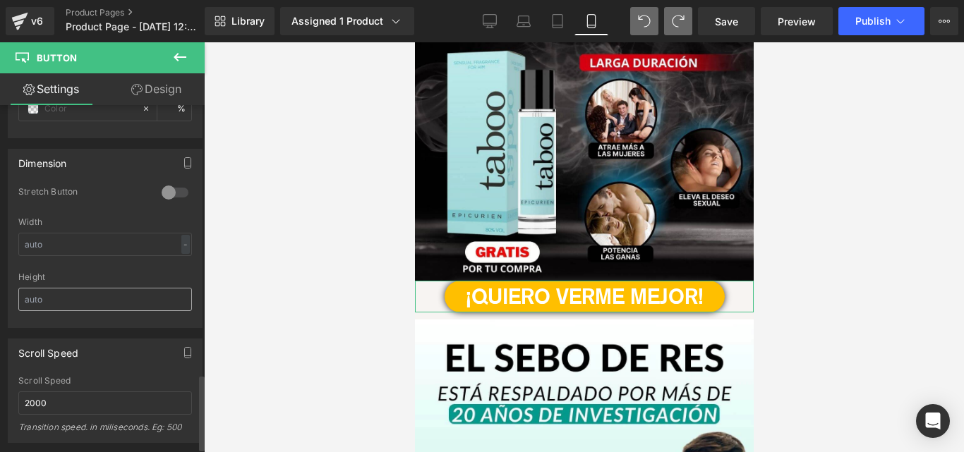
scroll to position [1248, 0]
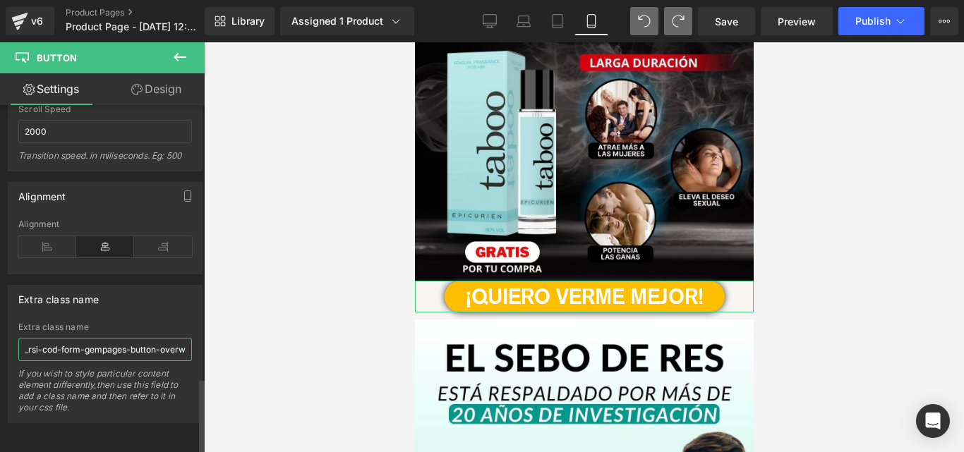
click at [121, 343] on input "_rsi-cod-form-gempages-button-overwrite _rsi-cod-form-is-gempage" at bounding box center [105, 349] width 174 height 23
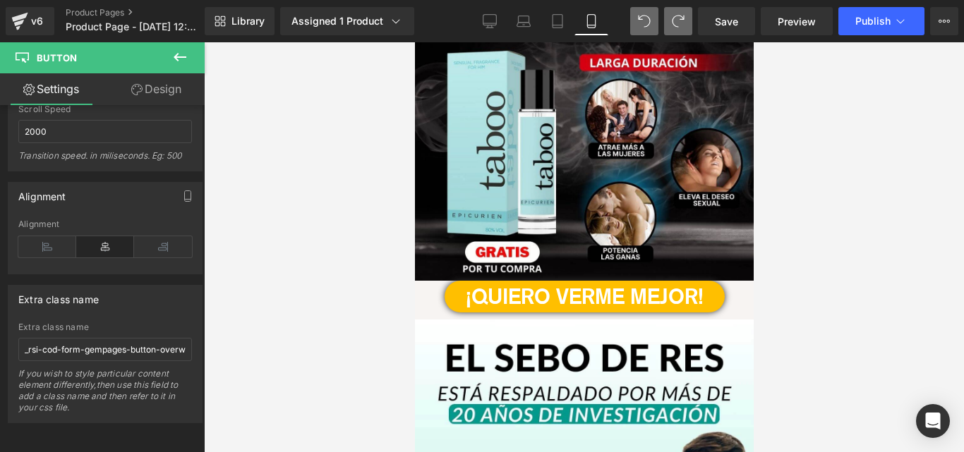
click at [311, 256] on div at bounding box center [584, 247] width 760 height 410
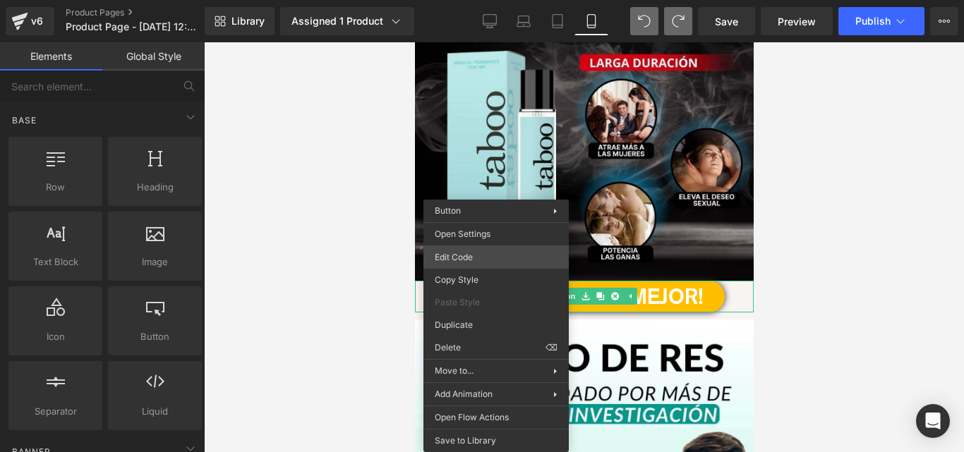
click at [476, 0] on div "Button You are previewing how the will restyle your page. You can not edit Elem…" at bounding box center [482, 0] width 964 height 0
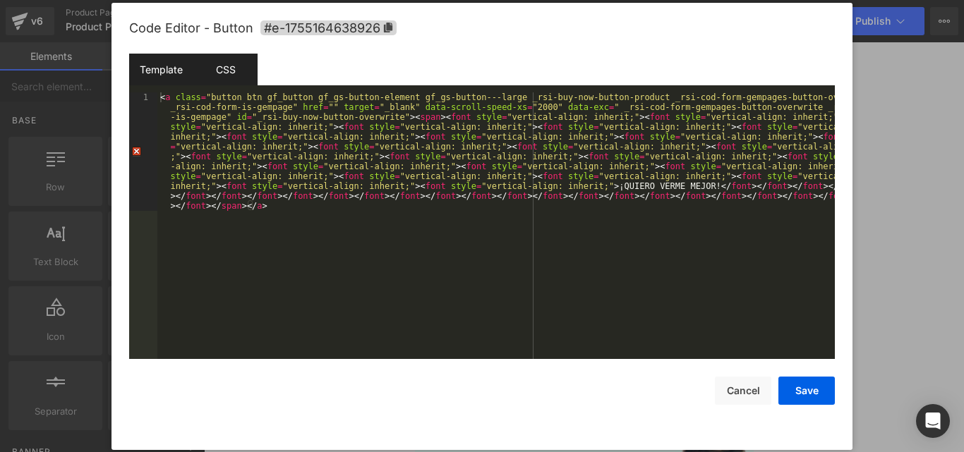
click at [222, 73] on div "CSS" at bounding box center [225, 70] width 64 height 32
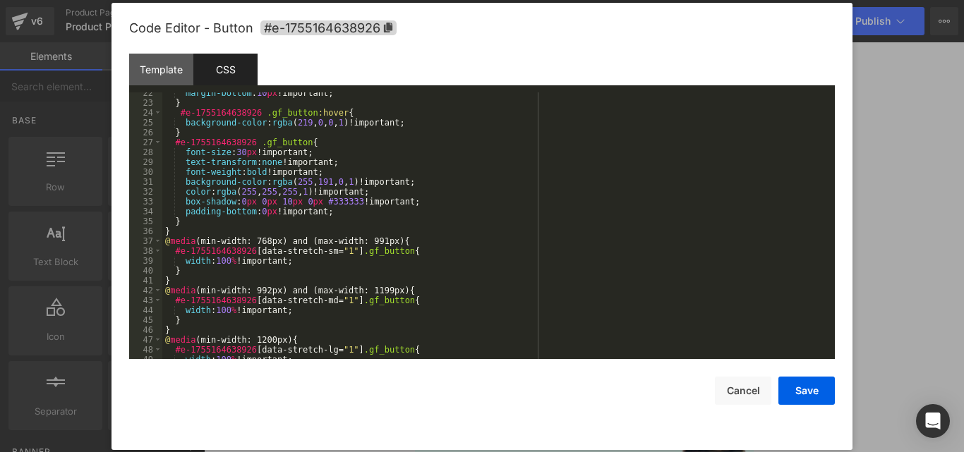
scroll to position [212, 0]
click at [918, 247] on div at bounding box center [482, 226] width 964 height 452
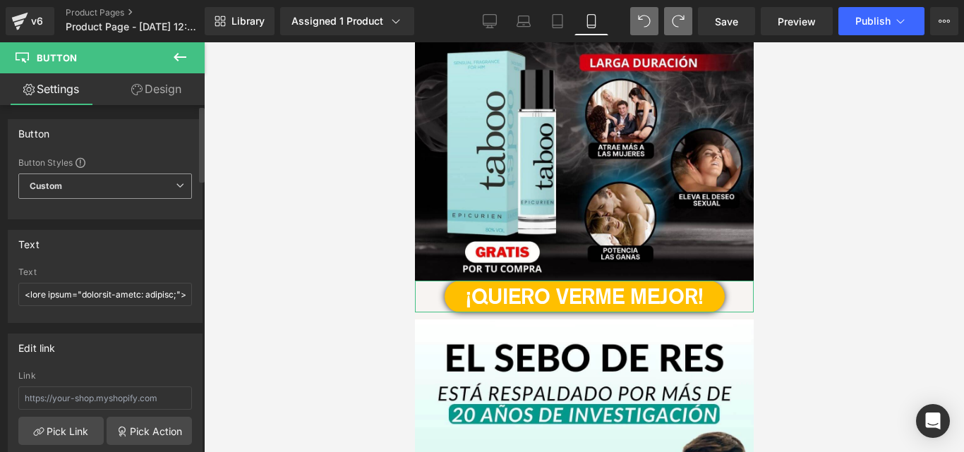
click at [123, 178] on span "Custom Setup Global Style" at bounding box center [105, 186] width 174 height 25
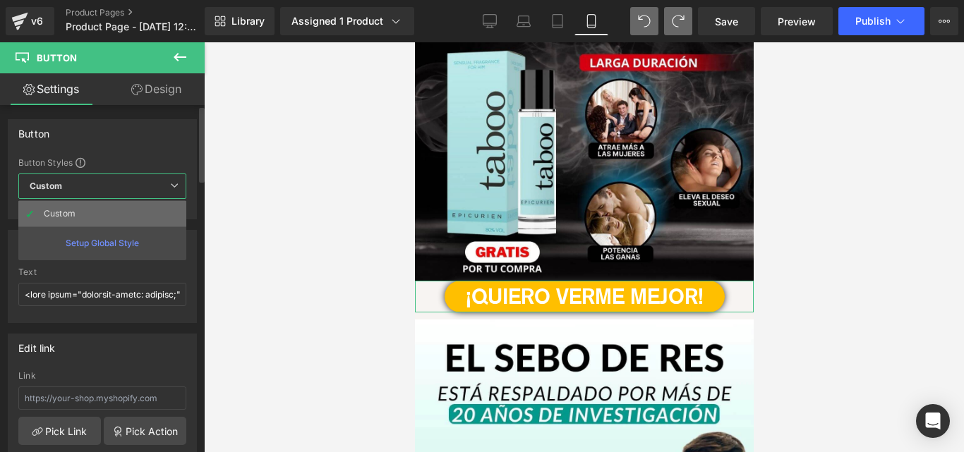
click at [104, 214] on li "Custom" at bounding box center [102, 213] width 168 height 25
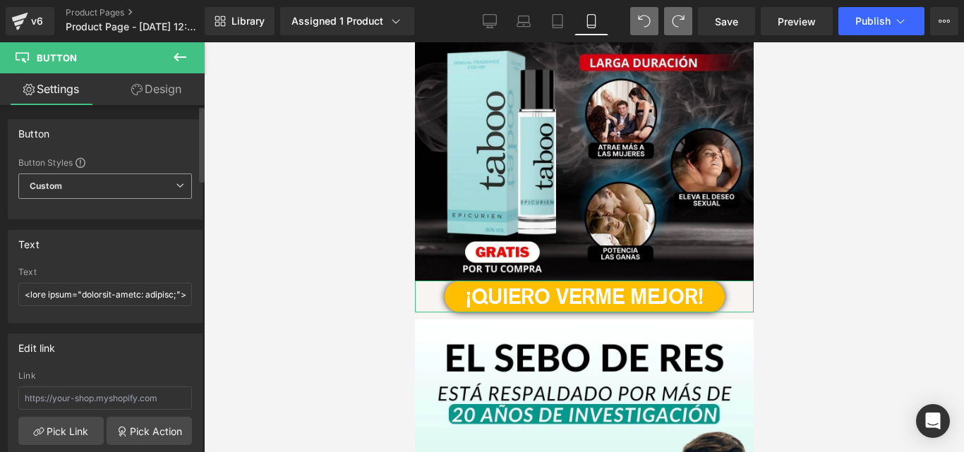
click at [104, 185] on span "Custom Setup Global Style" at bounding box center [105, 186] width 174 height 25
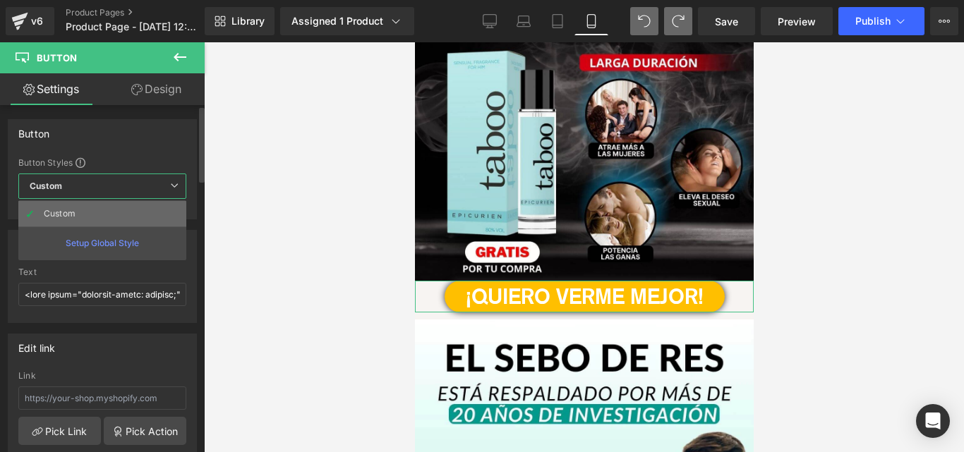
click at [93, 213] on div "Custom" at bounding box center [71, 214] width 55 height 10
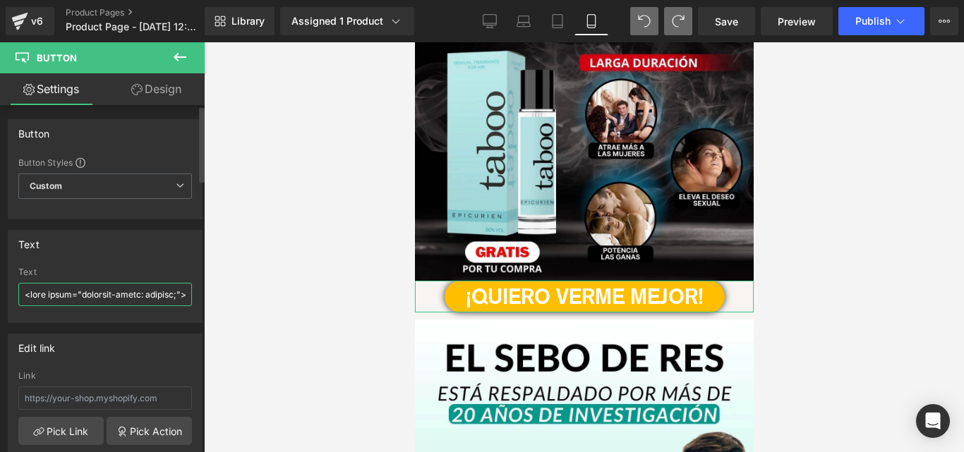
click at [136, 287] on input "text" at bounding box center [105, 294] width 174 height 23
click at [136, 288] on input "text" at bounding box center [105, 294] width 174 height 23
type input "6"
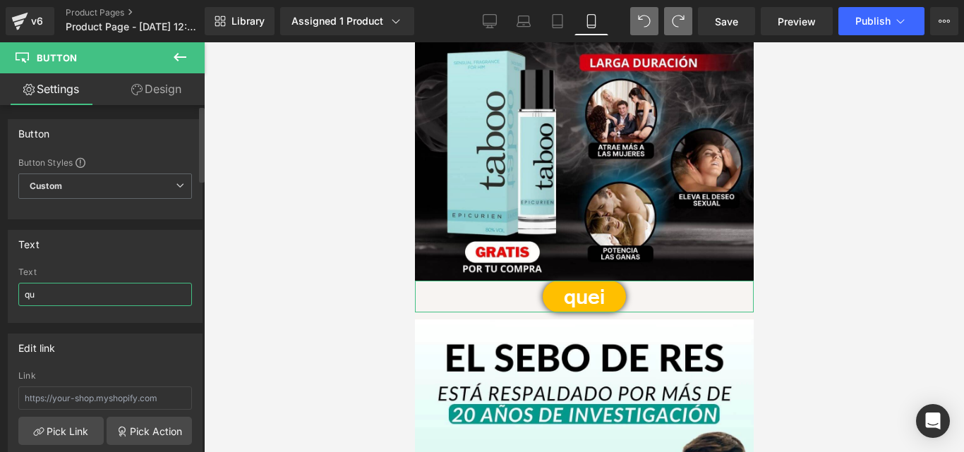
type input "q"
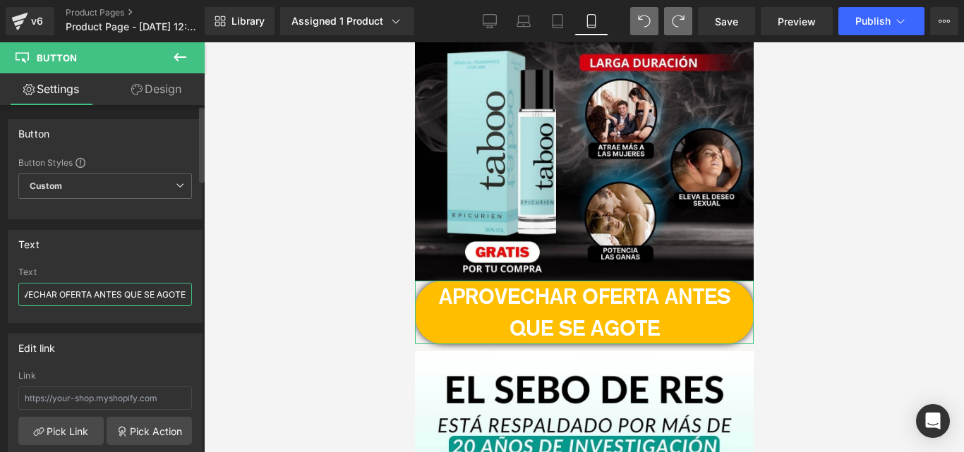
scroll to position [0, 32]
drag, startPoint x: 181, startPoint y: 293, endPoint x: 87, endPoint y: 293, distance: 93.8
click at [87, 293] on input "APROVECHAR OFERTA ANTES QUE SE AGOTE" at bounding box center [105, 294] width 174 height 23
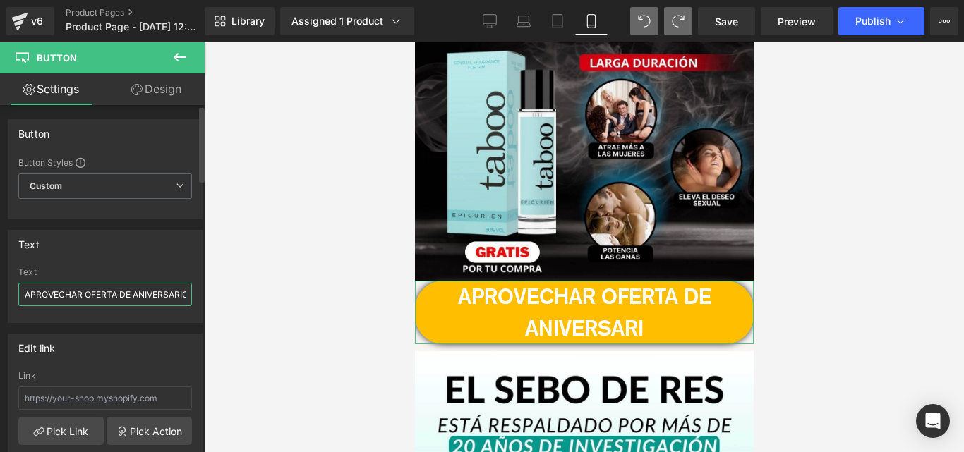
scroll to position [0, 10]
type input "APROVECHAR OFERTA DE ANIVERSARIO"
click at [83, 254] on div "Text" at bounding box center [104, 244] width 193 height 27
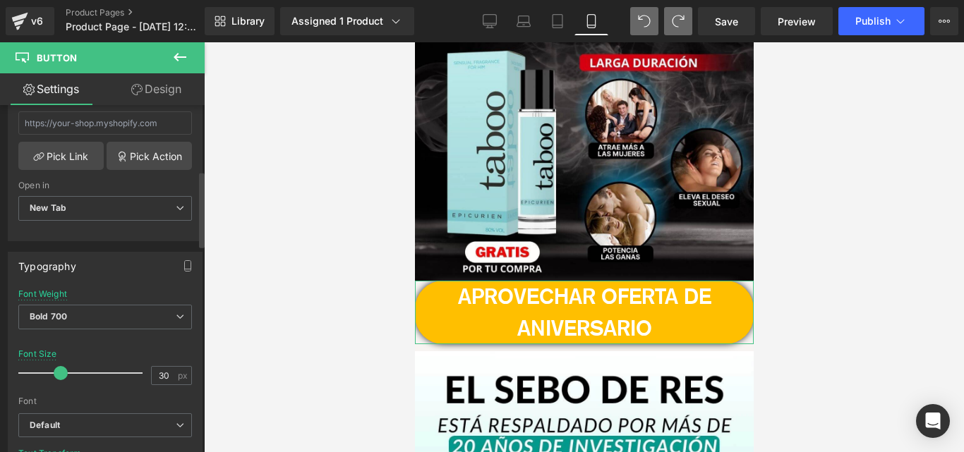
scroll to position [376, 0]
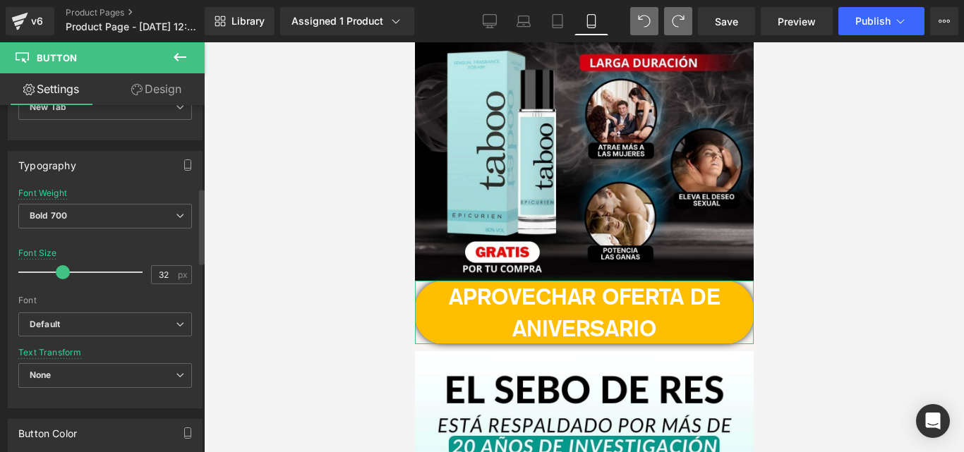
click at [59, 270] on span at bounding box center [63, 272] width 14 height 14
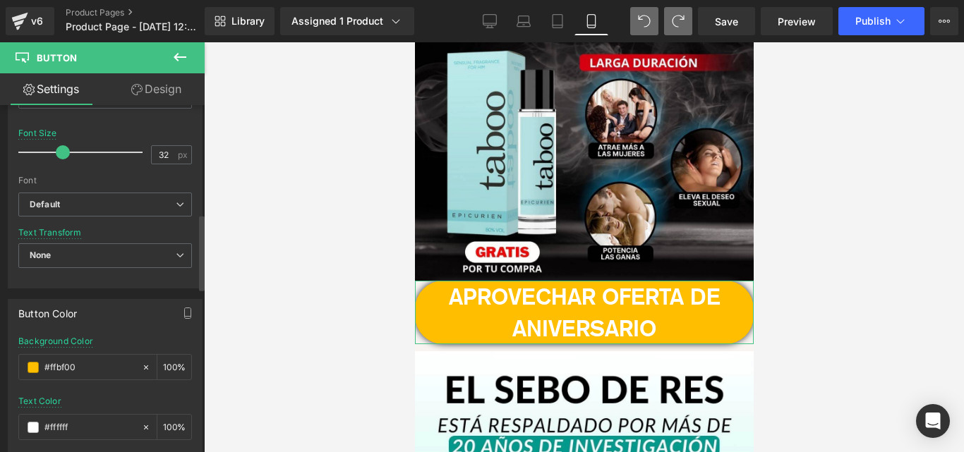
scroll to position [471, 0]
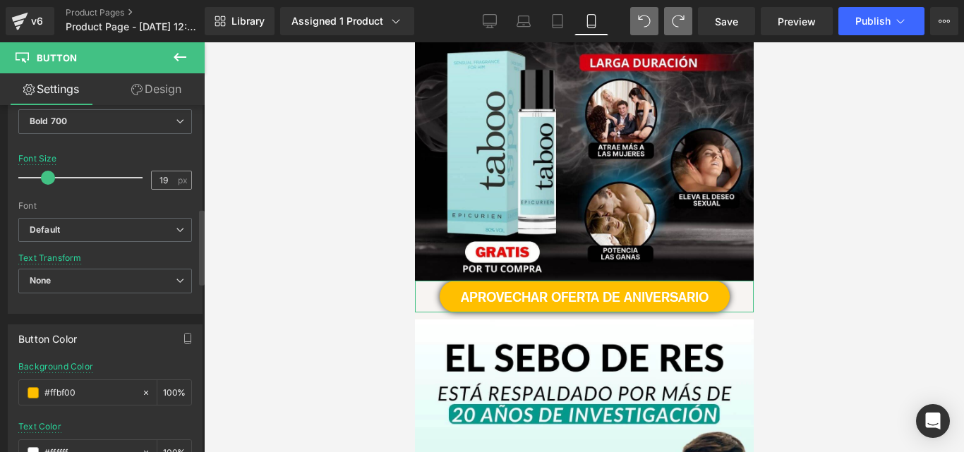
drag, startPoint x: 60, startPoint y: 179, endPoint x: 167, endPoint y: 183, distance: 107.3
click at [44, 166] on div at bounding box center [83, 178] width 117 height 28
click at [169, 183] on input "19" at bounding box center [164, 180] width 25 height 18
click at [90, 204] on div "Font" at bounding box center [105, 206] width 174 height 10
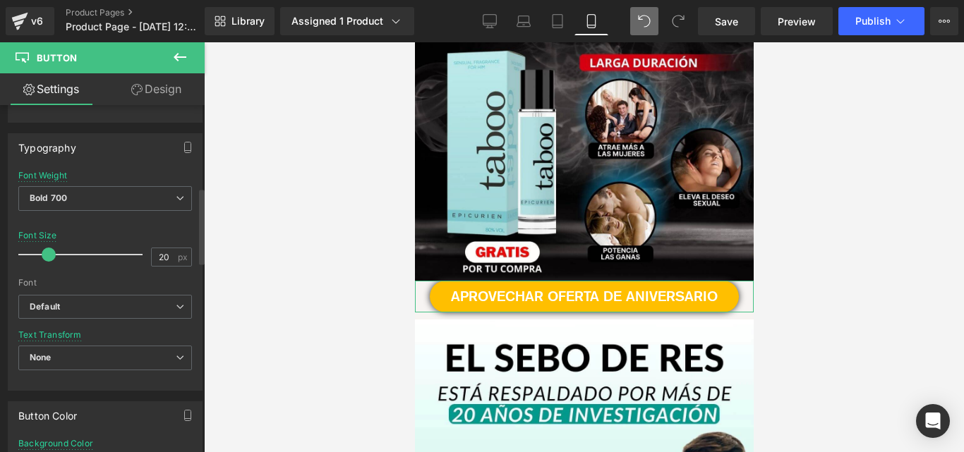
scroll to position [376, 0]
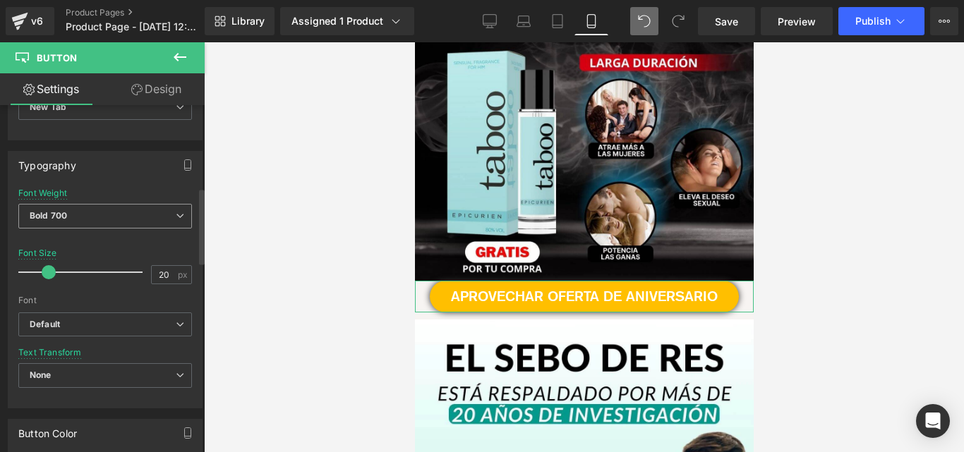
click at [109, 217] on span "Bold 700" at bounding box center [105, 216] width 174 height 25
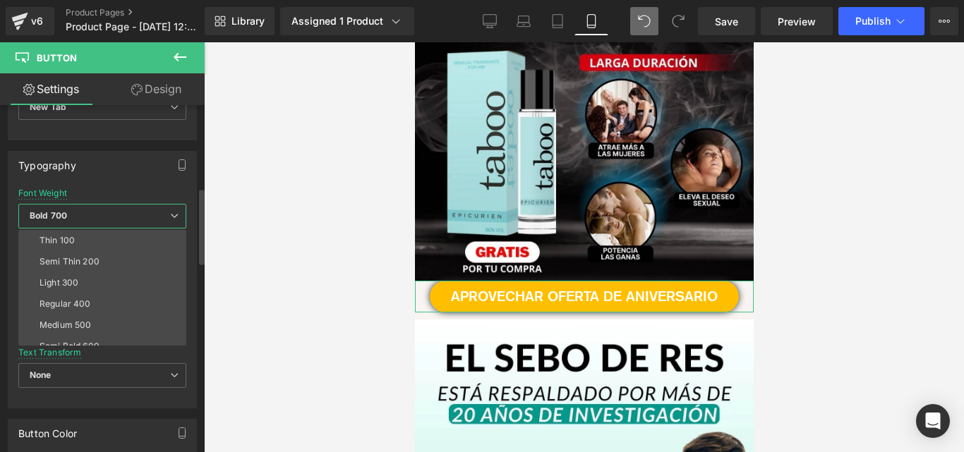
scroll to position [94, 0]
click at [123, 289] on li "Boldest 900" at bounding box center [105, 294] width 174 height 21
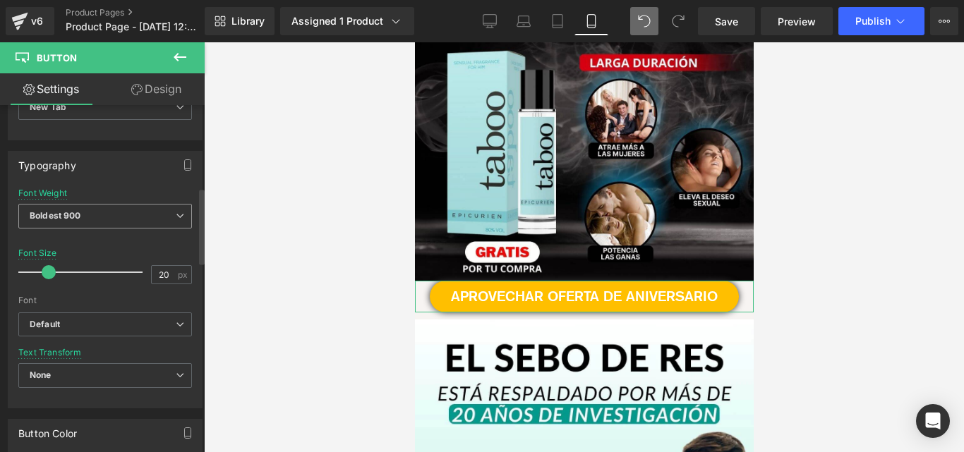
click at [124, 212] on span "Boldest 900" at bounding box center [105, 216] width 174 height 25
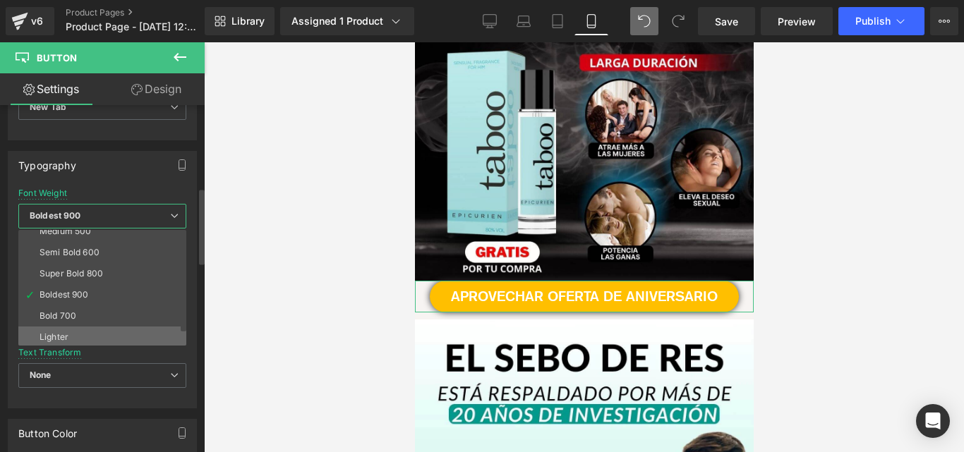
click at [114, 334] on li "Lighter" at bounding box center [105, 337] width 174 height 21
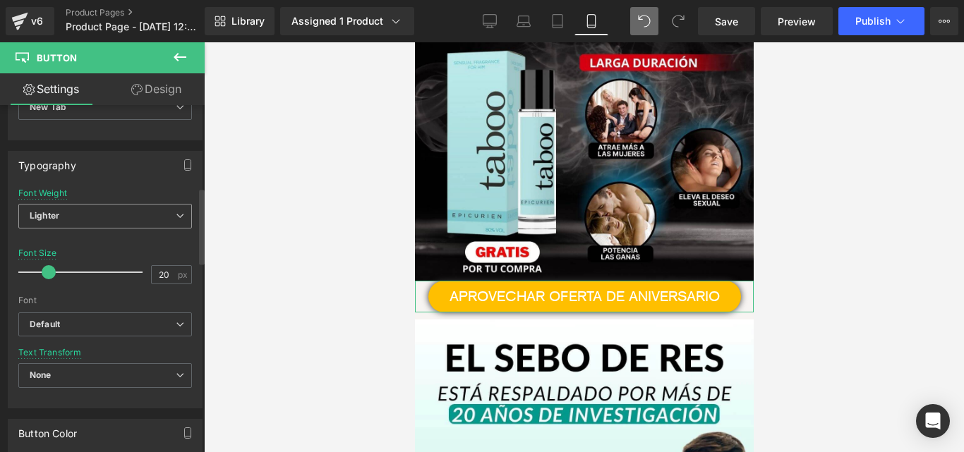
click at [152, 214] on span "Lighter" at bounding box center [105, 216] width 174 height 25
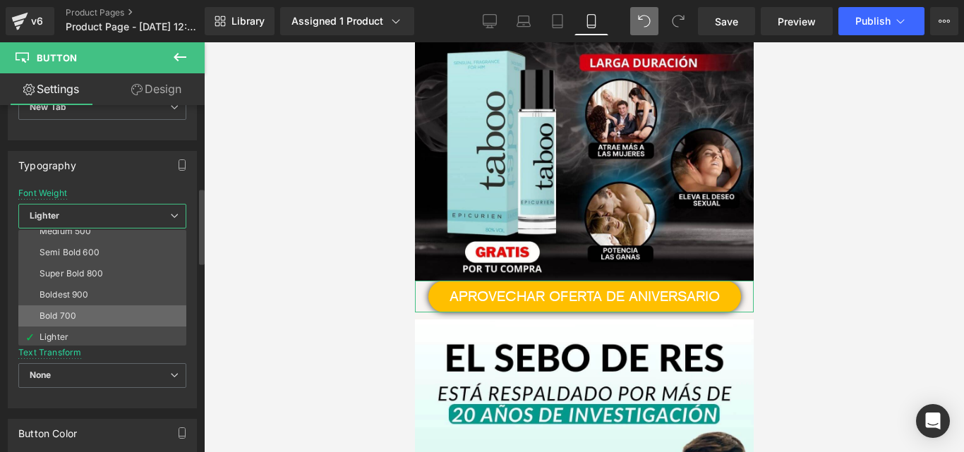
click at [97, 311] on li "Bold 700" at bounding box center [105, 315] width 174 height 21
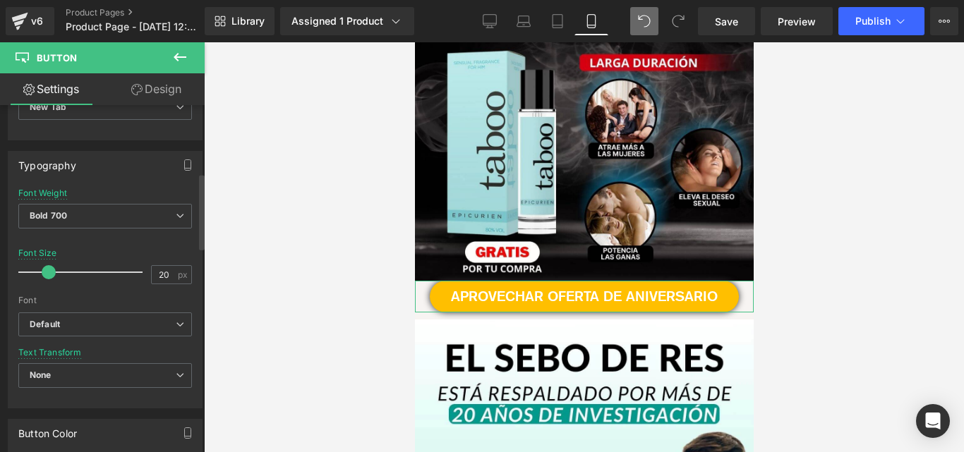
scroll to position [282, 0]
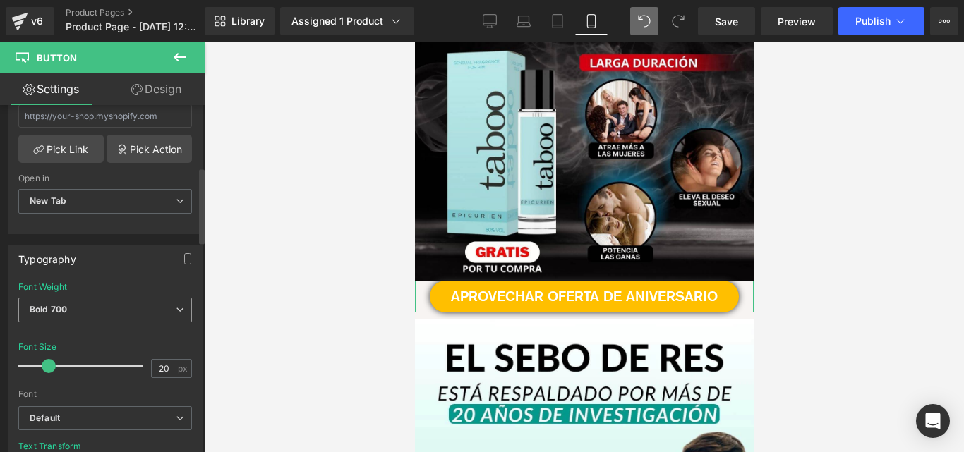
click at [99, 306] on span "Bold 700" at bounding box center [105, 310] width 174 height 25
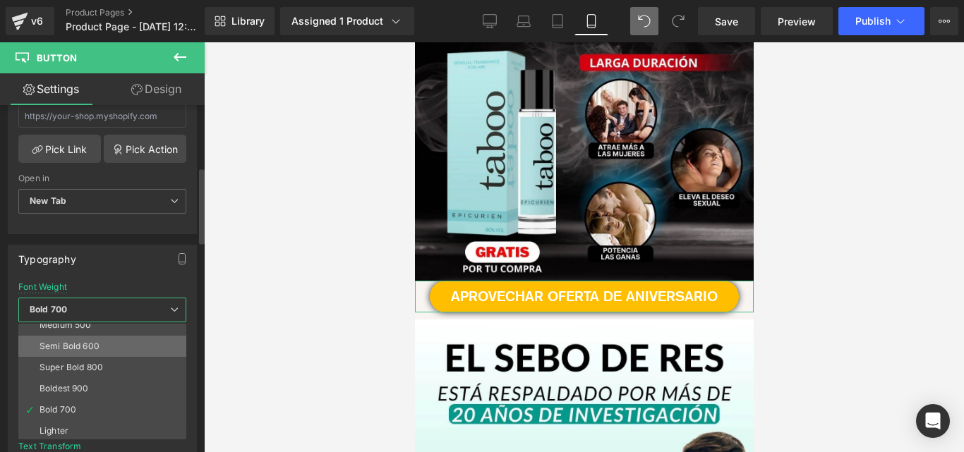
click at [91, 342] on div "Semi Bold 600" at bounding box center [70, 346] width 60 height 10
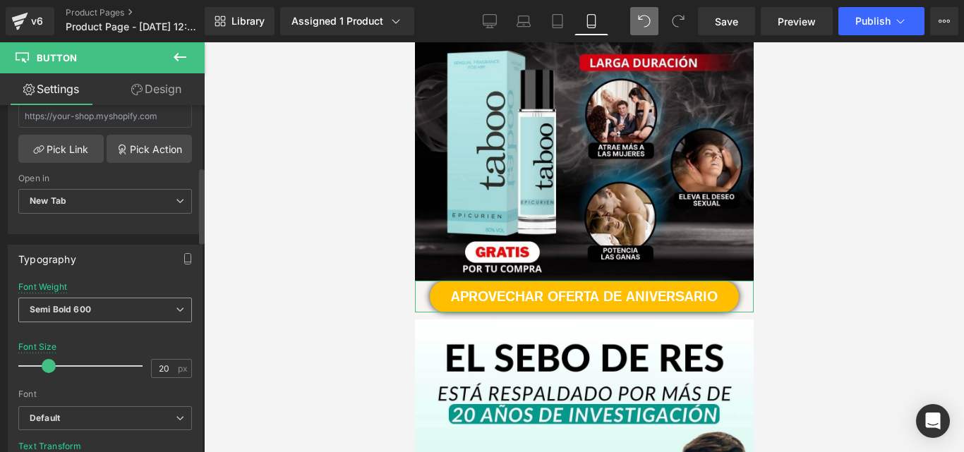
click at [119, 298] on span "Semi Bold 600" at bounding box center [105, 310] width 174 height 25
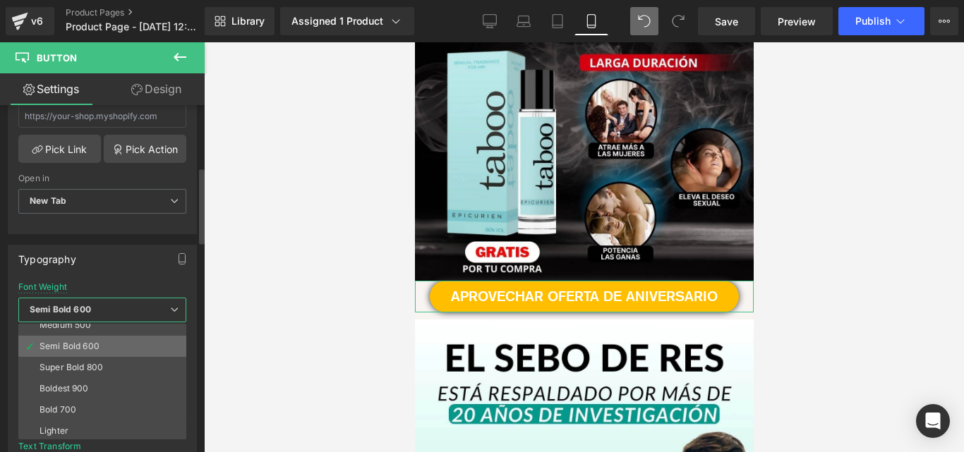
scroll to position [0, 0]
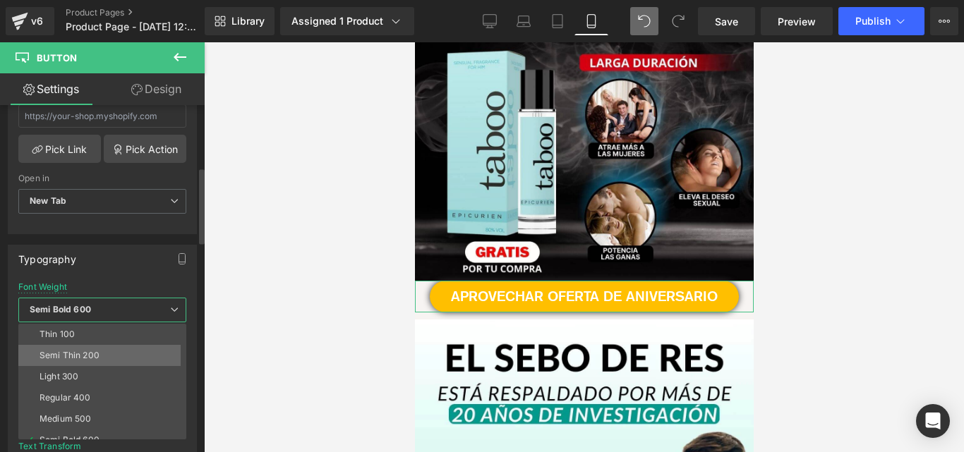
click at [87, 345] on li "Semi Thin 200" at bounding box center [105, 355] width 174 height 21
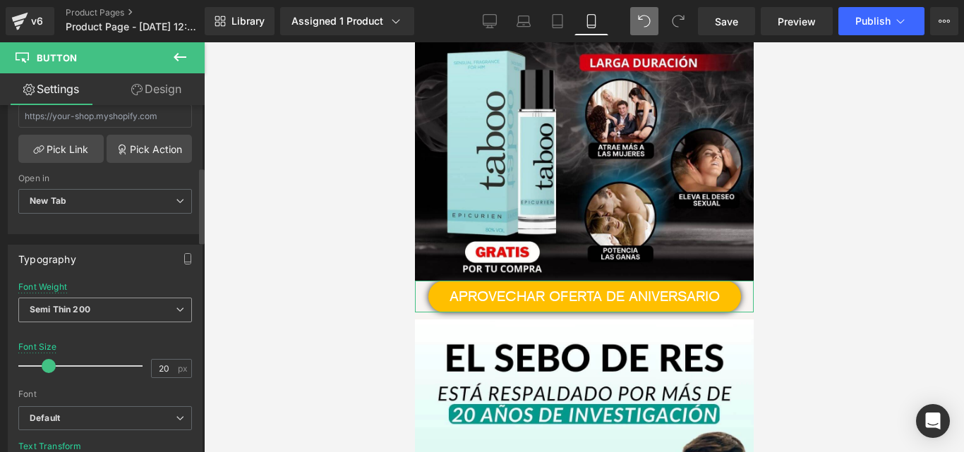
click at [121, 313] on span "Semi Thin 200" at bounding box center [105, 310] width 174 height 25
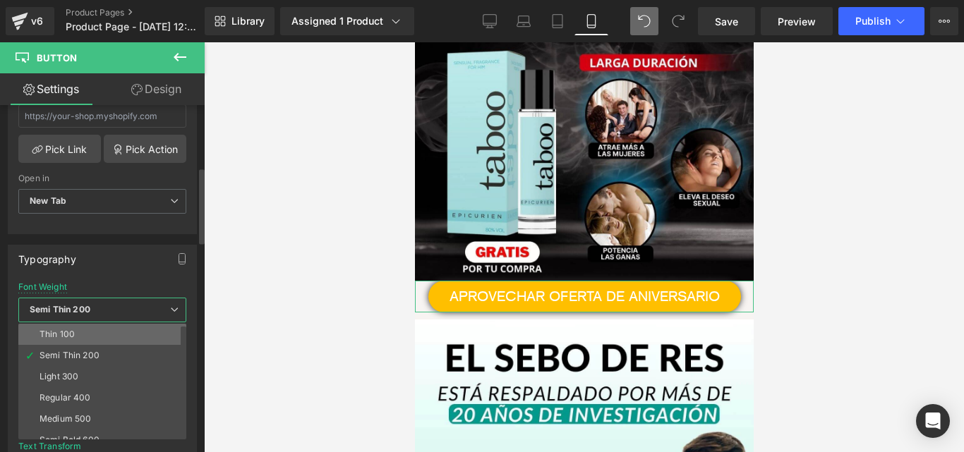
click at [111, 330] on li "Thin 100" at bounding box center [105, 334] width 174 height 21
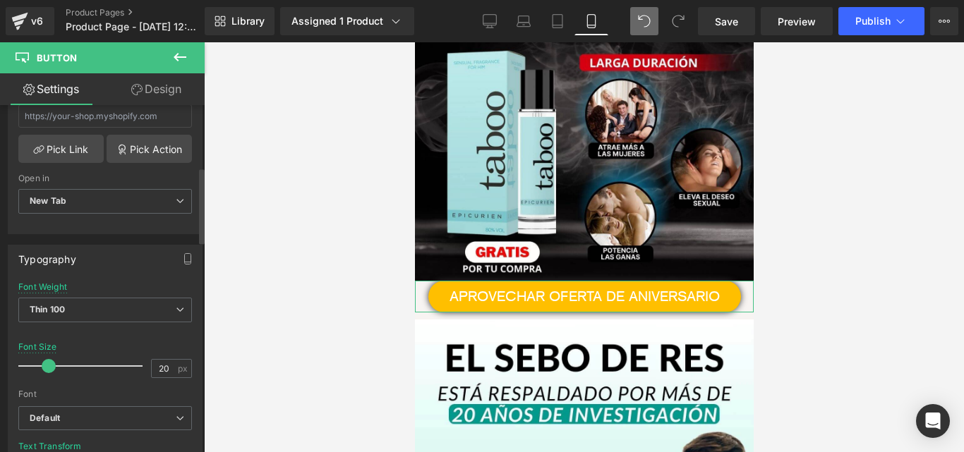
click at [150, 293] on div "Font Weight Thin 100 Thin 100 Semi Thin 200 Light 300 Regular 400 Medium 500 Se…" at bounding box center [105, 310] width 174 height 56
click at [140, 314] on span "Thin 100" at bounding box center [105, 310] width 174 height 25
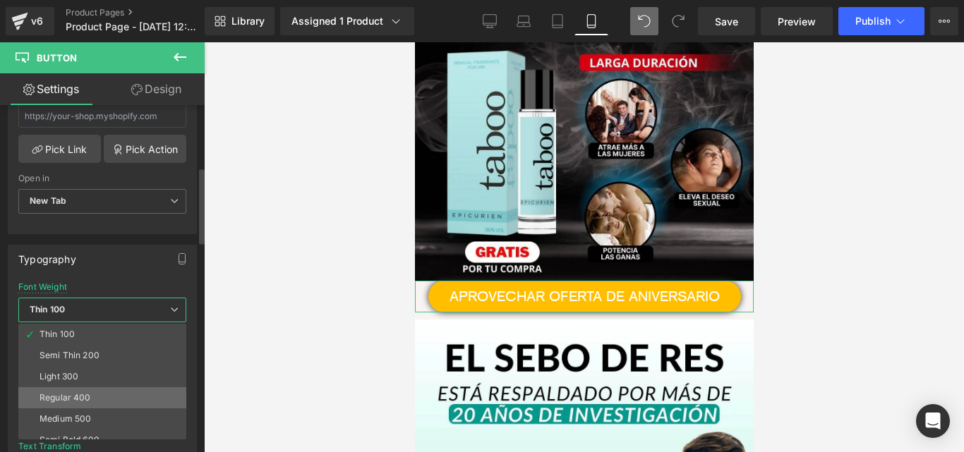
click at [95, 397] on li "Regular 400" at bounding box center [105, 397] width 174 height 21
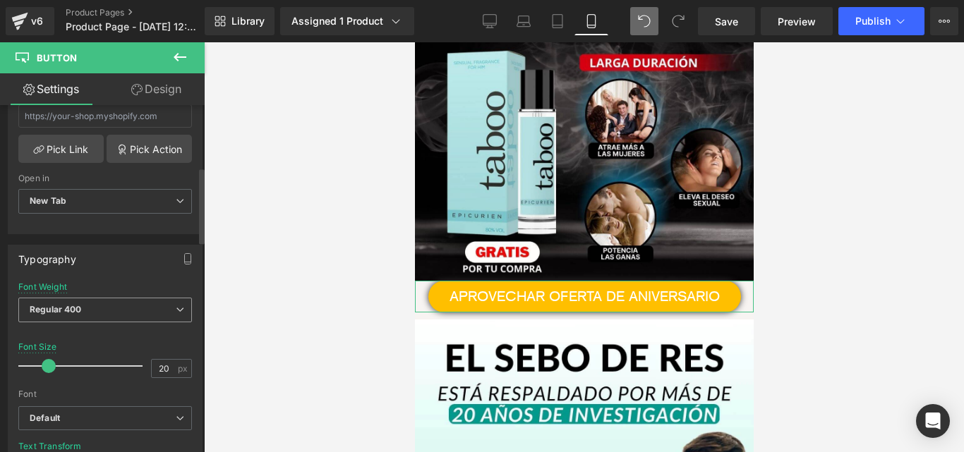
click at [126, 310] on span "Regular 400" at bounding box center [105, 310] width 174 height 25
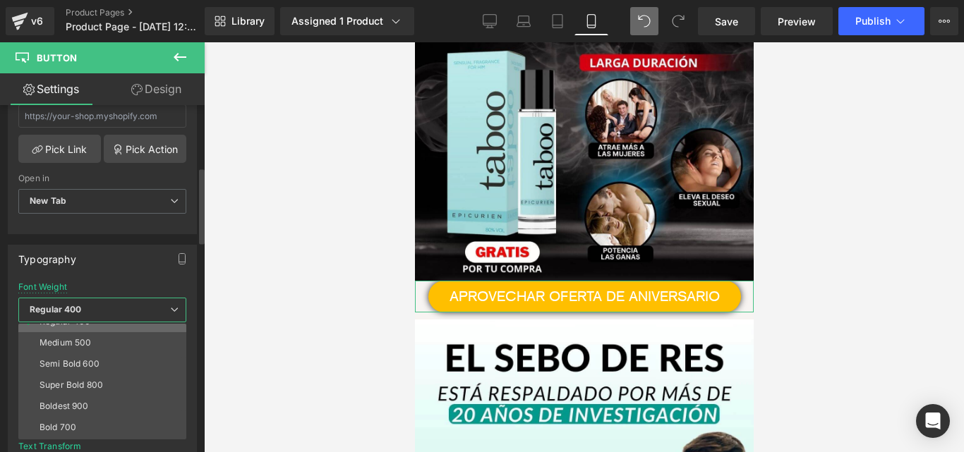
scroll to position [94, 0]
click at [95, 404] on li "Bold 700" at bounding box center [105, 409] width 174 height 21
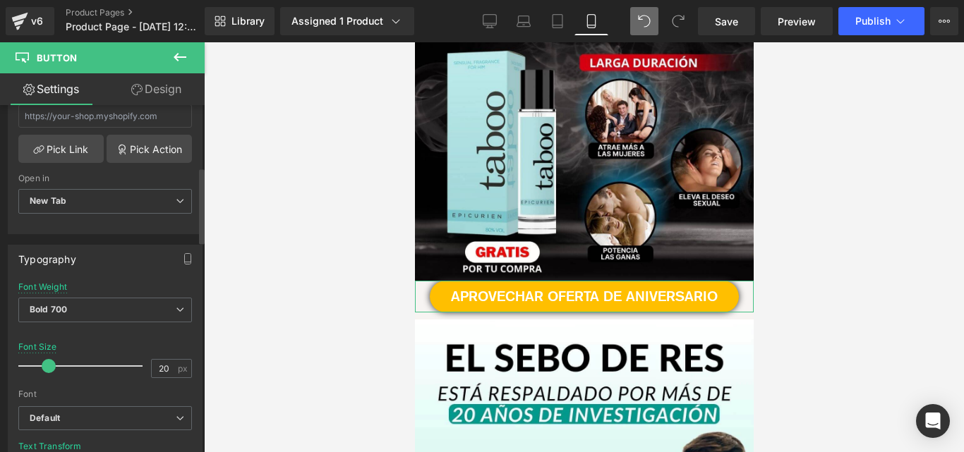
click at [143, 272] on div "Typography Thin 100 Semi Thin 200 Light 300 Regular 400 Medium 500 Semi Bold 60…" at bounding box center [105, 374] width 195 height 258
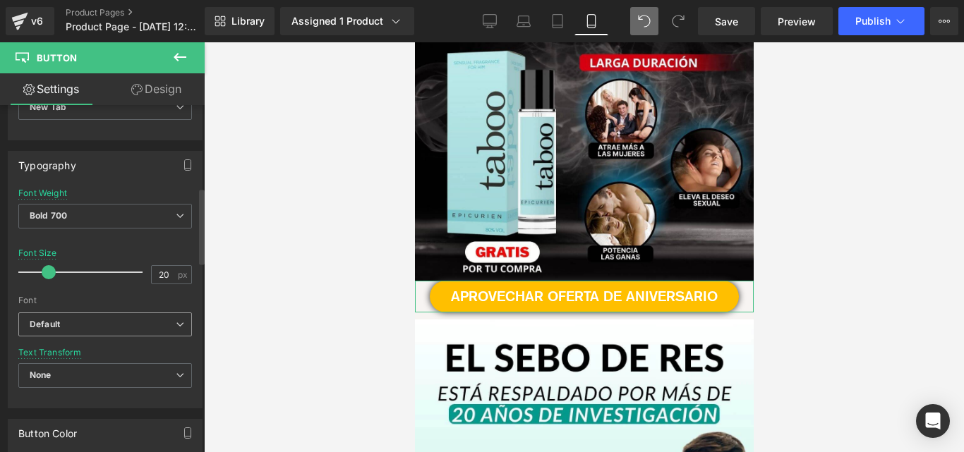
click at [107, 319] on b "Default" at bounding box center [103, 325] width 146 height 12
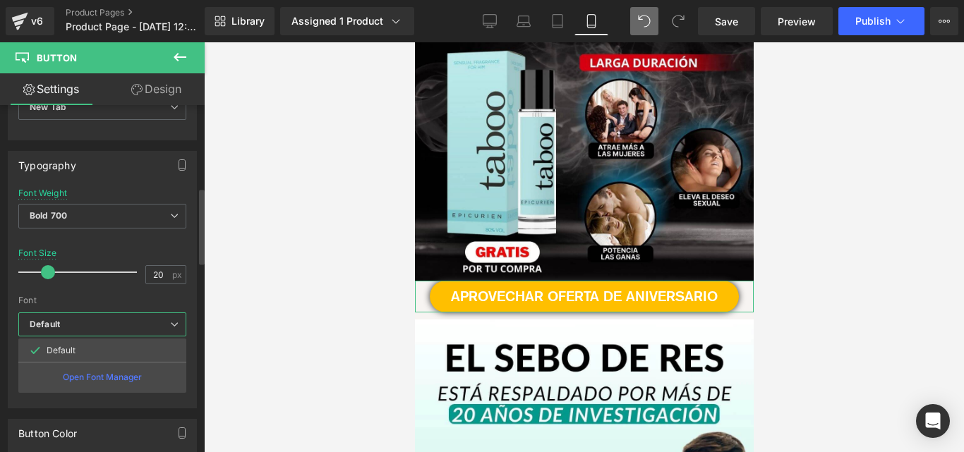
click at [98, 308] on div "Font Default Default Default Open Font Manager" at bounding box center [102, 250] width 168 height 124
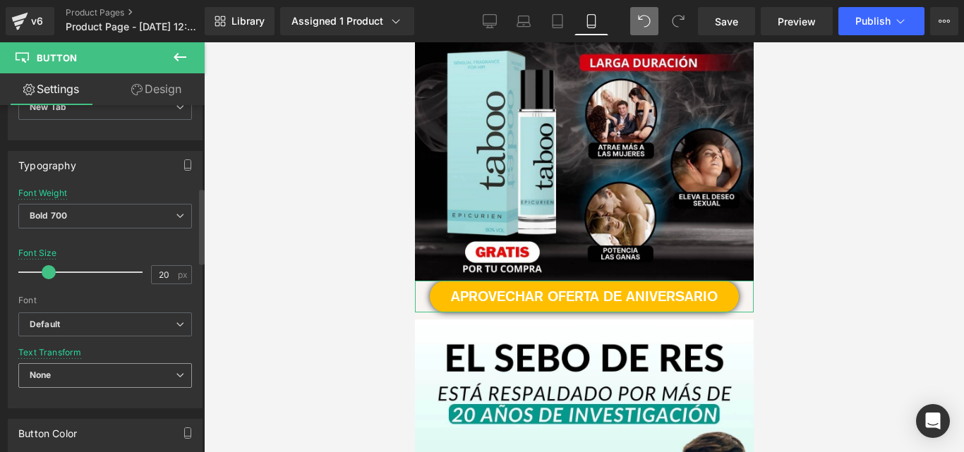
click at [81, 367] on span "None" at bounding box center [105, 375] width 174 height 25
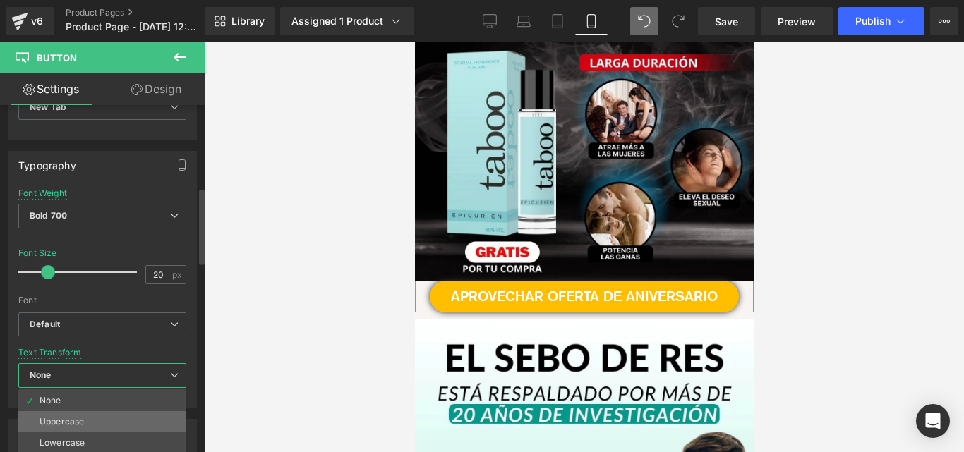
click at [122, 420] on li "Uppercase" at bounding box center [102, 421] width 168 height 21
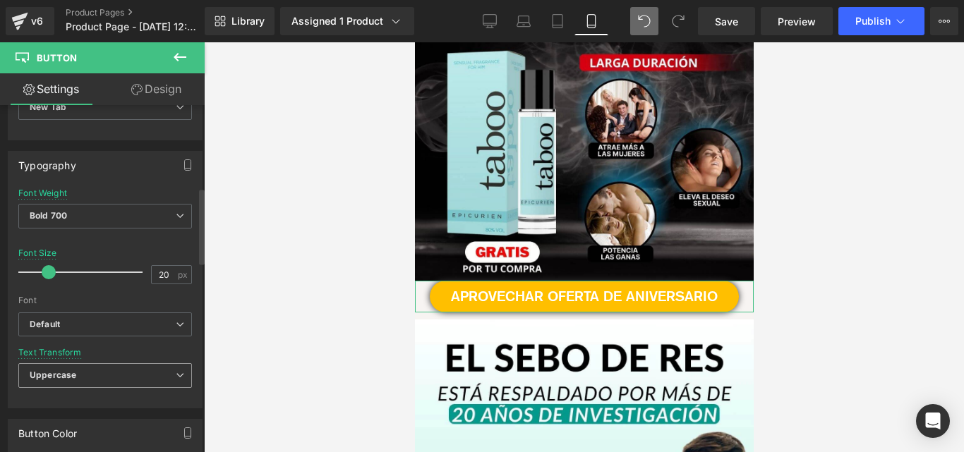
click at [128, 371] on span "Uppercase" at bounding box center [105, 375] width 174 height 25
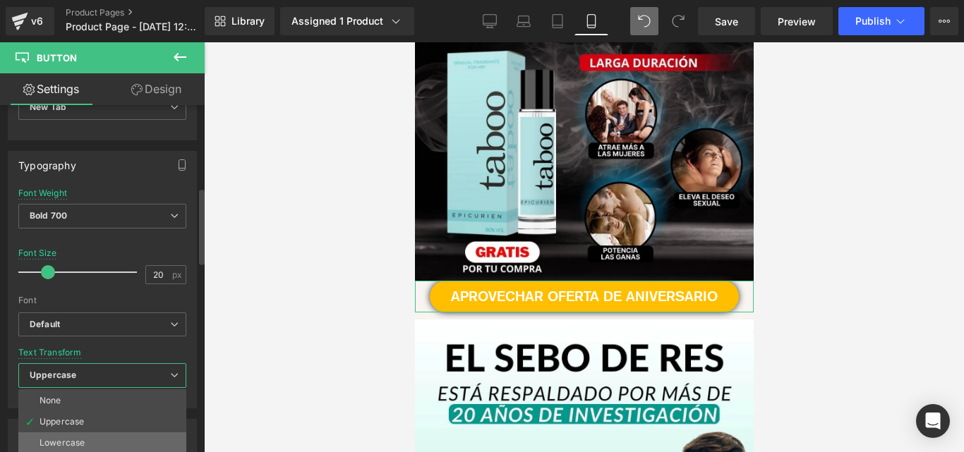
click at [85, 442] on li "Lowercase" at bounding box center [102, 442] width 168 height 21
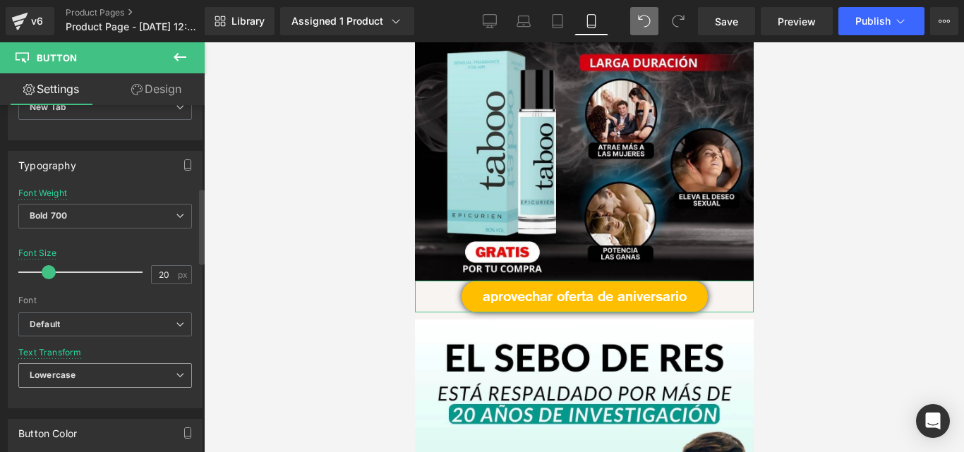
click at [121, 383] on span "Lowercase" at bounding box center [105, 375] width 174 height 25
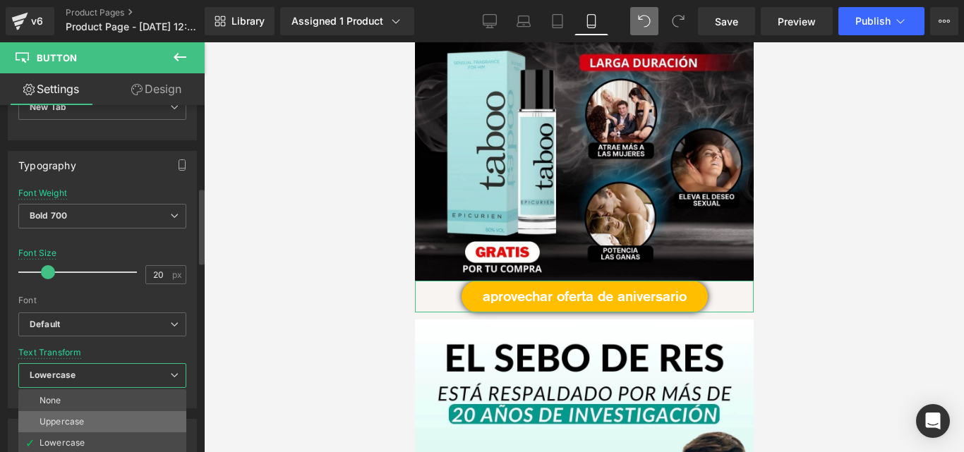
click at [93, 417] on li "Uppercase" at bounding box center [102, 421] width 168 height 21
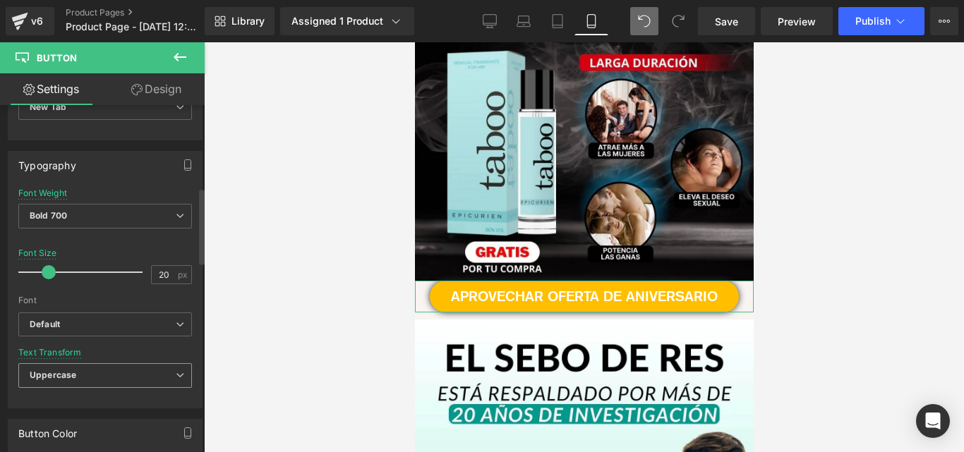
click at [115, 368] on span "Uppercase" at bounding box center [105, 375] width 174 height 25
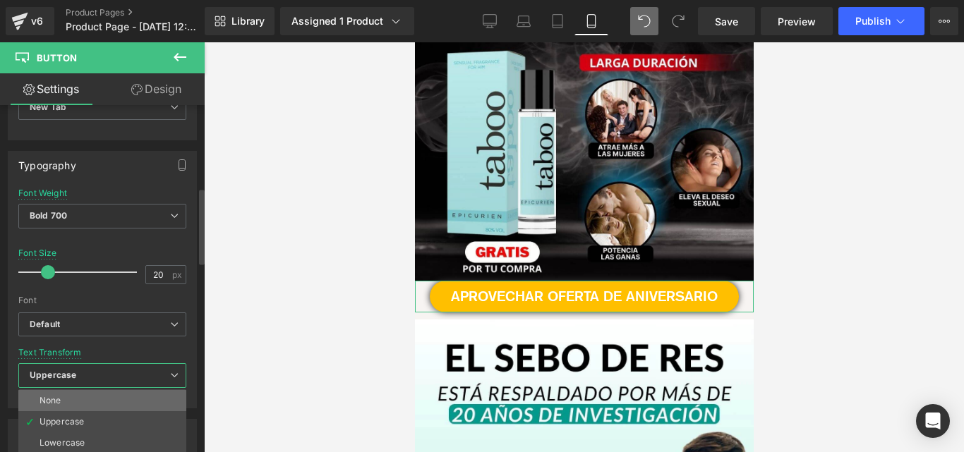
click at [101, 407] on li "None" at bounding box center [102, 400] width 168 height 21
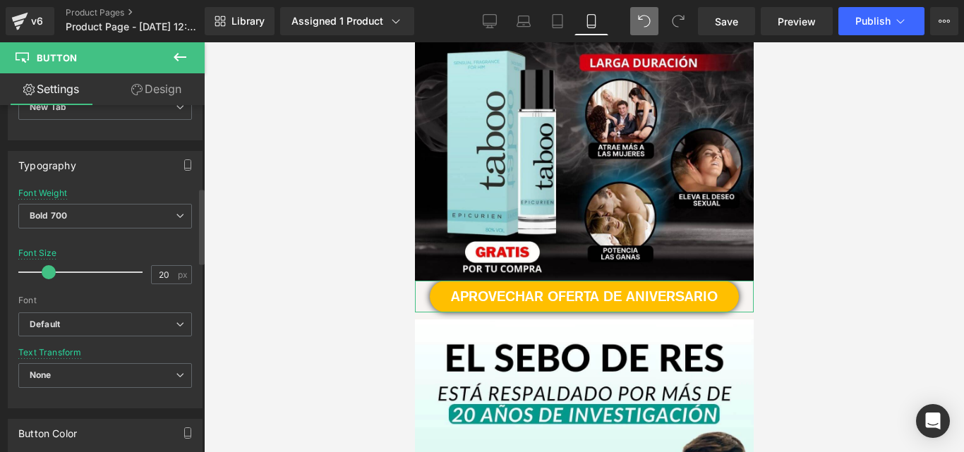
click at [149, 352] on div "Text Transform None None Uppercase Lowercase Capitalize" at bounding box center [105, 376] width 174 height 56
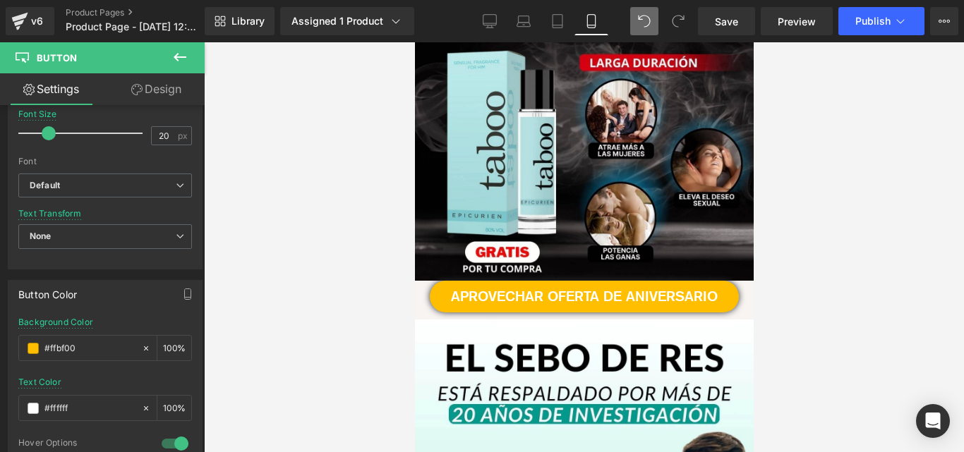
scroll to position [564, 0]
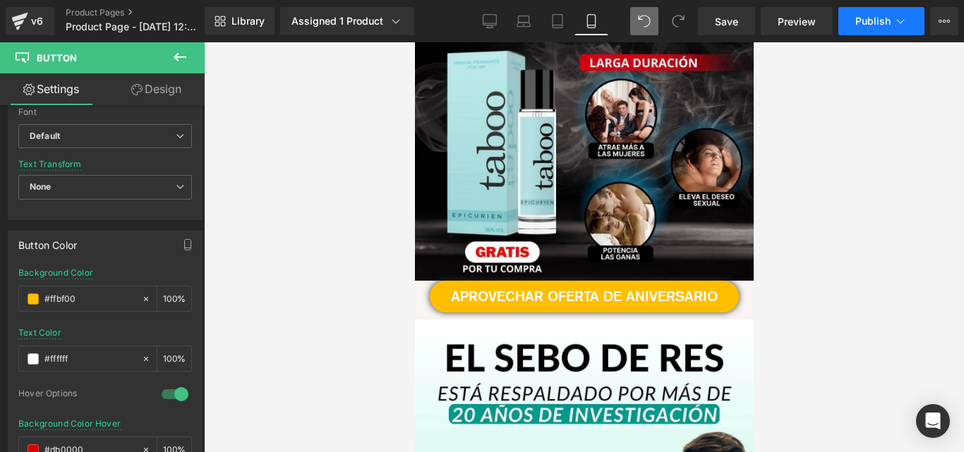
click at [876, 13] on button "Publish" at bounding box center [881, 21] width 86 height 28
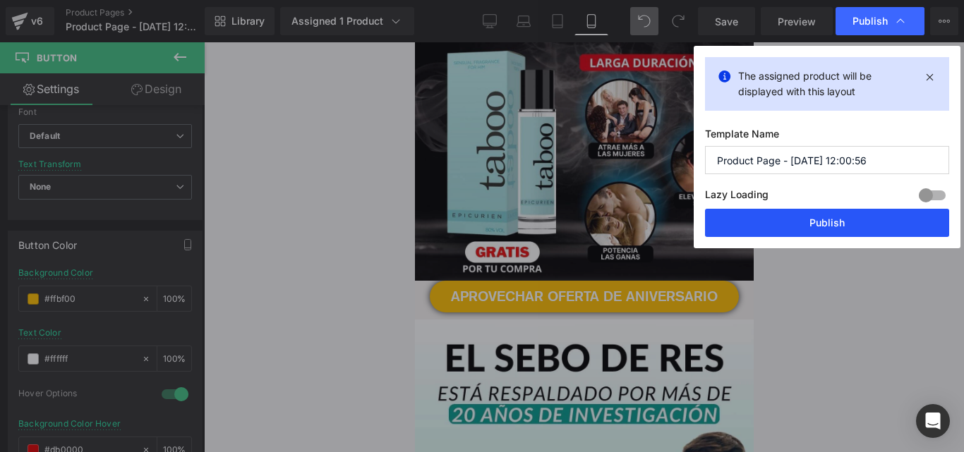
click at [790, 221] on button "Publish" at bounding box center [827, 223] width 244 height 28
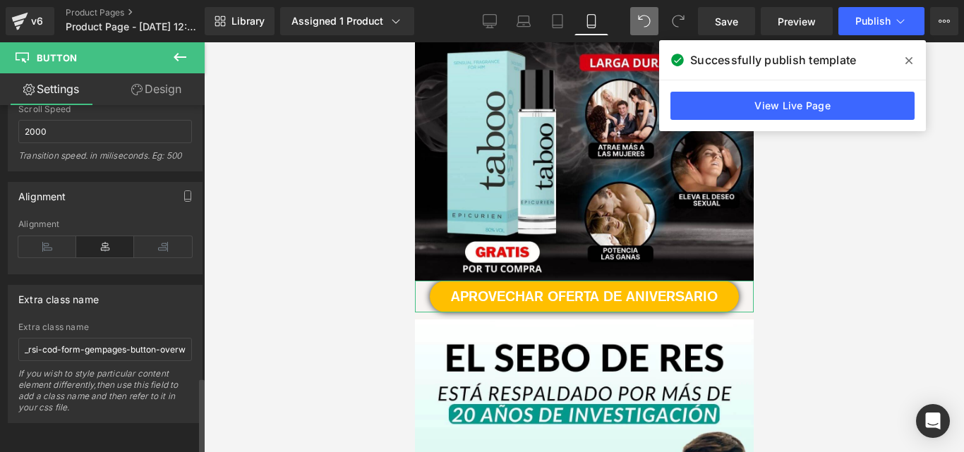
scroll to position [1248, 0]
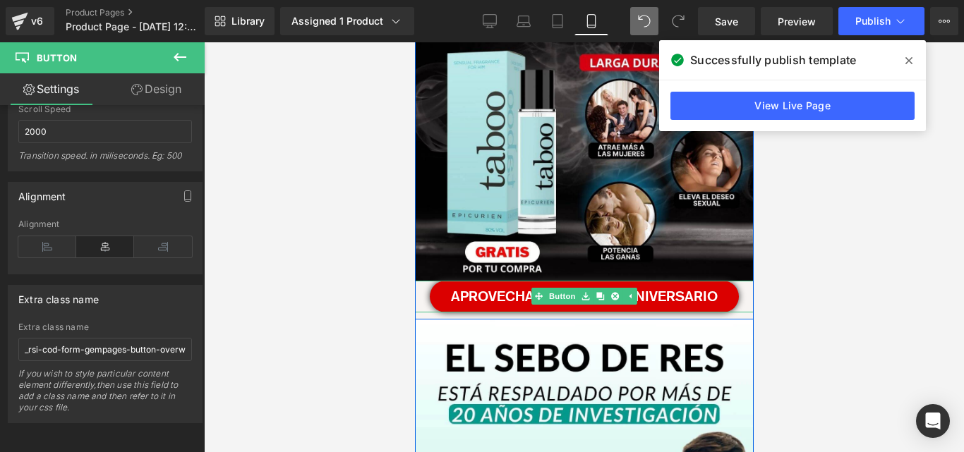
click at [429, 292] on link "APROVECHAR OFERTA DE ANIVERSARIO" at bounding box center [583, 297] width 309 height 32
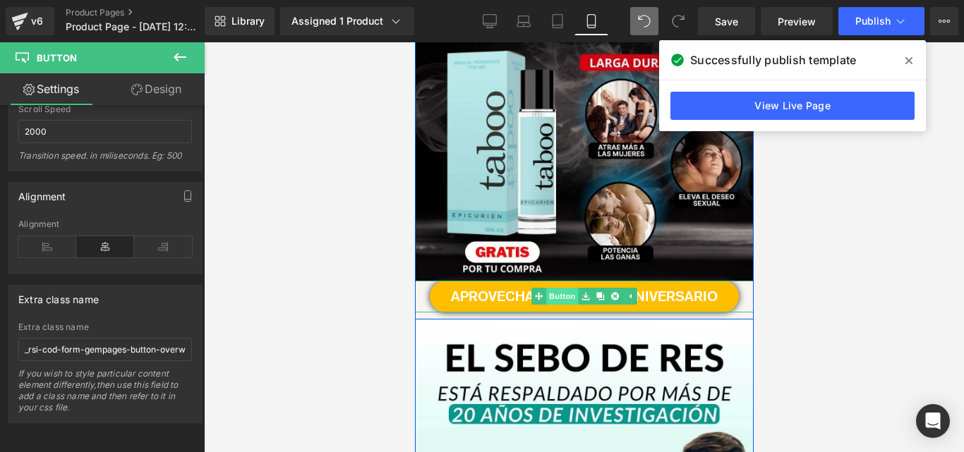
click at [557, 293] on link "Button" at bounding box center [554, 296] width 47 height 17
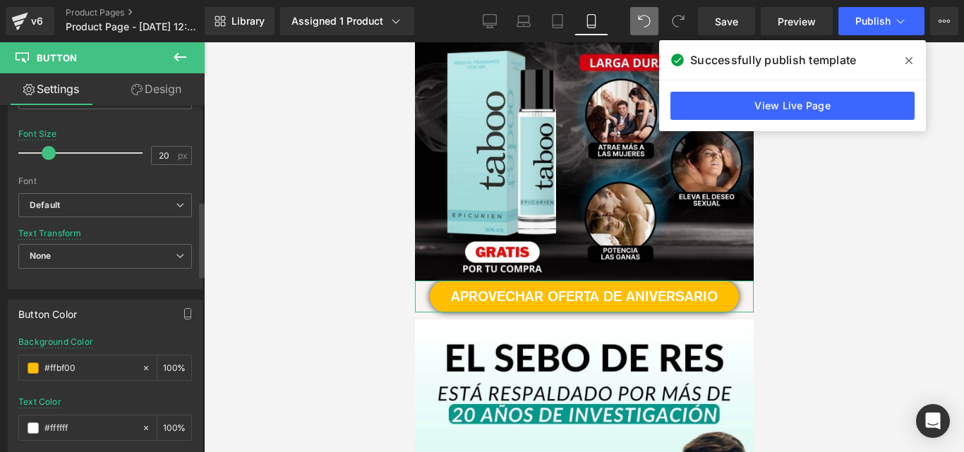
scroll to position [401, 0]
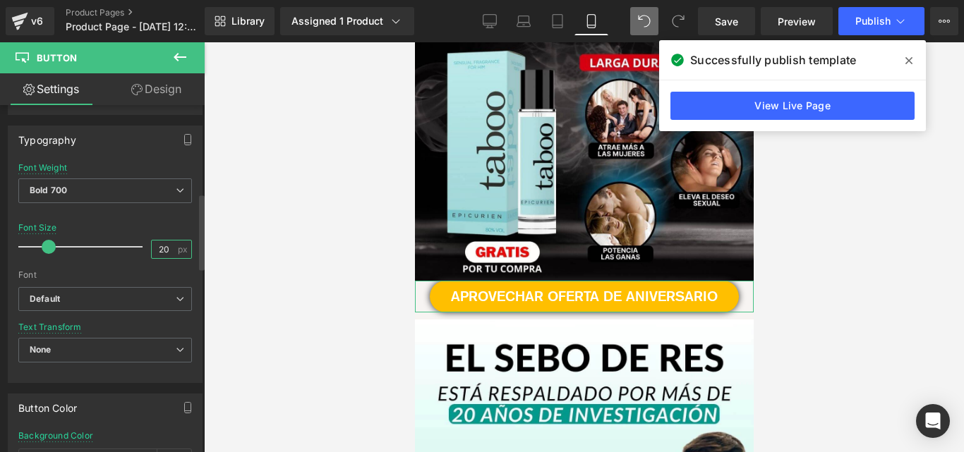
click at [166, 248] on input "20" at bounding box center [164, 250] width 25 height 18
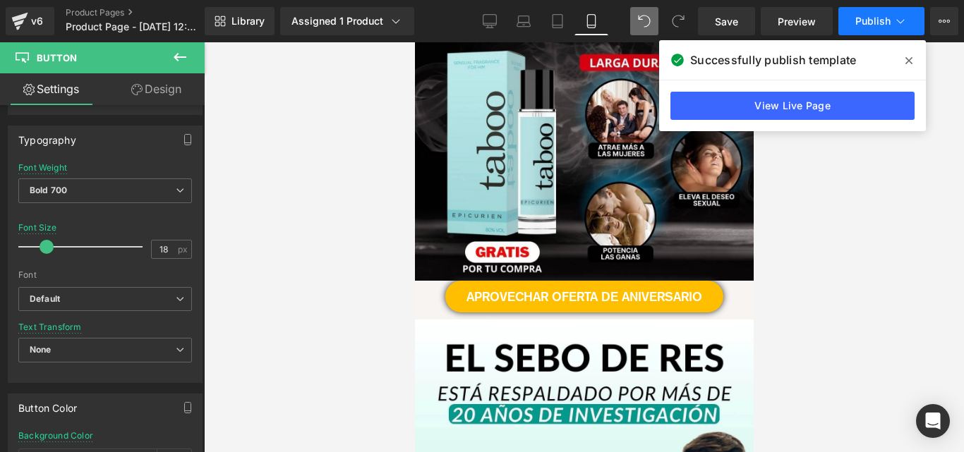
click at [887, 25] on span "Publish" at bounding box center [872, 21] width 35 height 11
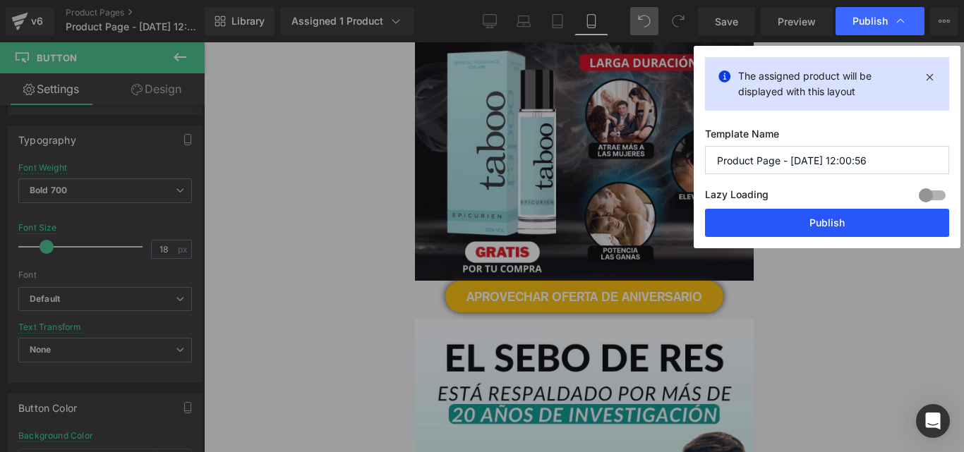
click at [806, 224] on button "Publish" at bounding box center [827, 223] width 244 height 28
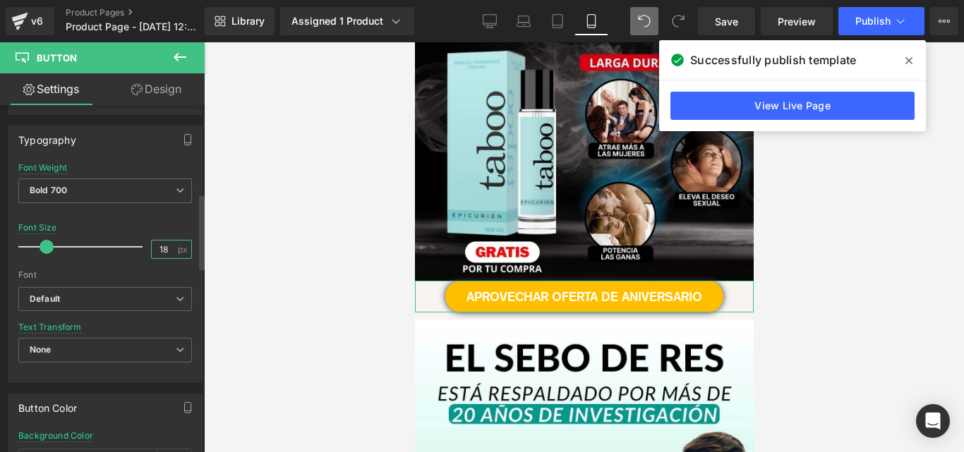
click at [155, 246] on input "18" at bounding box center [164, 250] width 25 height 18
click at [162, 250] on input "18" at bounding box center [164, 250] width 25 height 18
type input "19"
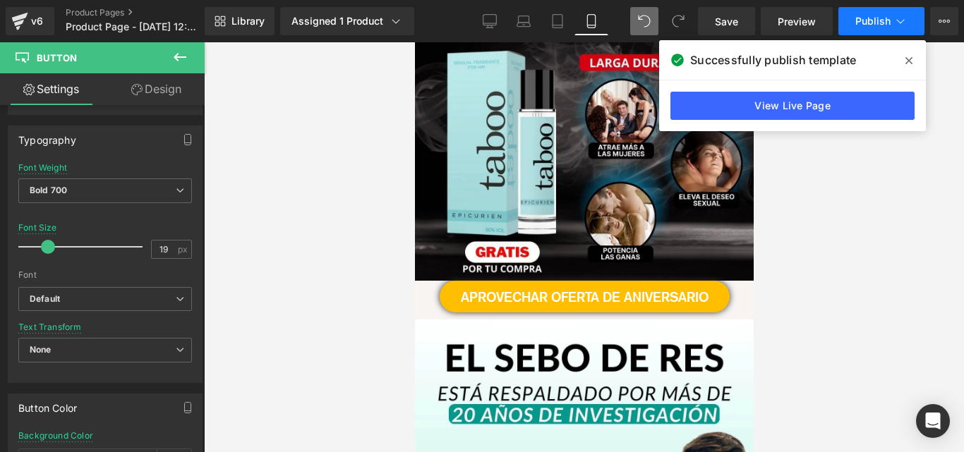
click at [868, 22] on span "Publish" at bounding box center [872, 21] width 35 height 11
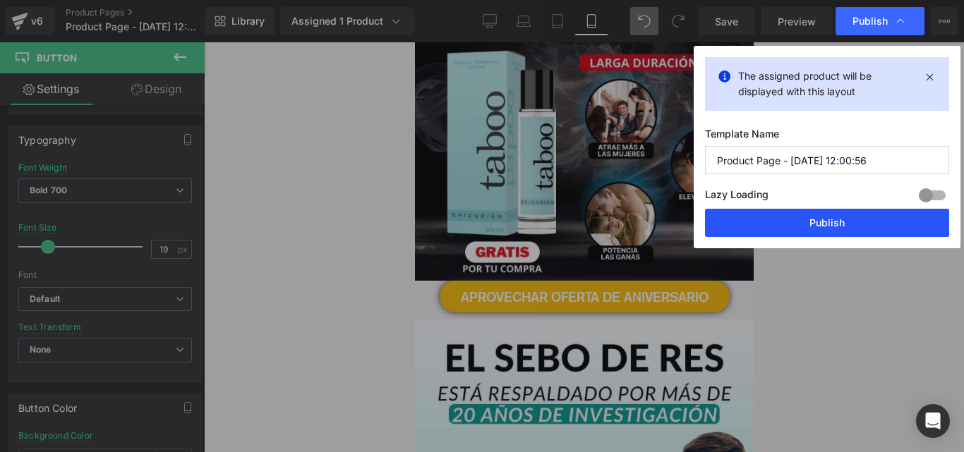
click at [806, 219] on button "Publish" at bounding box center [827, 223] width 244 height 28
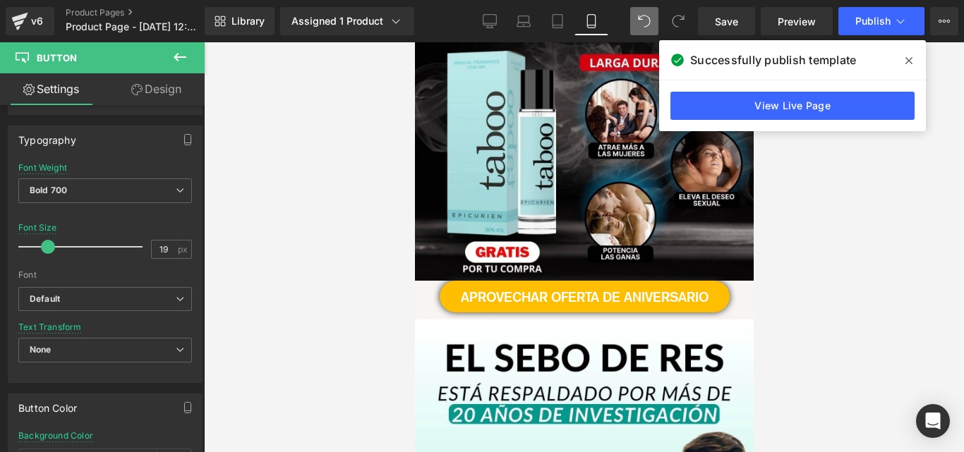
click at [903, 63] on span at bounding box center [908, 60] width 23 height 23
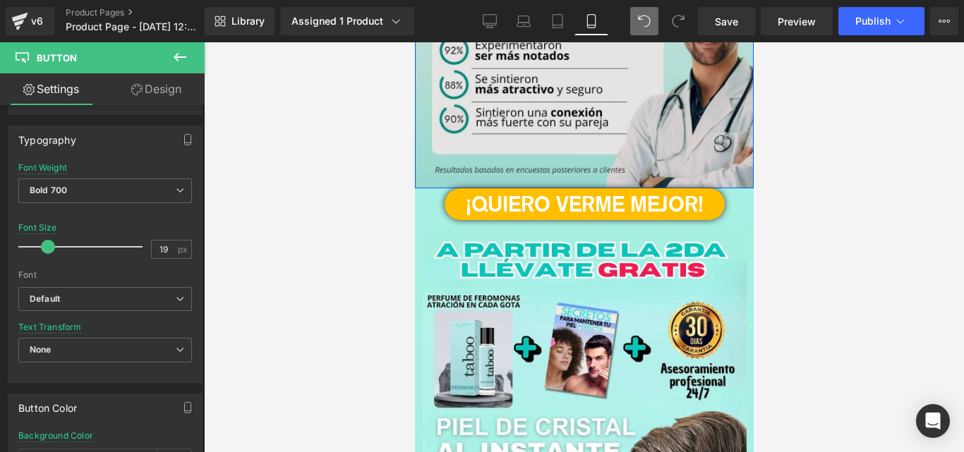
scroll to position [1678, 0]
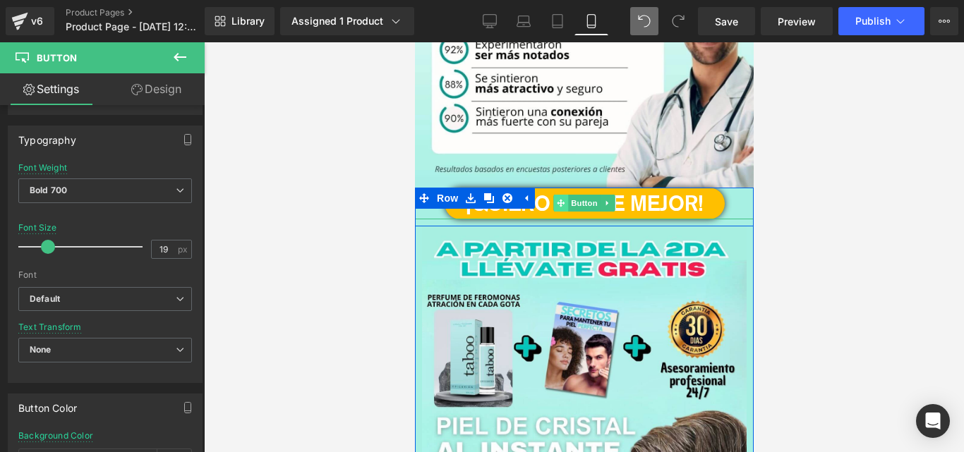
click at [561, 206] on span at bounding box center [559, 203] width 15 height 17
click at [887, 210] on div at bounding box center [584, 247] width 760 height 410
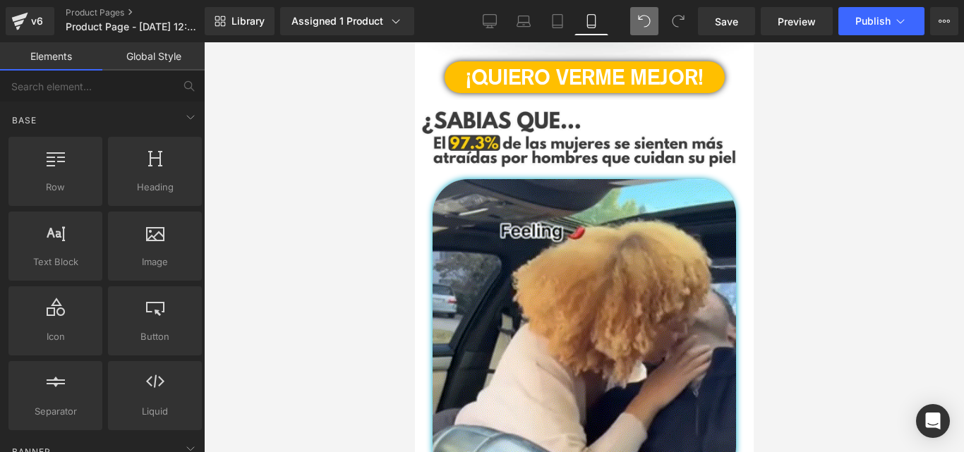
scroll to position [1130, 0]
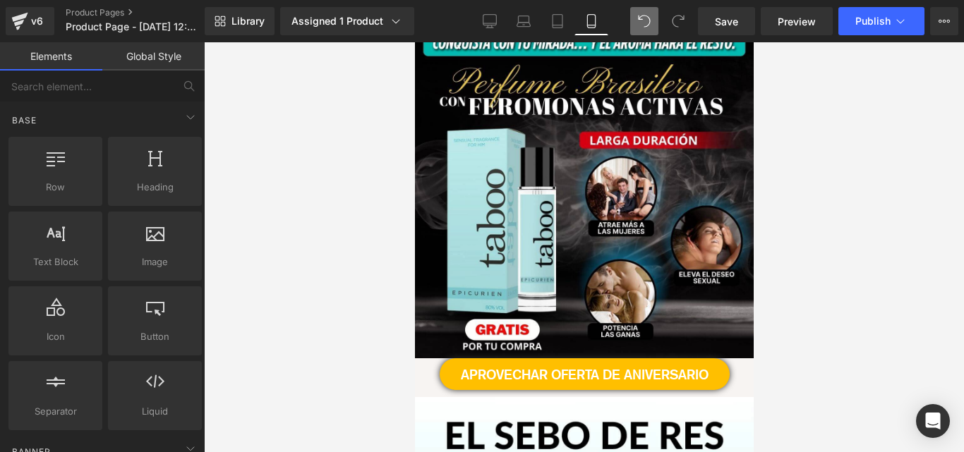
click at [604, 312] on img at bounding box center [583, 189] width 339 height 339
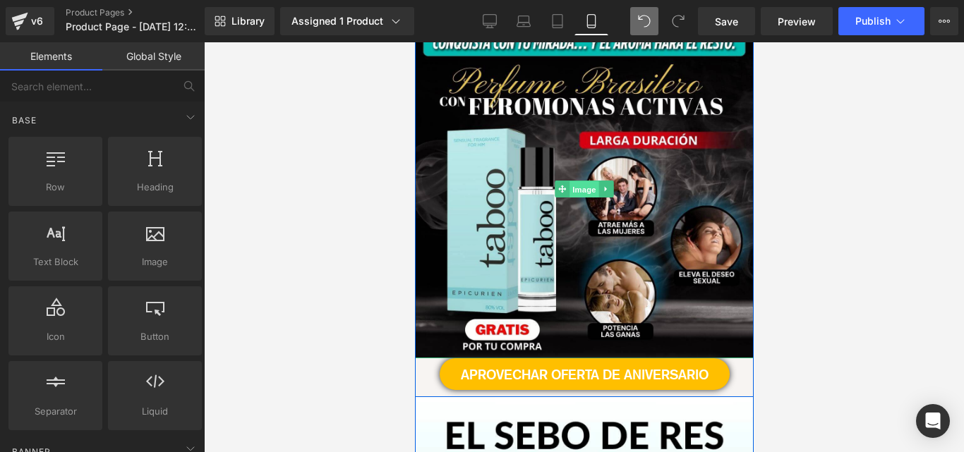
click at [569, 198] on span "Image" at bounding box center [584, 189] width 30 height 17
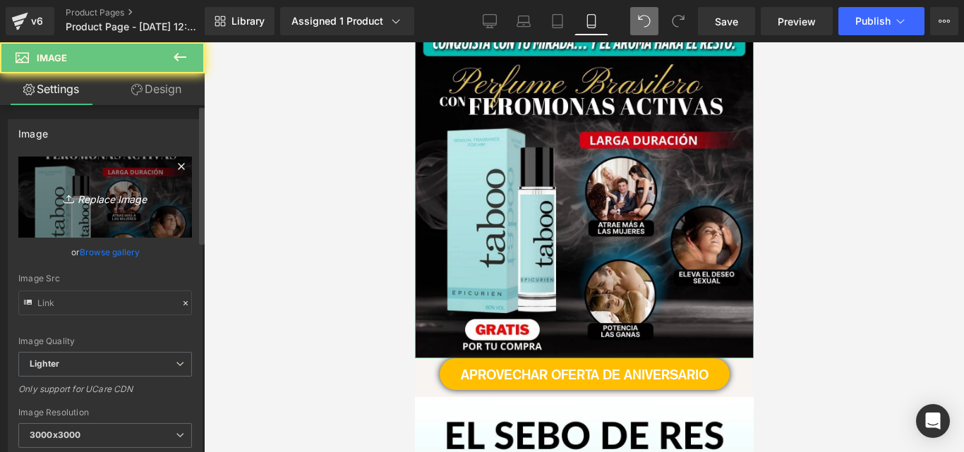
type input "[URL][DOMAIN_NAME]"
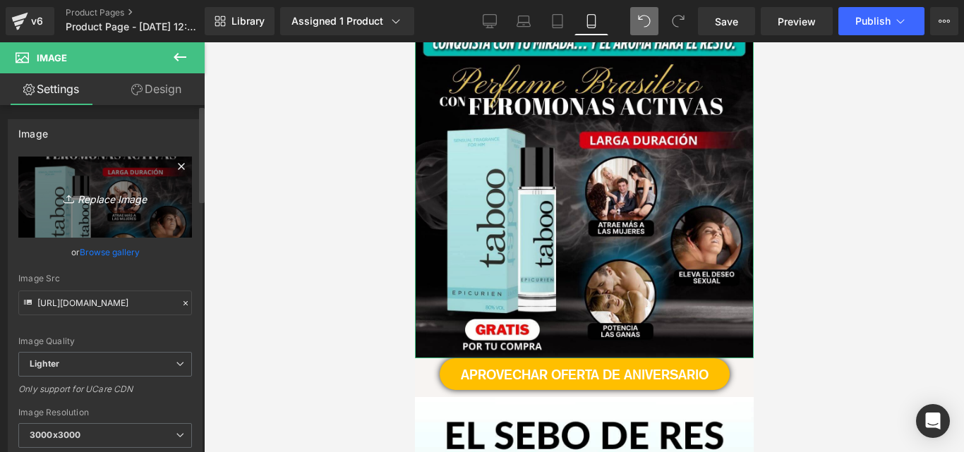
click at [92, 195] on icon "Replace Image" at bounding box center [105, 197] width 113 height 18
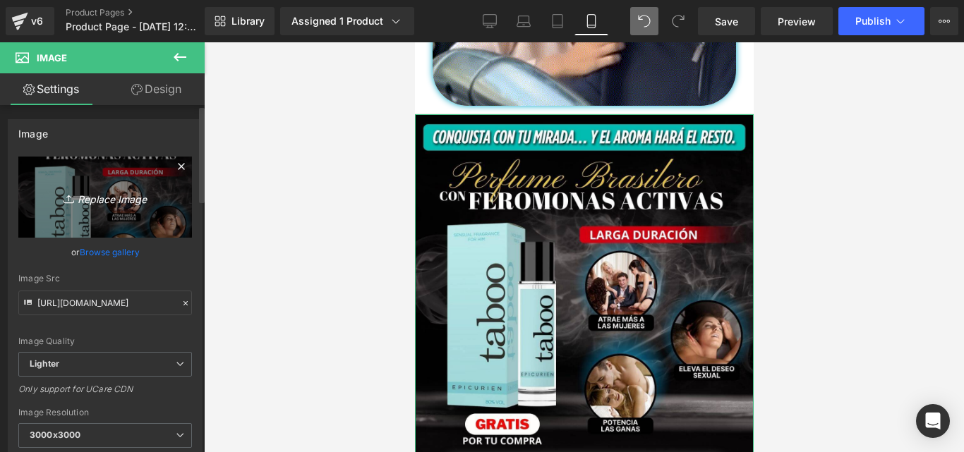
type input "C:\fakepath\perfume taboo (1).jpg"
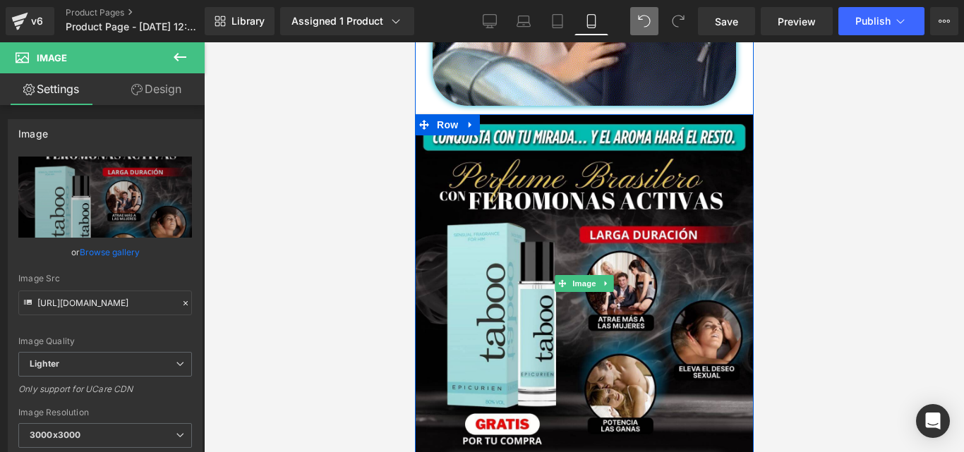
type input "[URL][DOMAIN_NAME]"
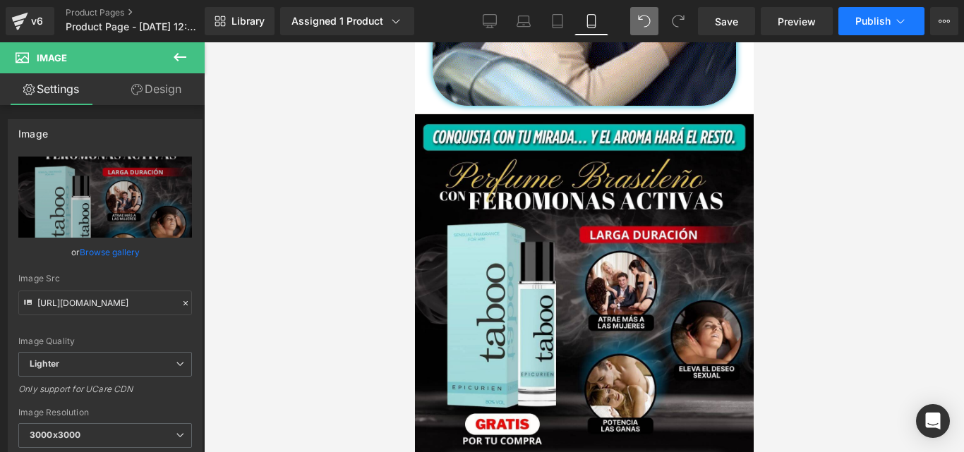
click at [857, 19] on span "Publish" at bounding box center [872, 21] width 35 height 11
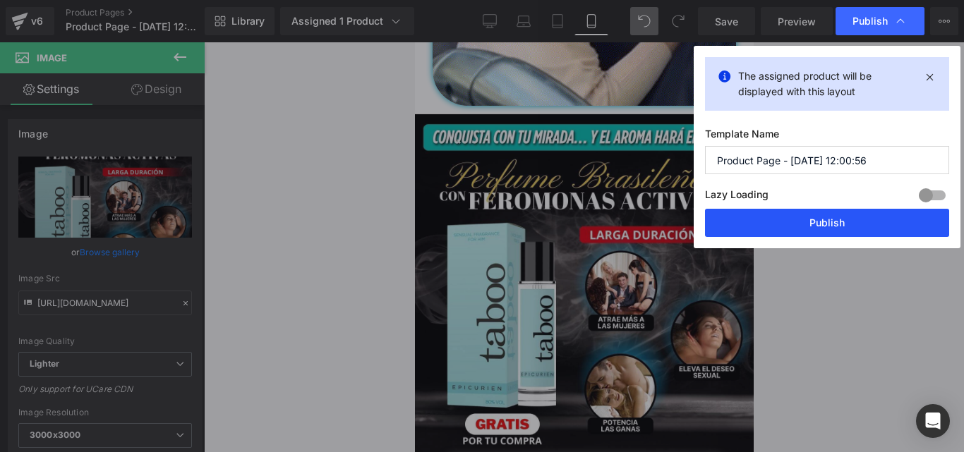
click at [787, 223] on button "Publish" at bounding box center [827, 223] width 244 height 28
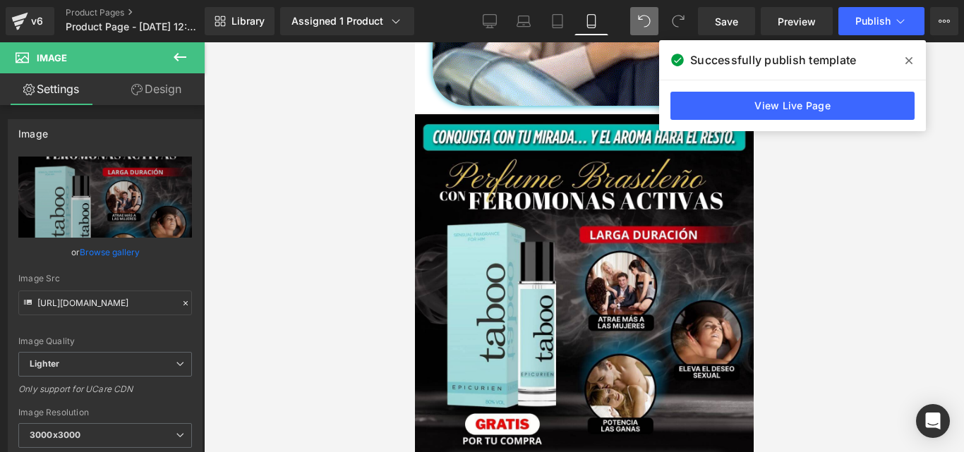
click at [907, 58] on icon at bounding box center [908, 60] width 7 height 11
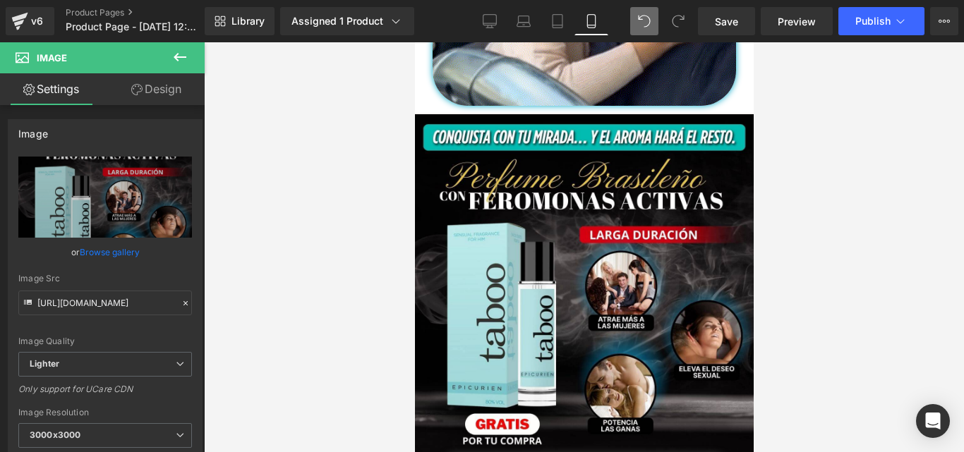
click at [345, 181] on div at bounding box center [584, 247] width 760 height 410
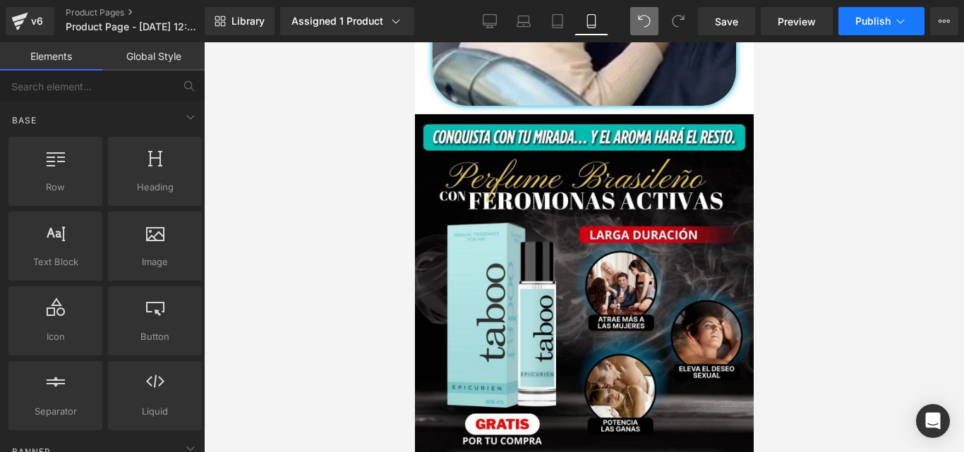
click at [875, 27] on button "Publish" at bounding box center [881, 21] width 86 height 28
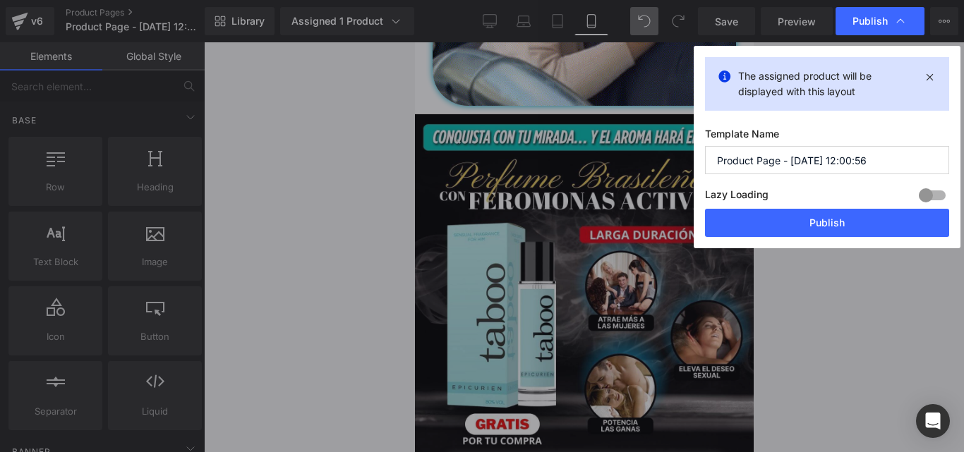
click at [833, 231] on button "Publish" at bounding box center [827, 223] width 244 height 28
